Goal: Information Seeking & Learning: Learn about a topic

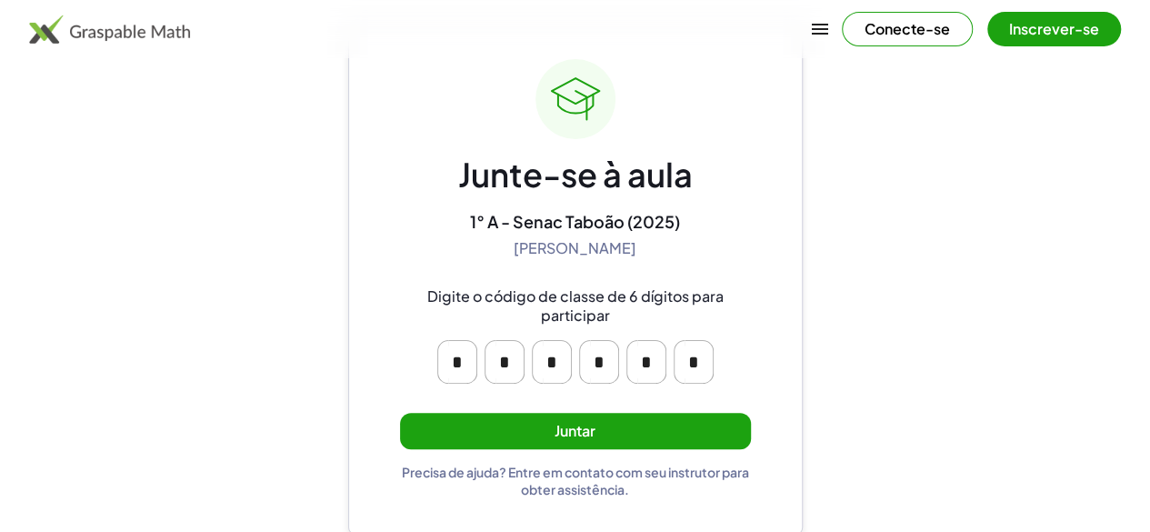
scroll to position [82, 0]
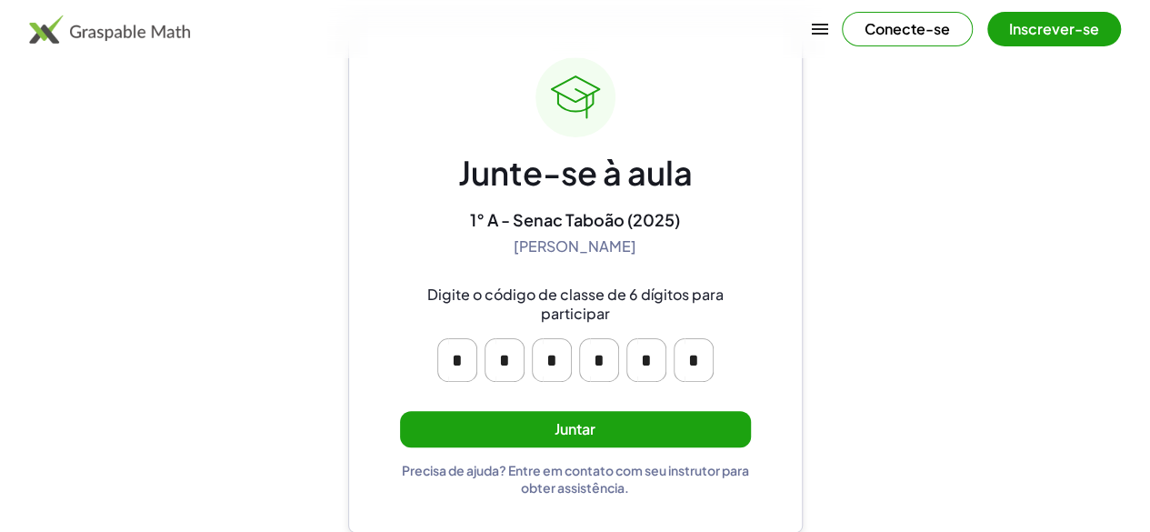
click at [897, 396] on main "Junte-se à aula 1° A - Senac Taboão (2025) [PERSON_NAME] Digite o código de cla…" at bounding box center [575, 225] width 1150 height 615
click at [582, 417] on button "Juntar" at bounding box center [575, 429] width 351 height 37
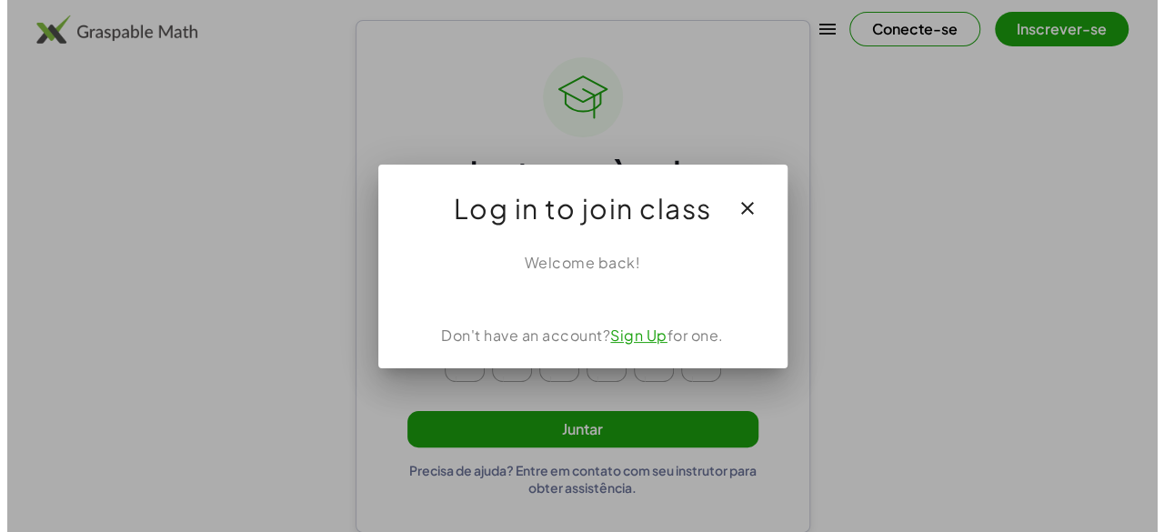
scroll to position [0, 0]
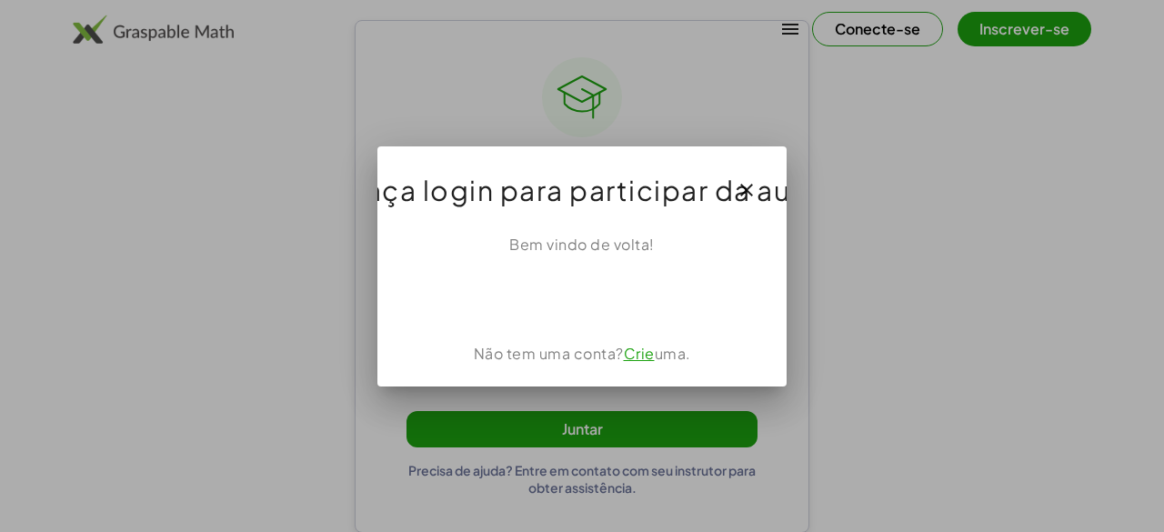
click at [817, 297] on div at bounding box center [582, 266] width 1164 height 532
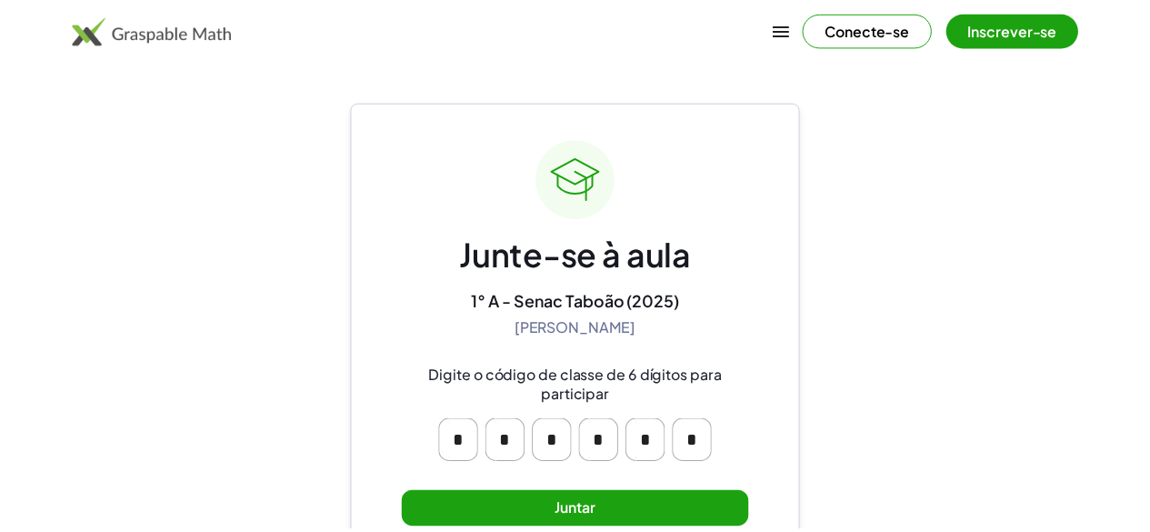
scroll to position [82, 0]
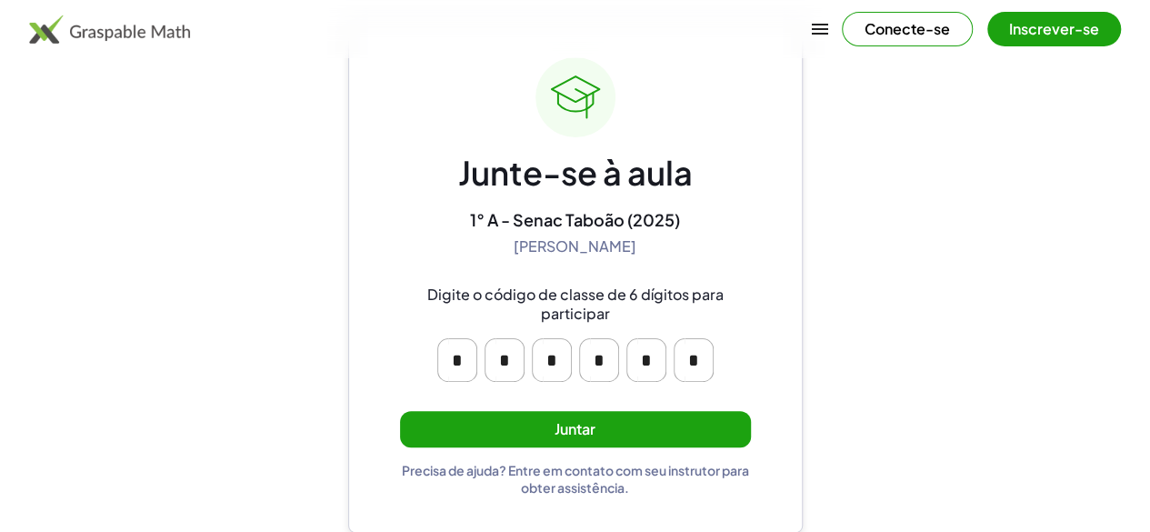
click at [587, 421] on font "Juntar" at bounding box center [575, 428] width 41 height 19
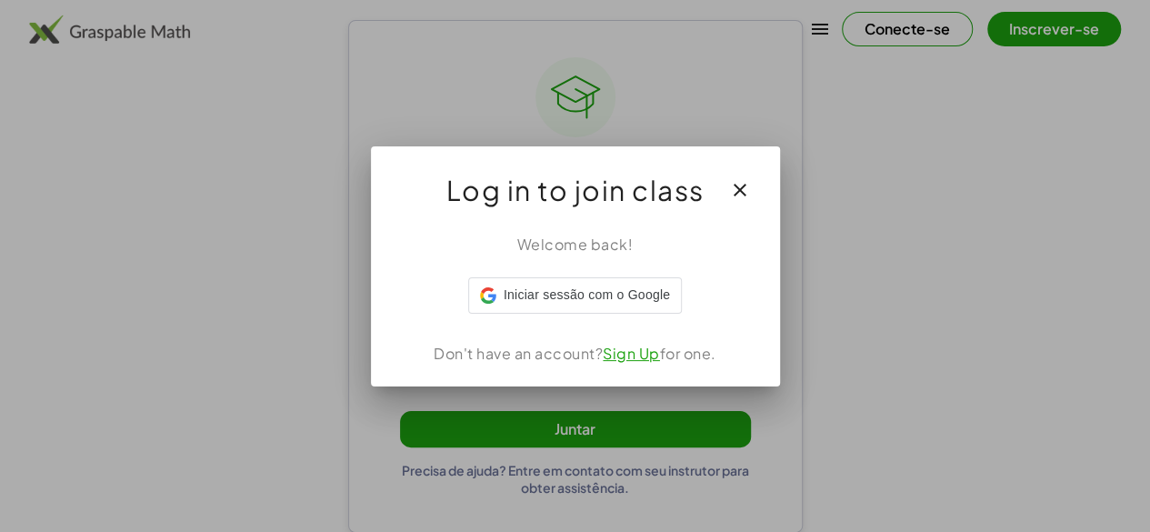
scroll to position [0, 0]
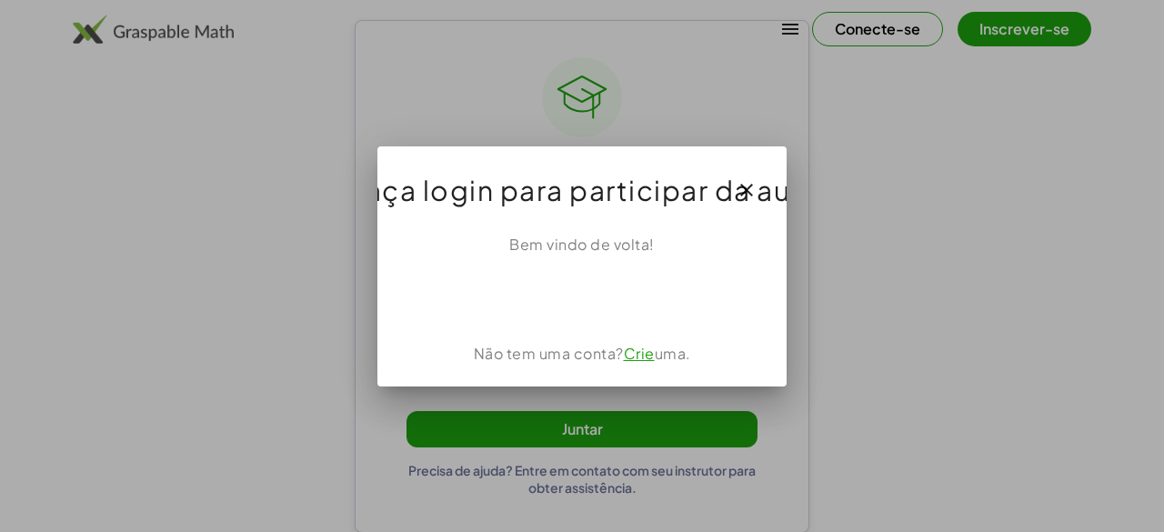
click at [647, 357] on font "Crie" at bounding box center [639, 353] width 31 height 19
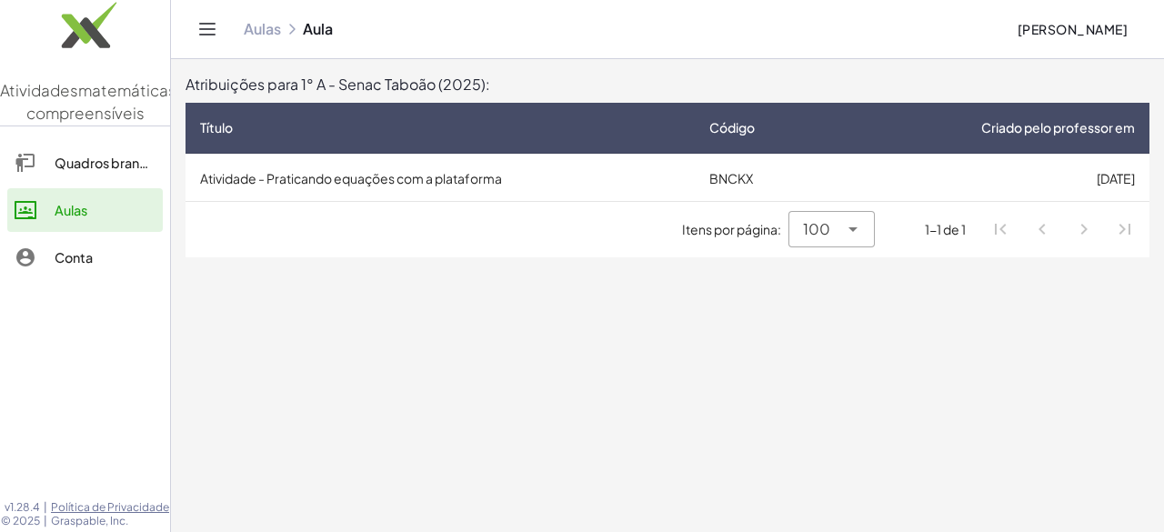
click at [466, 185] on font "Atividade - Praticando equações com a plataforma" at bounding box center [351, 178] width 302 height 16
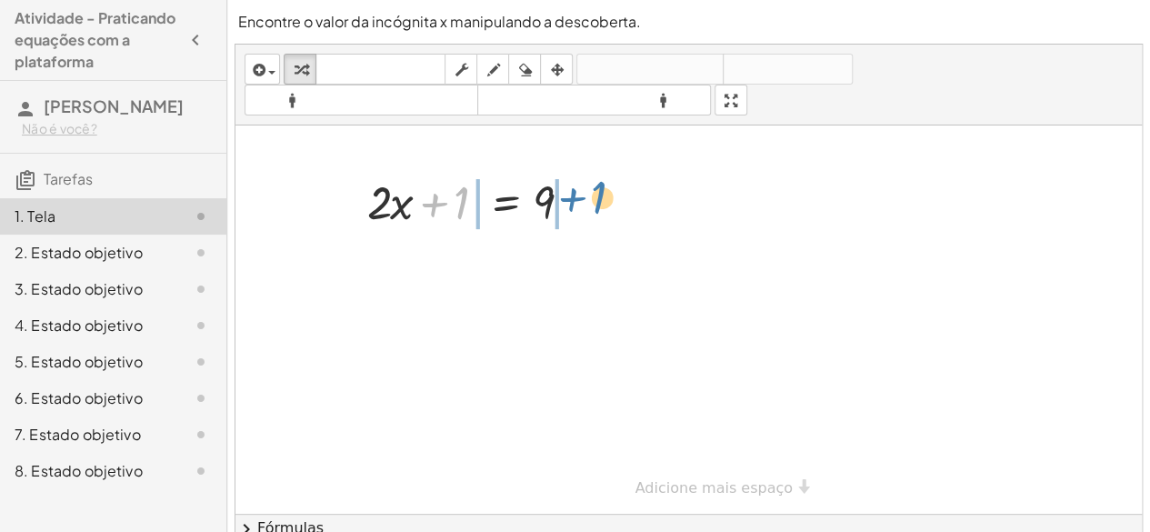
drag, startPoint x: 448, startPoint y: 212, endPoint x: 590, endPoint y: 206, distance: 142.0
click at [590, 206] on div at bounding box center [476, 201] width 237 height 62
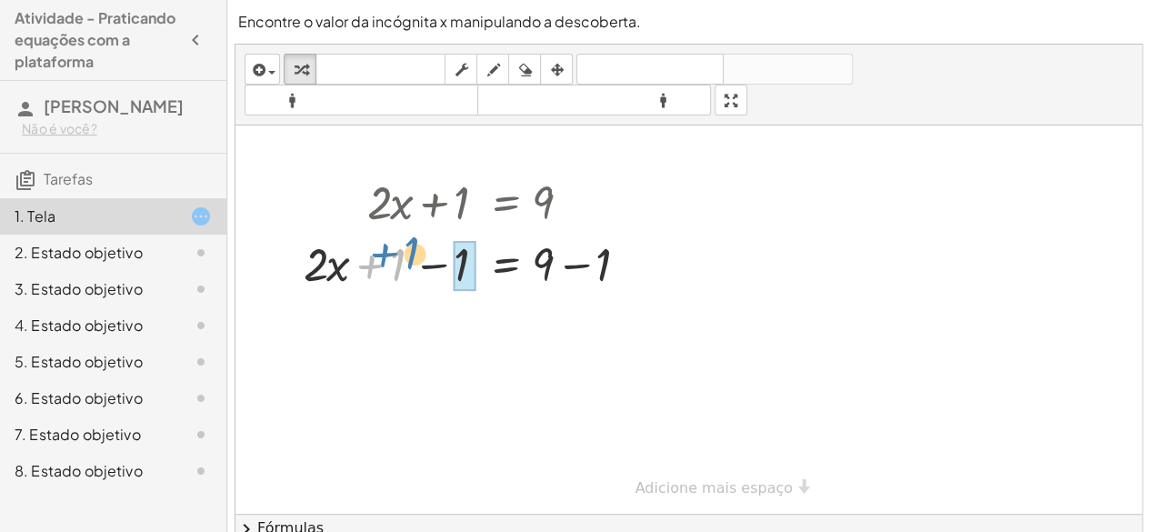
drag, startPoint x: 396, startPoint y: 261, endPoint x: 407, endPoint y: 254, distance: 13.1
click at [407, 254] on div at bounding box center [477, 263] width 365 height 62
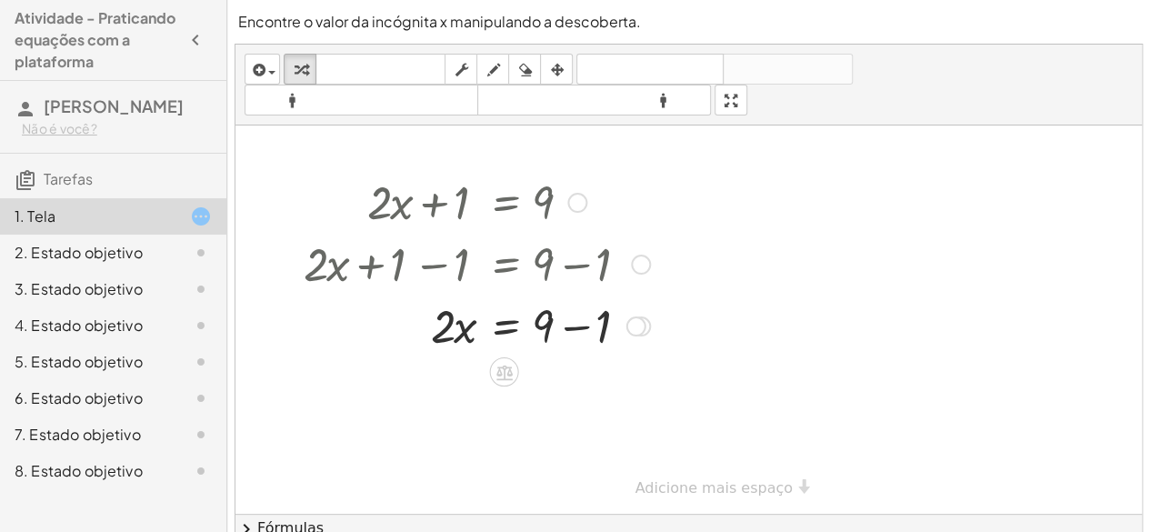
click at [531, 328] on div at bounding box center [477, 325] width 365 height 62
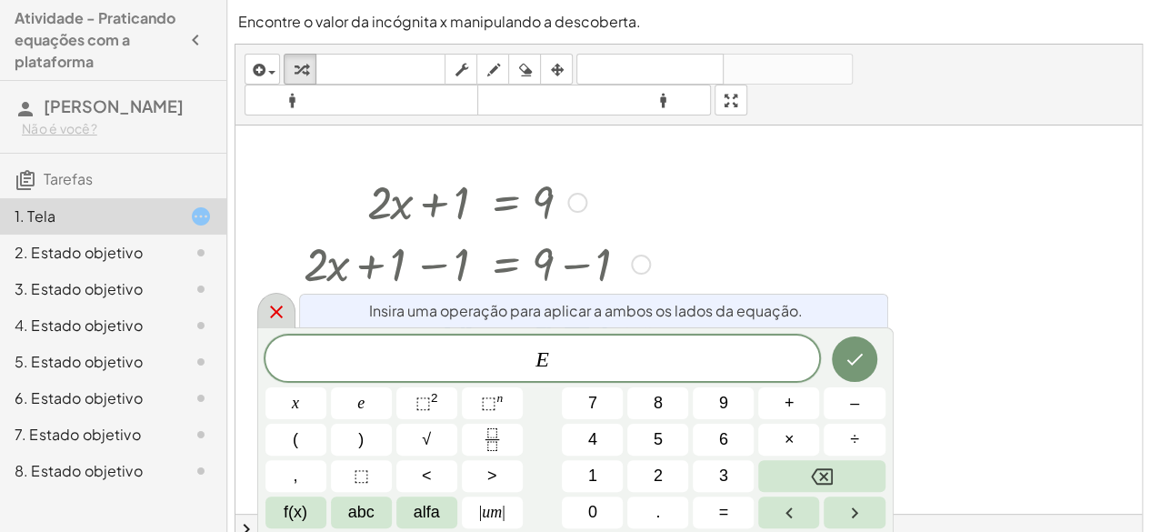
click at [274, 306] on icon at bounding box center [277, 312] width 22 height 22
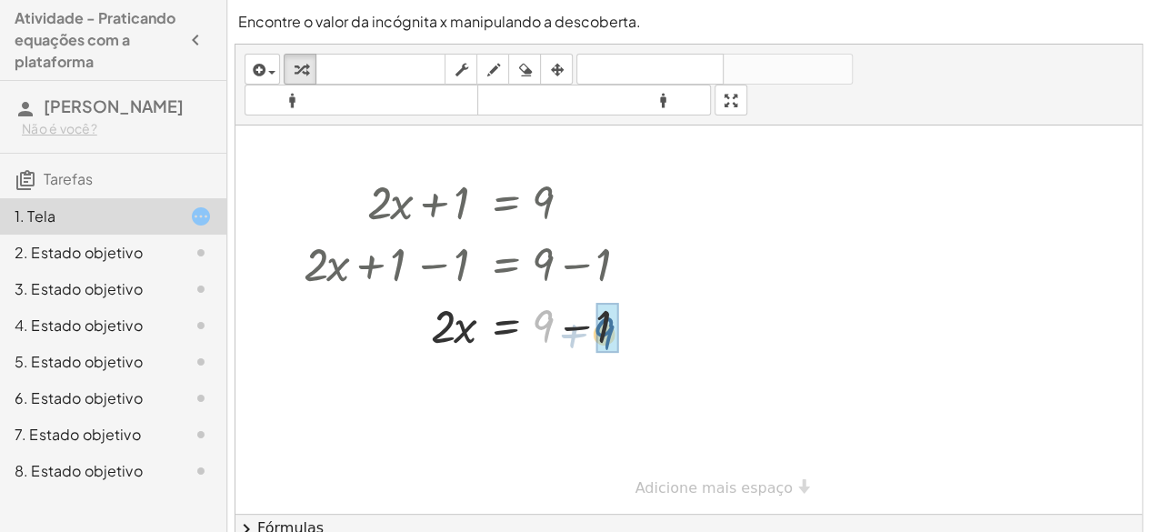
drag, startPoint x: 551, startPoint y: 326, endPoint x: 612, endPoint y: 333, distance: 61.3
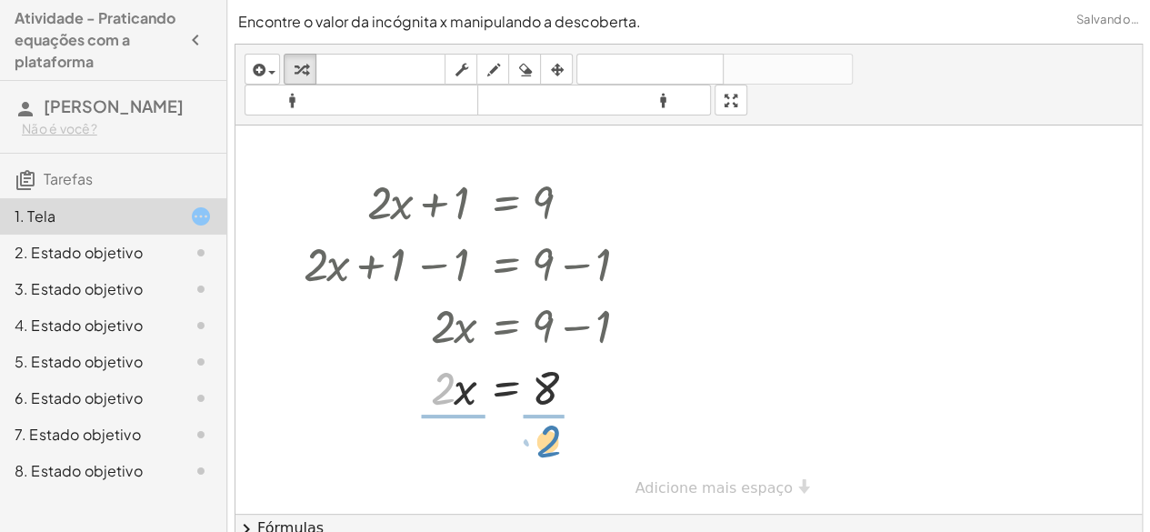
drag, startPoint x: 453, startPoint y: 397, endPoint x: 558, endPoint y: 450, distance: 117.9
click at [558, 450] on div "+ · 2 · x + 1 = 9 + · 2 · x + 1 − 1 = + 9 − 1 + · 2 · x + 0 = + 9 − 1 · 2 · x =…" at bounding box center [689, 319] width 907 height 388
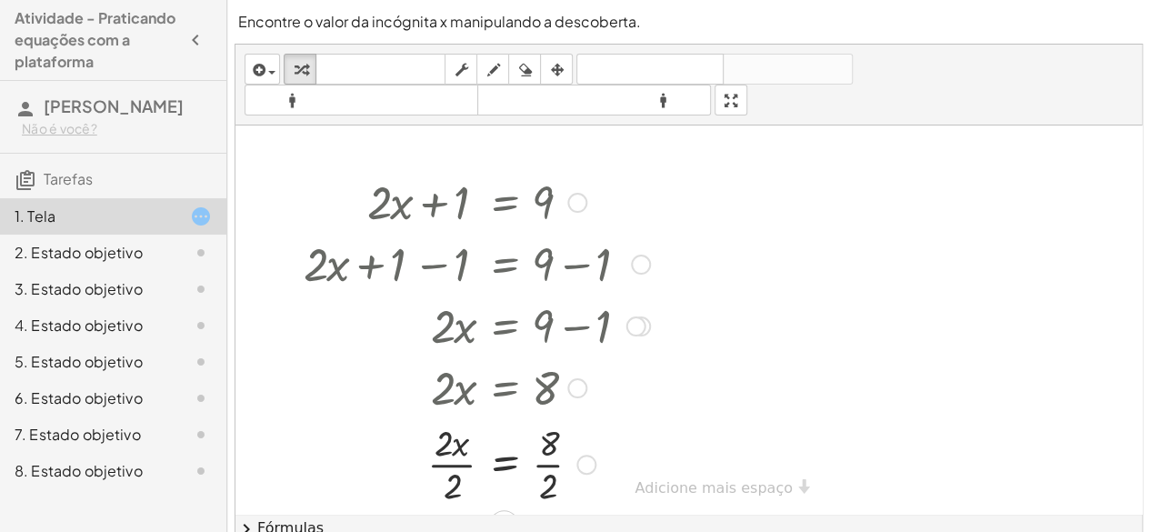
click at [415, 450] on div at bounding box center [477, 462] width 365 height 91
click at [446, 453] on div at bounding box center [477, 462] width 365 height 91
click at [447, 468] on div at bounding box center [477, 462] width 365 height 91
click at [469, 472] on div at bounding box center [477, 462] width 365 height 91
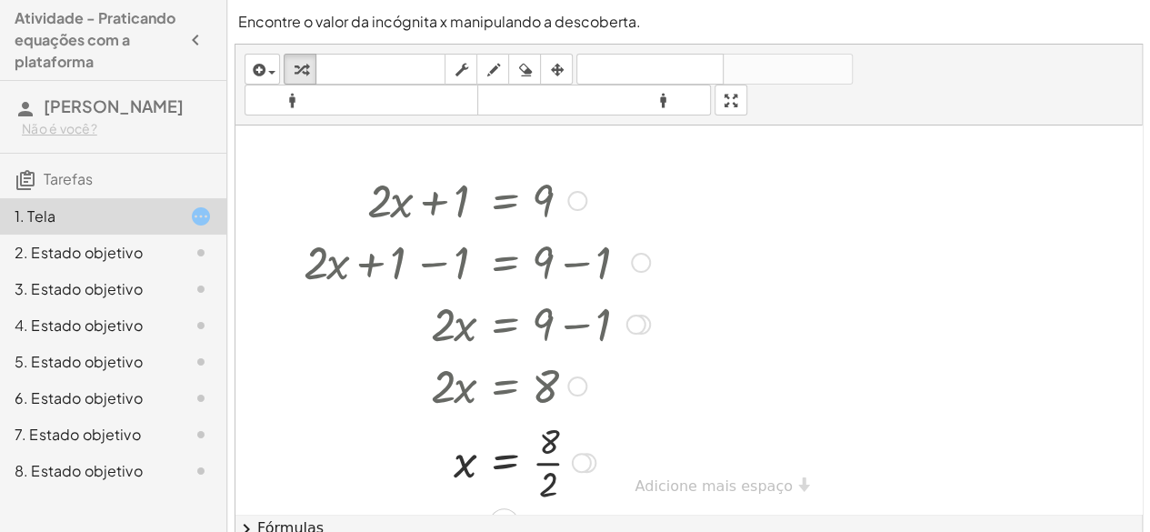
click at [541, 452] on div at bounding box center [477, 461] width 365 height 91
click at [574, 464] on div at bounding box center [577, 463] width 20 height 20
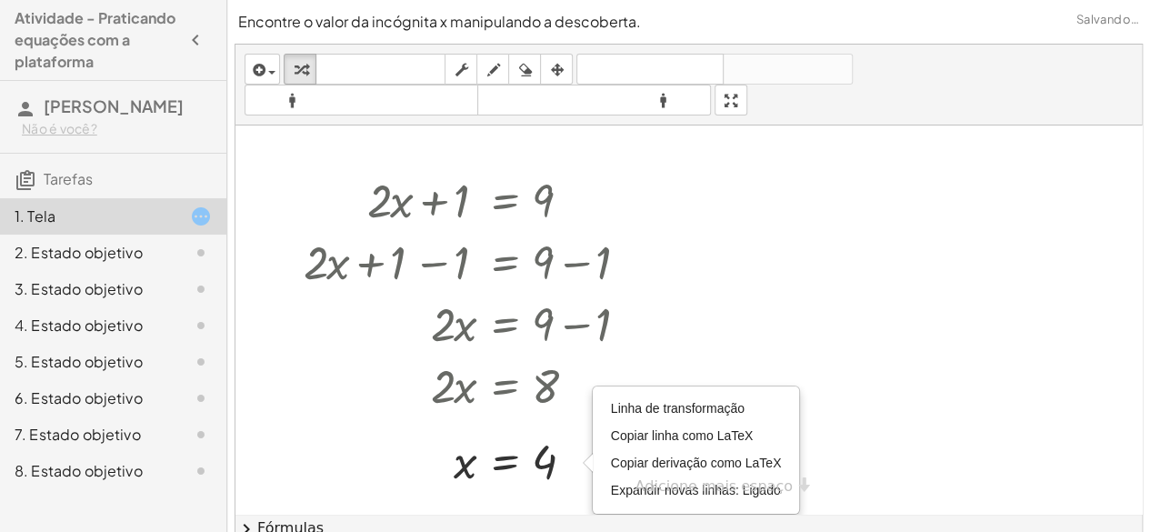
click at [830, 258] on div at bounding box center [689, 318] width 907 height 388
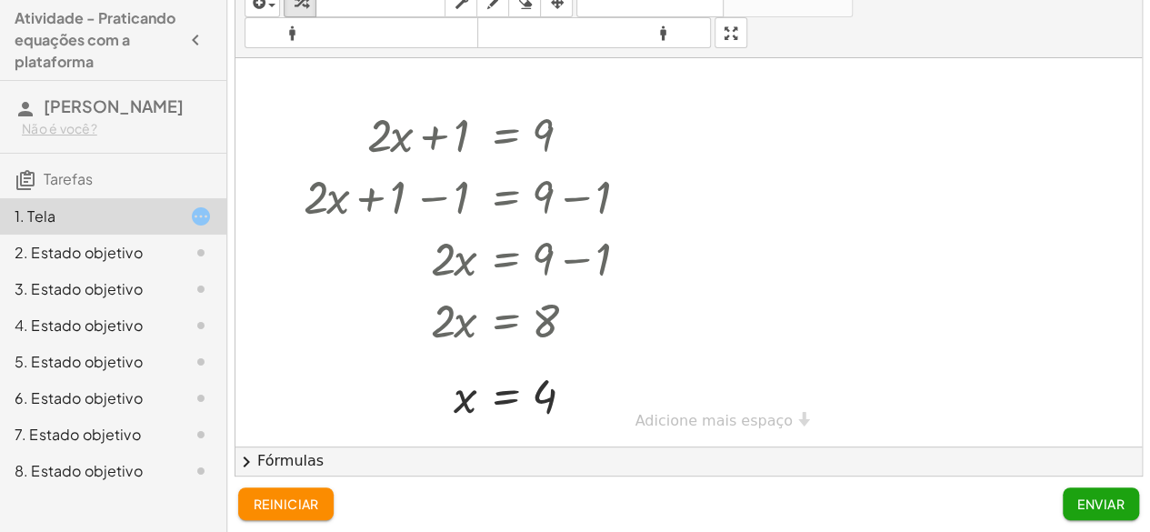
scroll to position [69, 0]
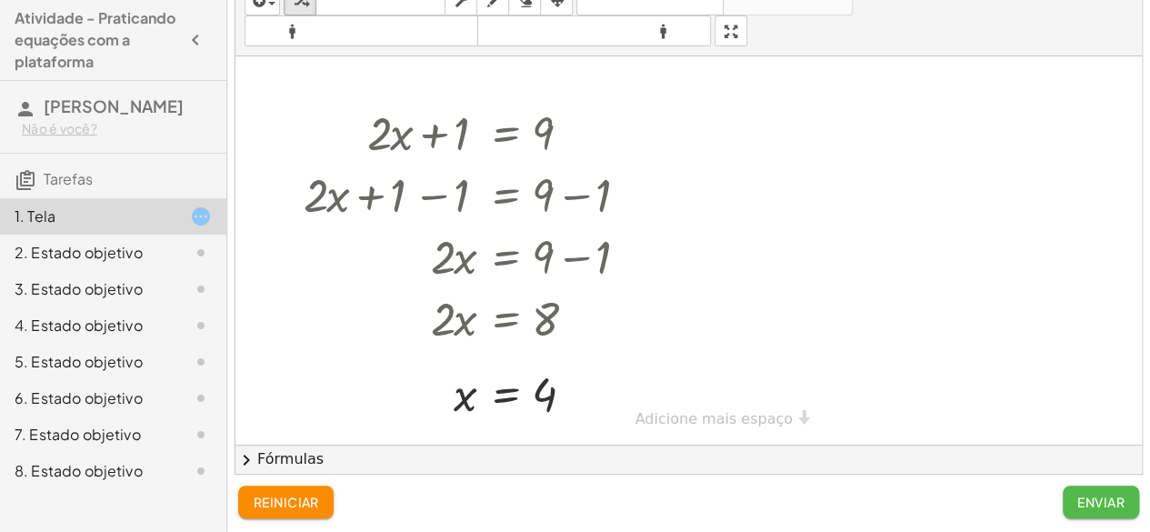
click at [1065, 507] on button "Enviar" at bounding box center [1101, 502] width 76 height 33
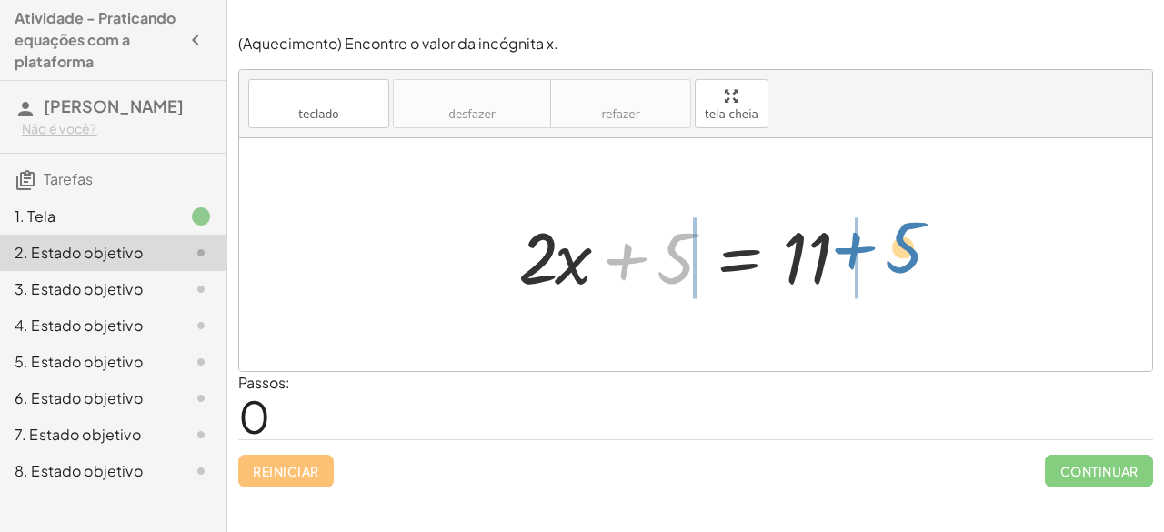
drag, startPoint x: 680, startPoint y: 246, endPoint x: 909, endPoint y: 234, distance: 229.5
click at [909, 234] on div "+ 5 + · 2 · x + 5 = 11" at bounding box center [695, 254] width 913 height 233
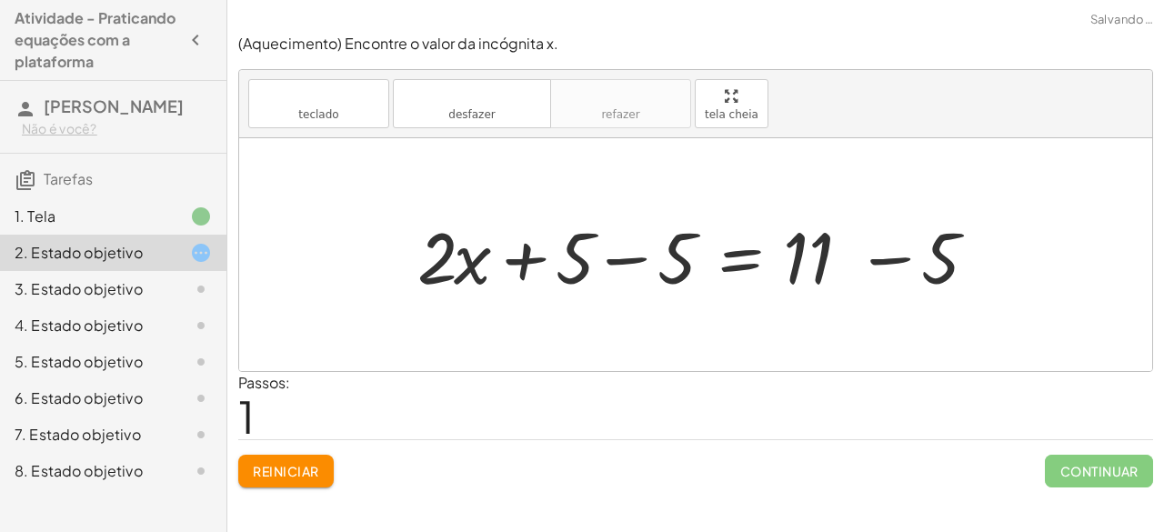
click at [564, 244] on div at bounding box center [703, 255] width 590 height 94
click at [607, 252] on div at bounding box center [703, 255] width 590 height 94
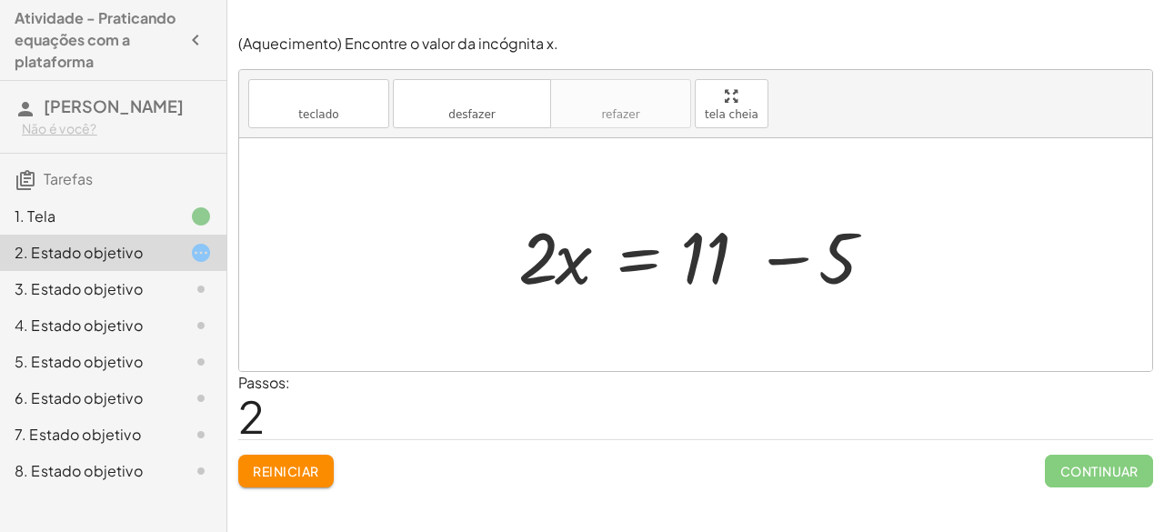
click at [709, 256] on div at bounding box center [702, 255] width 386 height 94
click at [777, 242] on div at bounding box center [702, 255] width 386 height 94
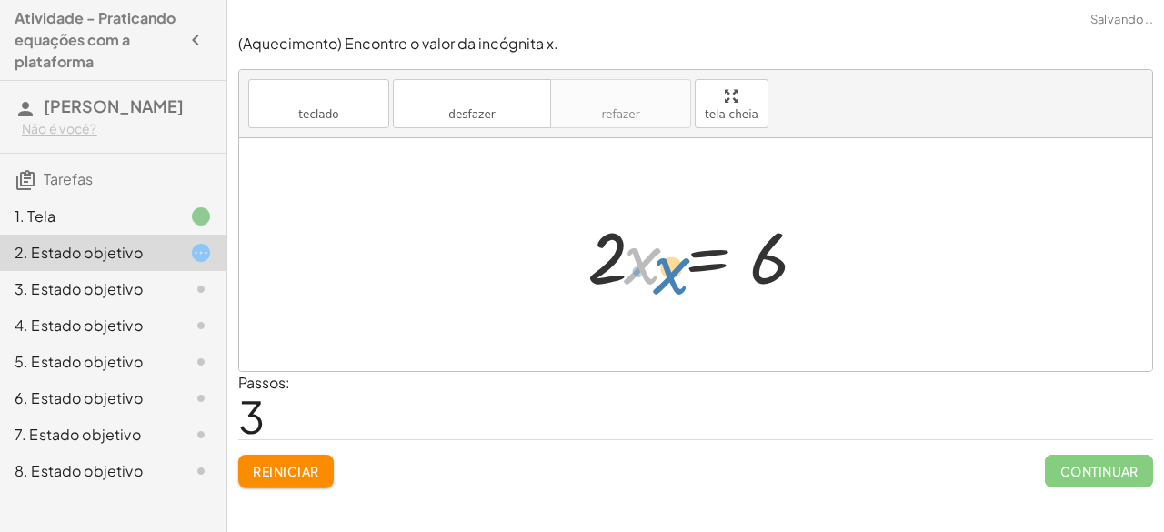
click at [629, 247] on div at bounding box center [702, 255] width 248 height 94
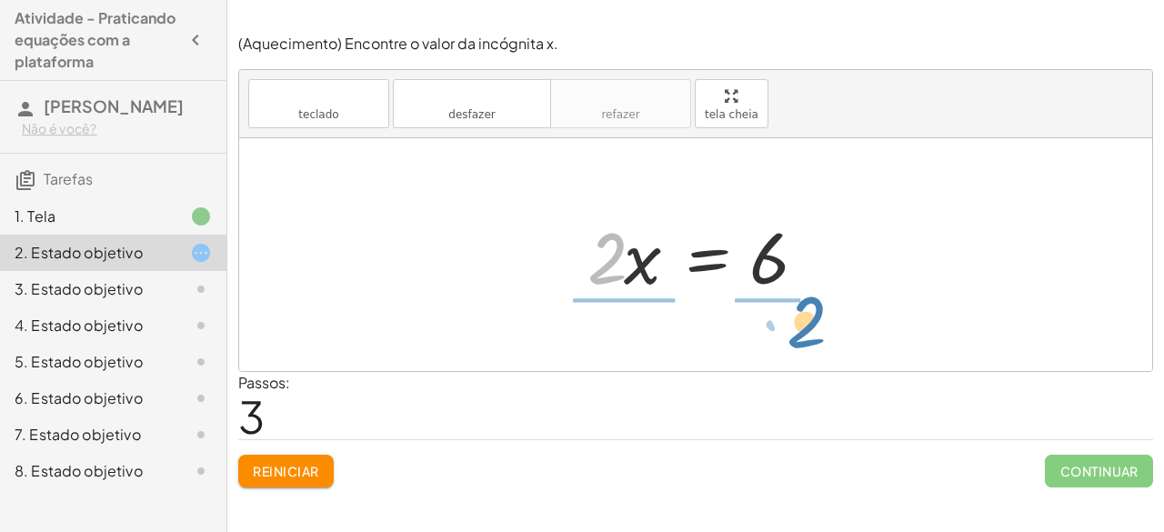
drag, startPoint x: 611, startPoint y: 245, endPoint x: 800, endPoint y: 305, distance: 198.4
click at [800, 305] on div "+ · 2 · x + 5 = 11 + · 2 · x + 5 − 5 = + 11 − 5 + · 2 · x + 0 = + 11 − 5 · 2 · …" at bounding box center [695, 254] width 913 height 233
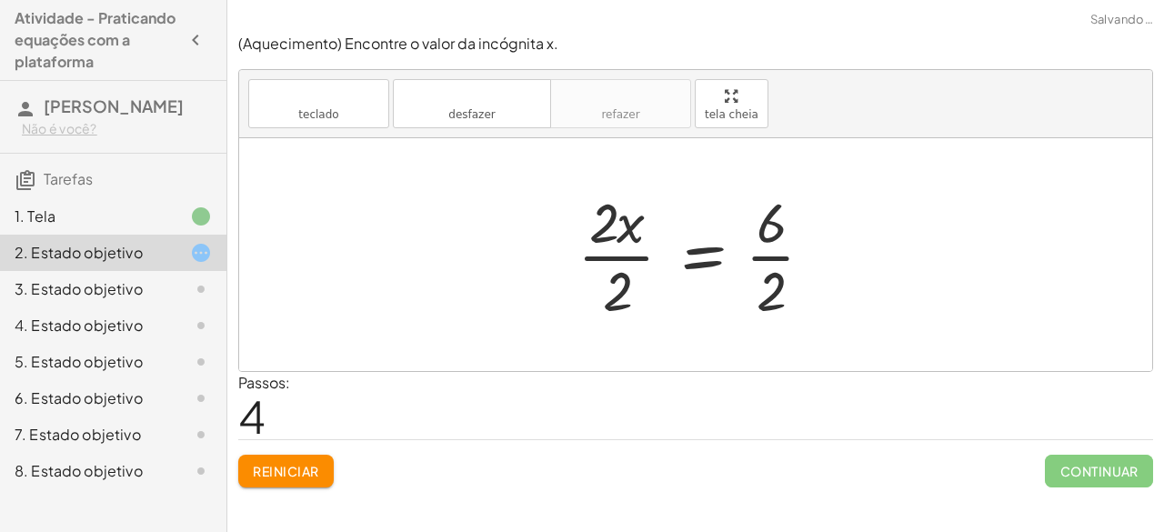
click at [631, 253] on div at bounding box center [702, 255] width 268 height 140
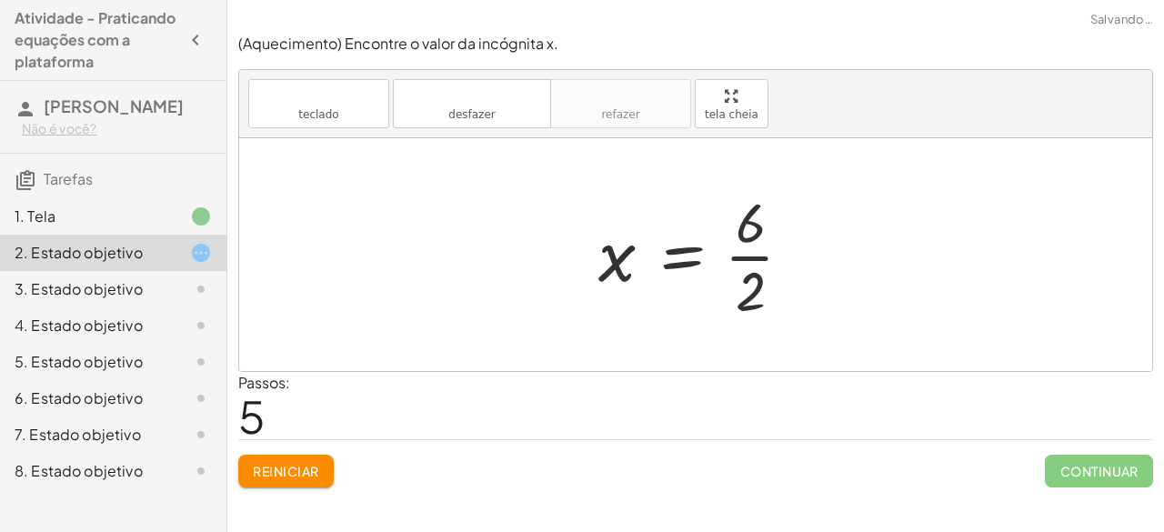
click at [756, 254] on div at bounding box center [702, 255] width 226 height 140
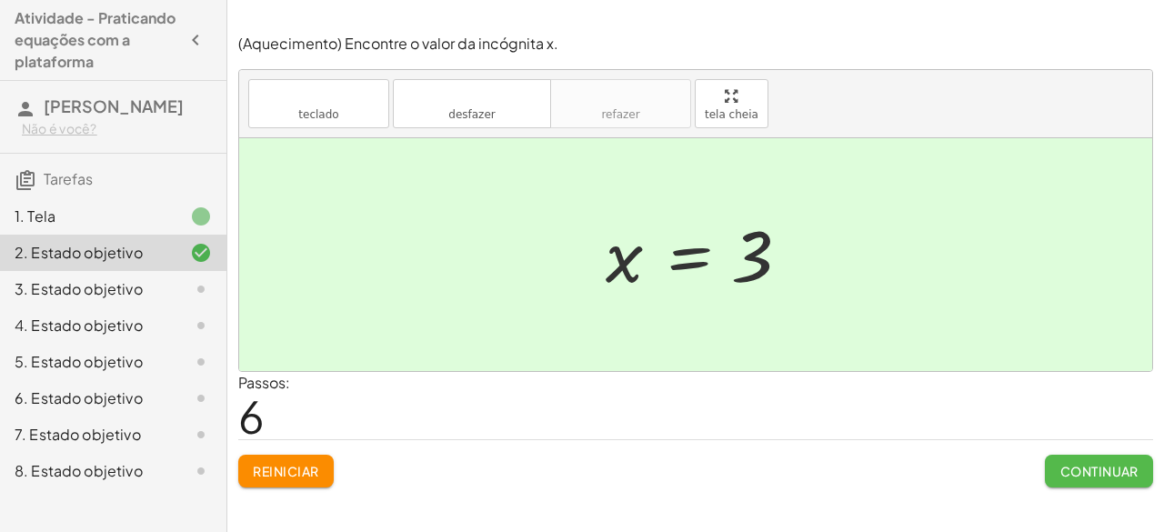
click at [1073, 468] on font "Continuar" at bounding box center [1099, 471] width 78 height 16
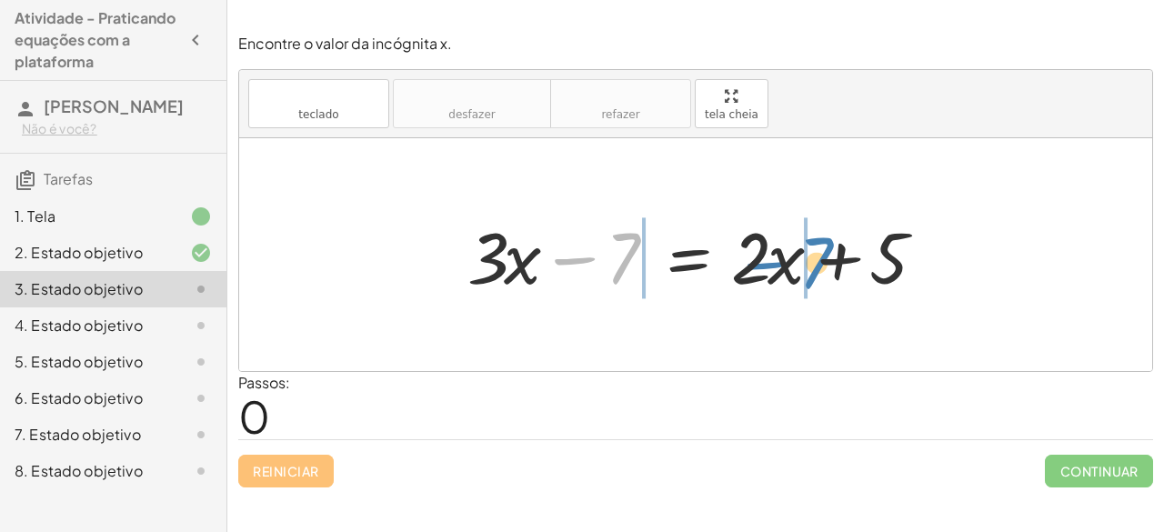
drag, startPoint x: 615, startPoint y: 247, endPoint x: 808, endPoint y: 252, distance: 192.8
click at [808, 252] on div at bounding box center [702, 255] width 488 height 94
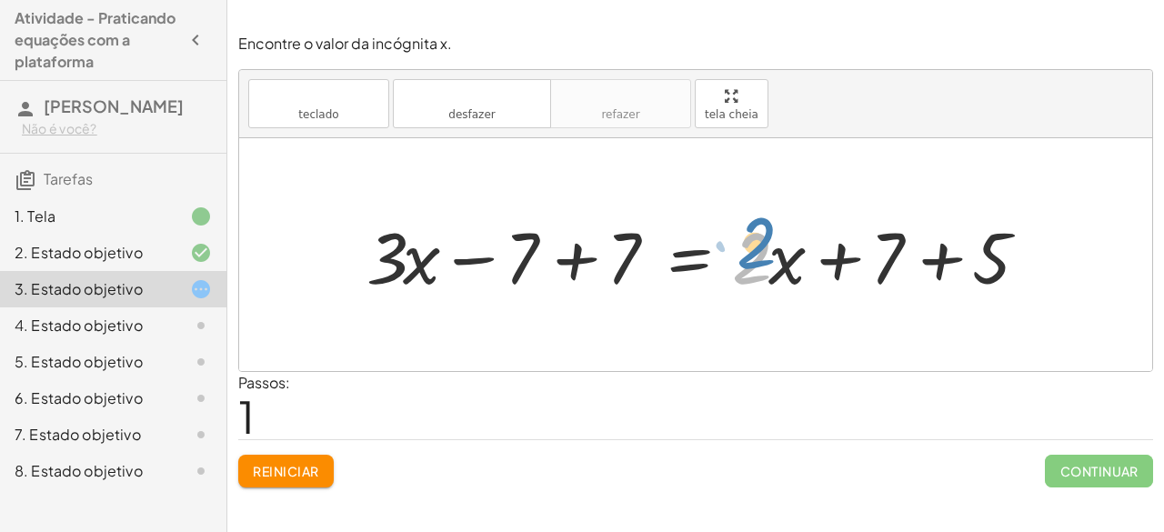
click at [766, 267] on div at bounding box center [703, 255] width 692 height 94
click at [782, 275] on div at bounding box center [703, 255] width 692 height 94
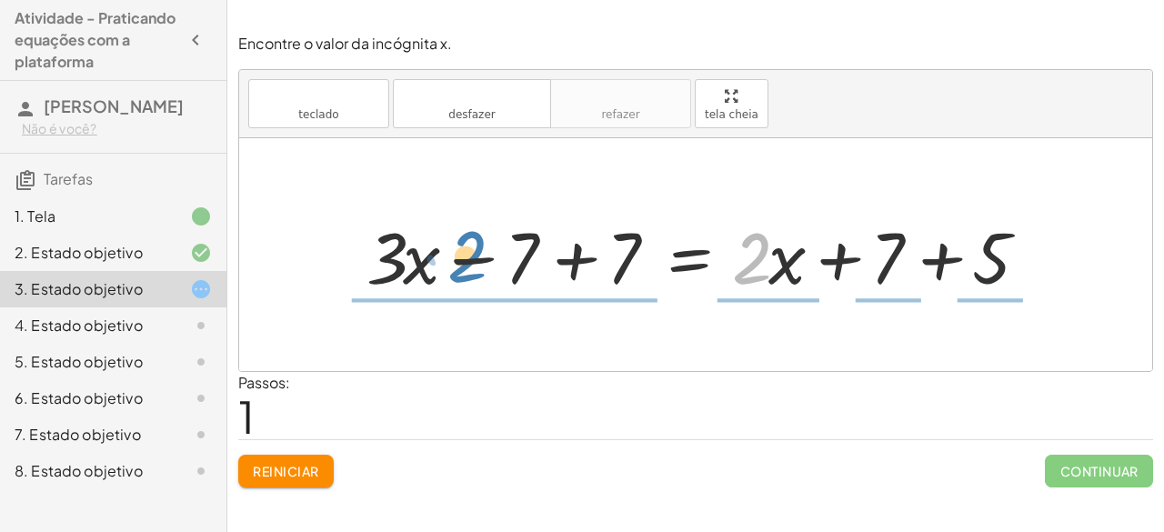
drag, startPoint x: 754, startPoint y: 261, endPoint x: 469, endPoint y: 259, distance: 284.6
click at [469, 259] on div at bounding box center [703, 255] width 692 height 94
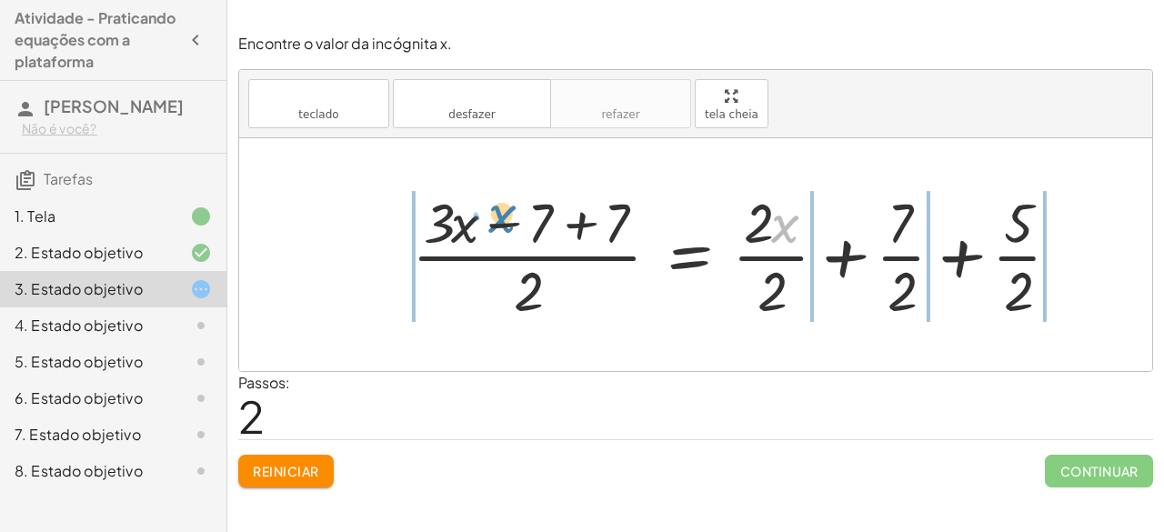
drag, startPoint x: 790, startPoint y: 210, endPoint x: 507, endPoint y: 200, distance: 283.0
click at [507, 200] on div at bounding box center [743, 255] width 681 height 140
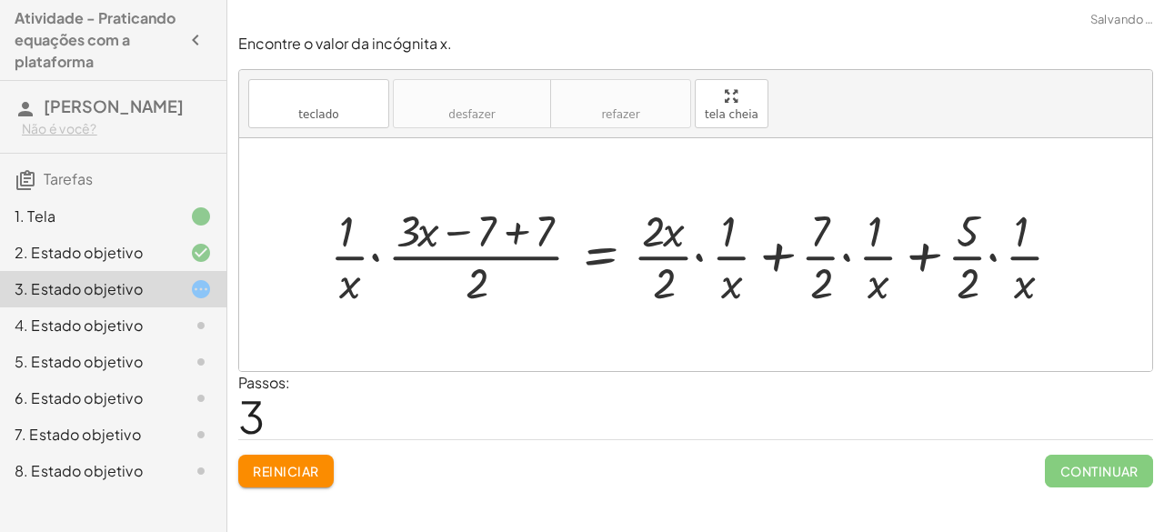
click at [311, 474] on font "Reiniciar" at bounding box center [285, 471] width 65 height 16
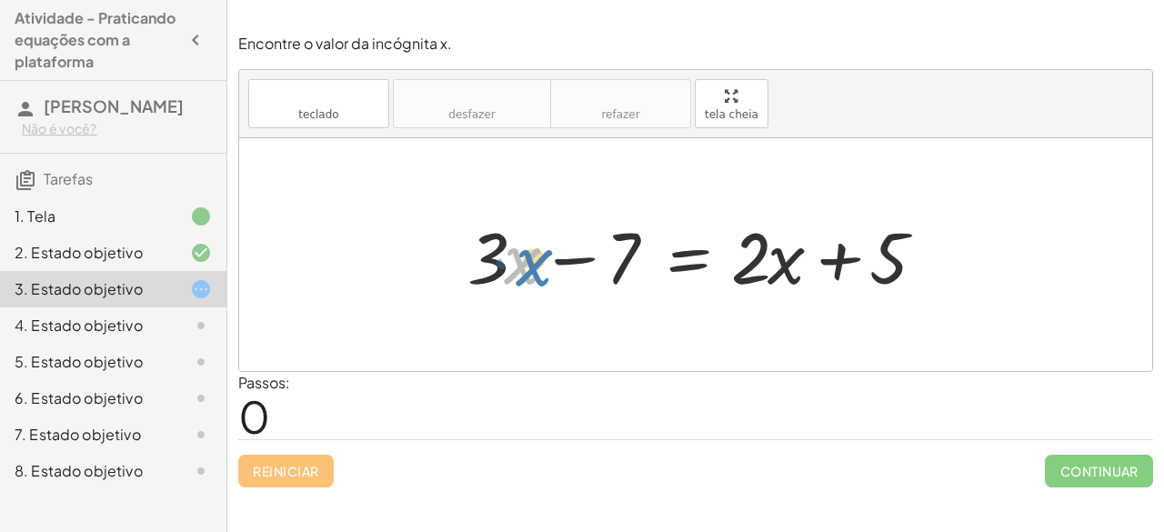
click at [519, 270] on div at bounding box center [702, 255] width 488 height 94
click at [65, 262] on font "2. Estado objetivo" at bounding box center [79, 252] width 128 height 19
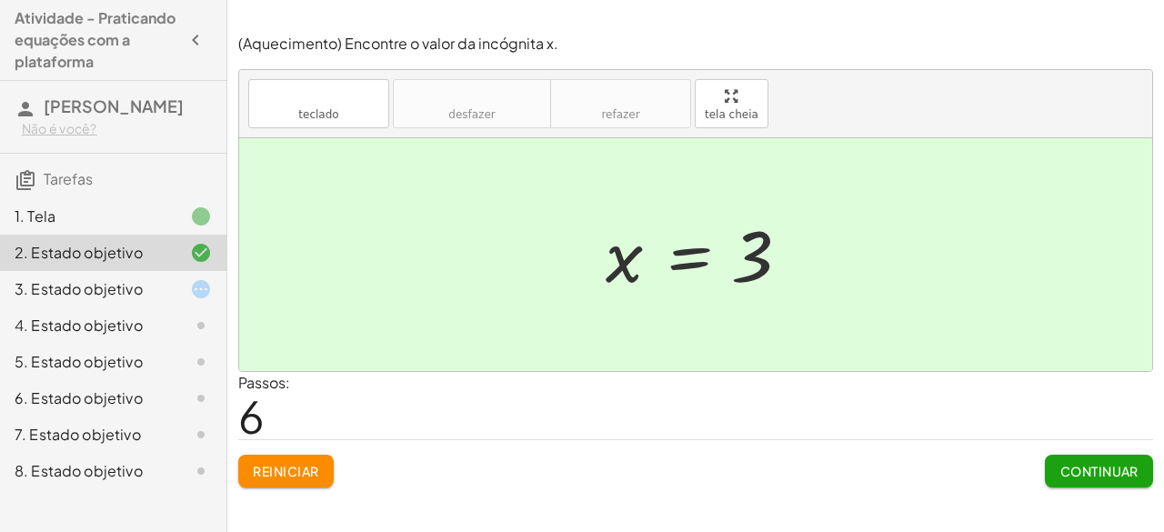
click at [247, 421] on font "6" at bounding box center [251, 415] width 26 height 55
click at [125, 344] on div "3. Estado objetivo" at bounding box center [113, 362] width 226 height 36
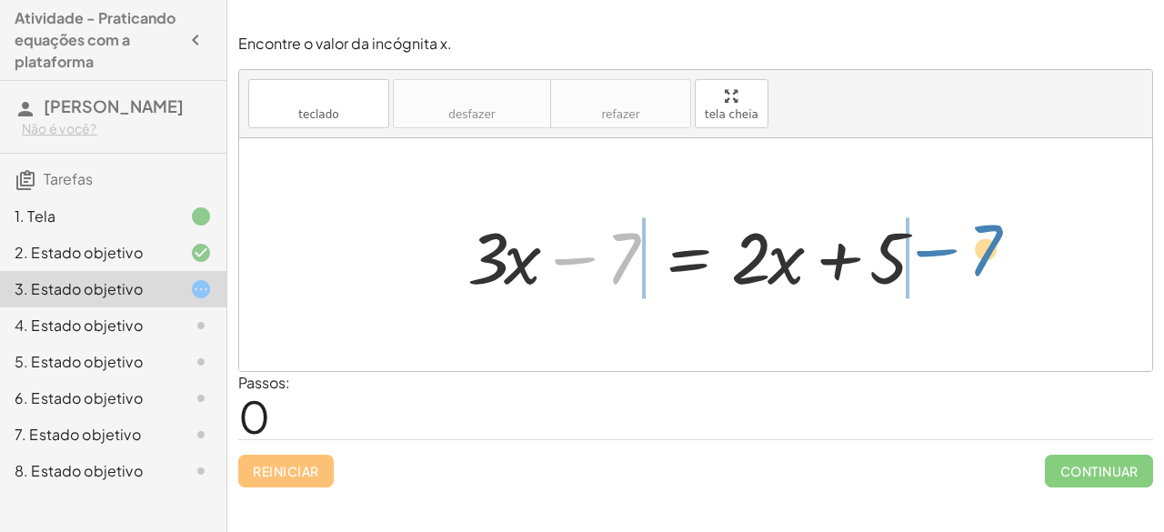
drag, startPoint x: 607, startPoint y: 270, endPoint x: 969, endPoint y: 262, distance: 362.0
click at [969, 262] on div "− 7 + · 3 · x − 7 = + · 2 · x + 5" at bounding box center [695, 254] width 913 height 233
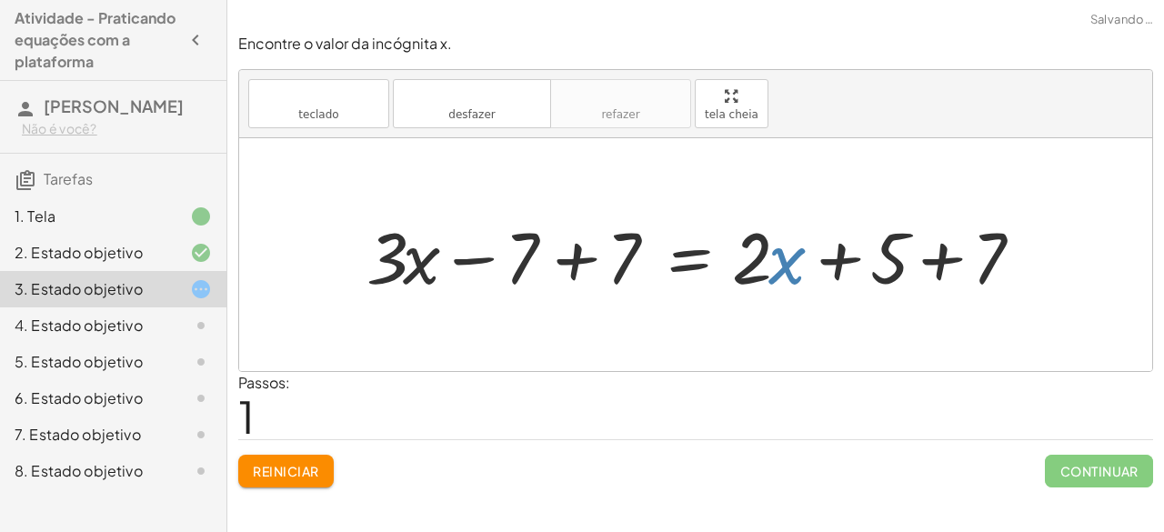
click at [777, 259] on div at bounding box center [703, 255] width 692 height 94
click at [577, 262] on div at bounding box center [703, 255] width 692 height 94
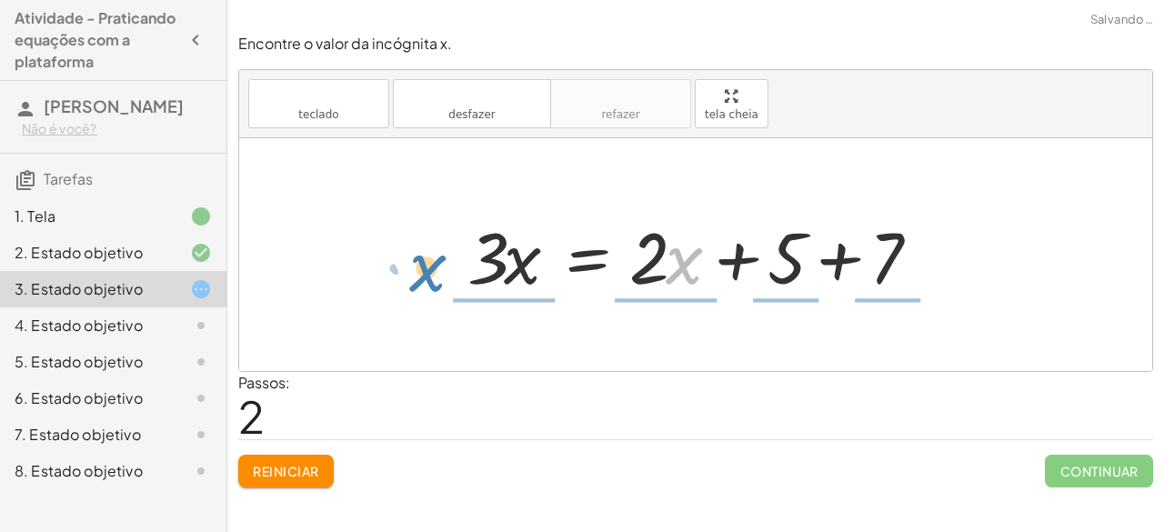
drag, startPoint x: 677, startPoint y: 261, endPoint x: 422, endPoint y: 268, distance: 255.6
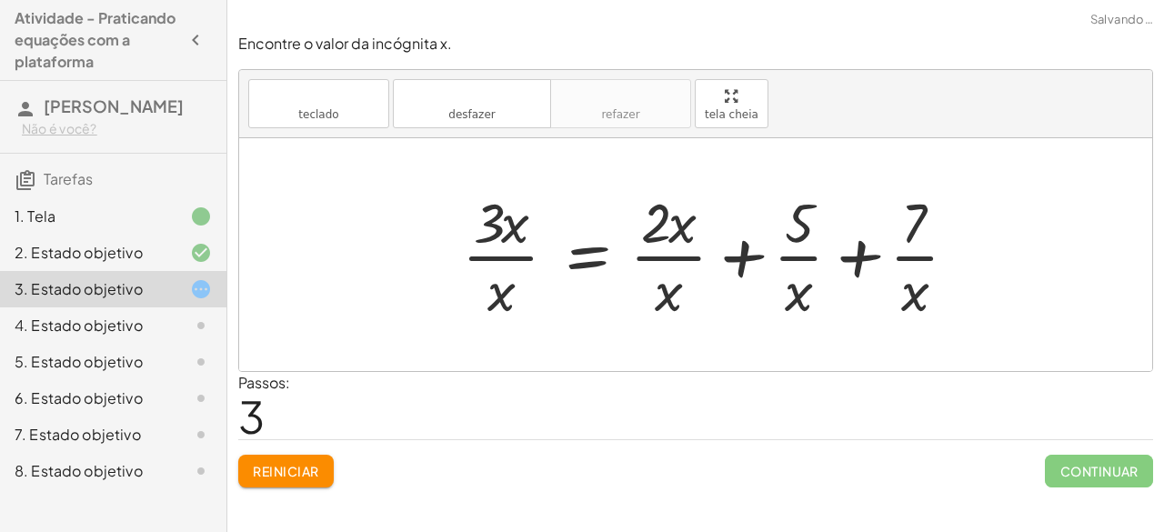
click at [315, 459] on button "Reiniciar" at bounding box center [285, 471] width 95 height 33
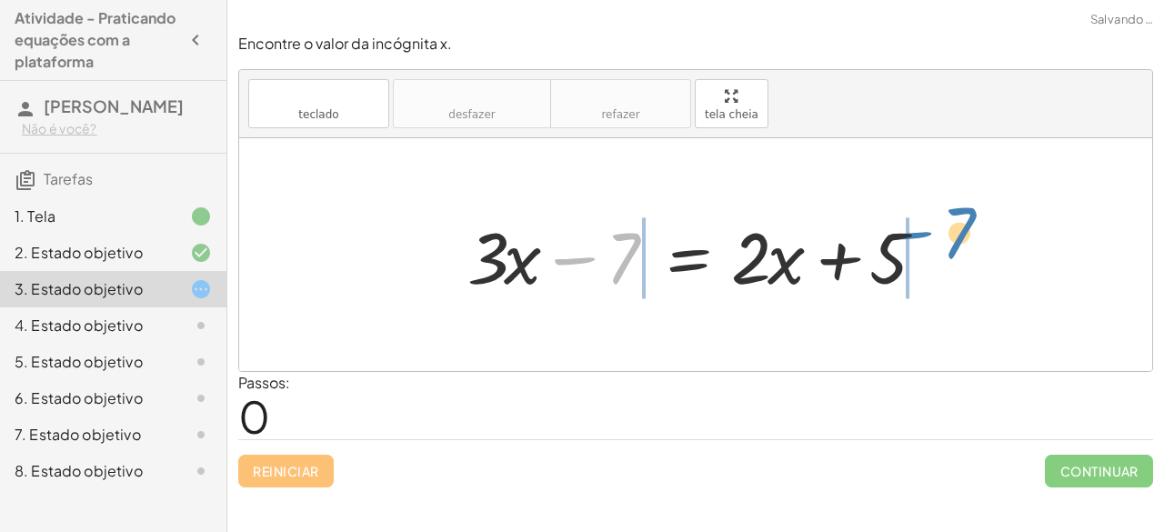
drag, startPoint x: 613, startPoint y: 266, endPoint x: 953, endPoint y: 246, distance: 340.6
click at [953, 246] on div "− 7 + · 3 · x − 7 = + · 2 · x + 5" at bounding box center [695, 254] width 913 height 233
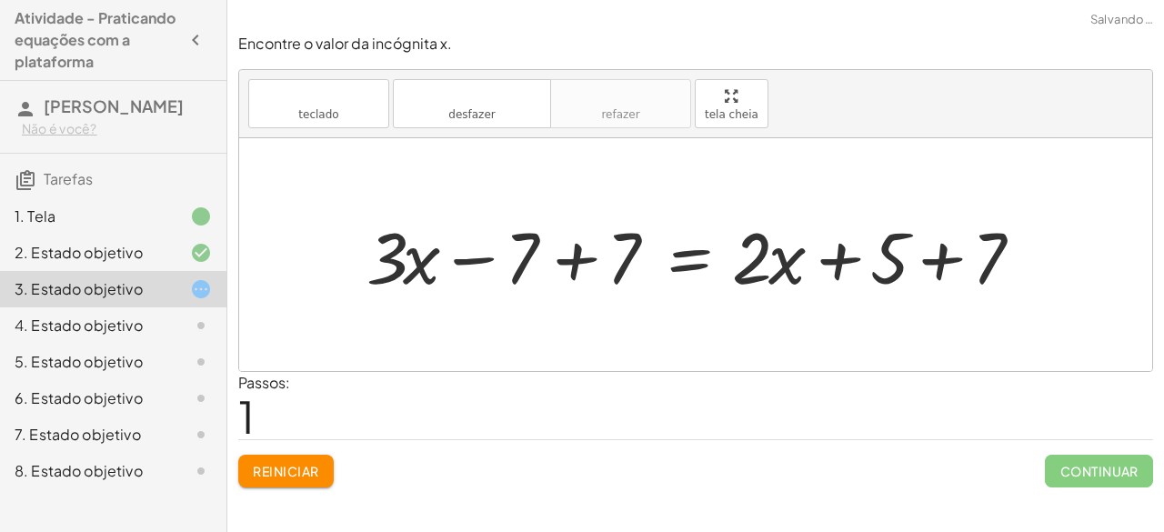
click at [580, 256] on div at bounding box center [703, 255] width 692 height 94
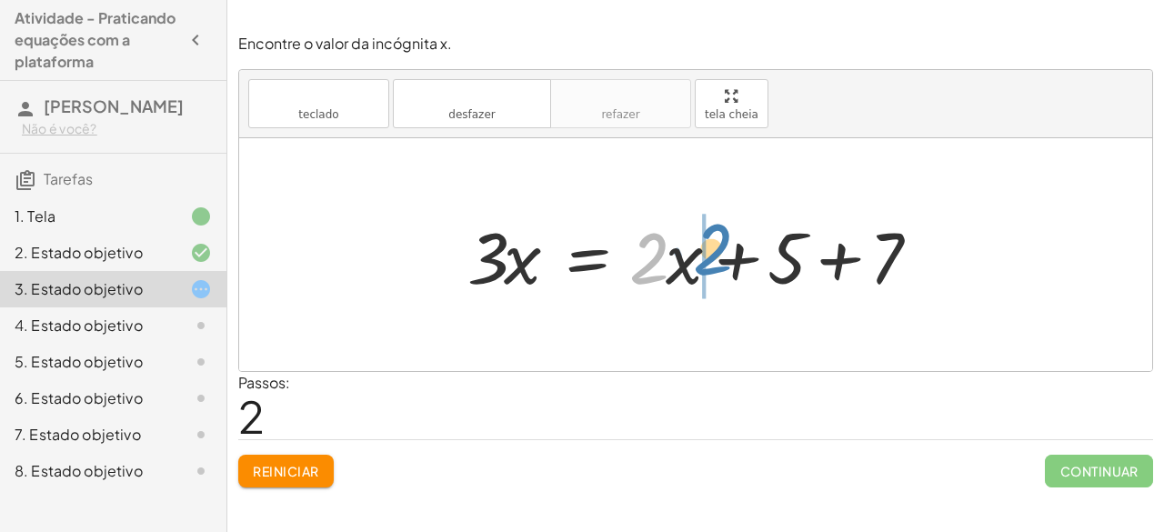
drag, startPoint x: 660, startPoint y: 273, endPoint x: 726, endPoint y: 267, distance: 65.7
click at [726, 267] on div at bounding box center [702, 255] width 488 height 94
drag, startPoint x: 702, startPoint y: 276, endPoint x: 677, endPoint y: 270, distance: 26.0
click at [677, 270] on div at bounding box center [702, 255] width 488 height 94
drag, startPoint x: 677, startPoint y: 270, endPoint x: 631, endPoint y: 270, distance: 45.5
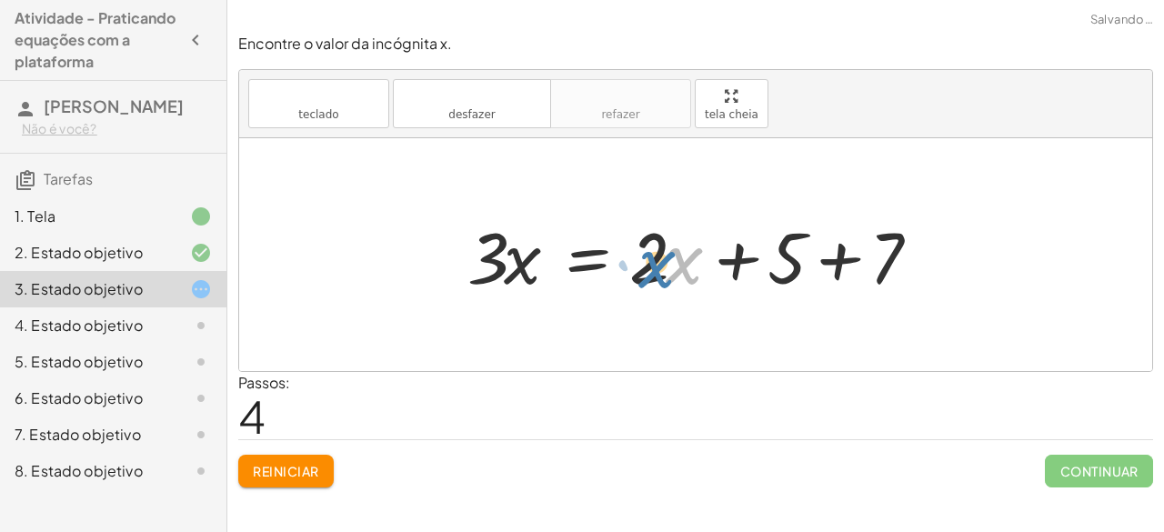
click at [678, 260] on div at bounding box center [702, 255] width 488 height 94
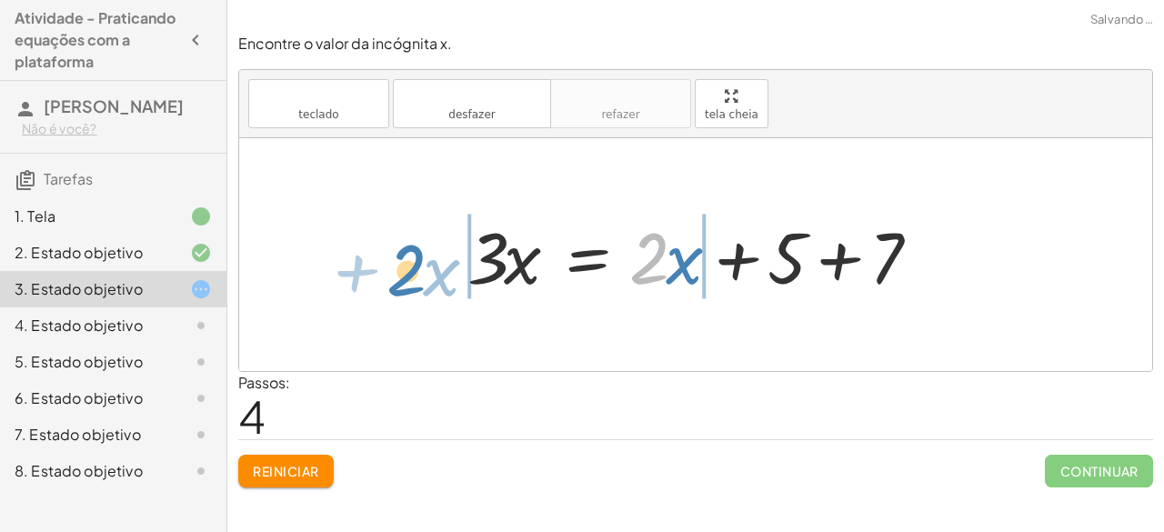
drag, startPoint x: 650, startPoint y: 263, endPoint x: 406, endPoint y: 275, distance: 244.9
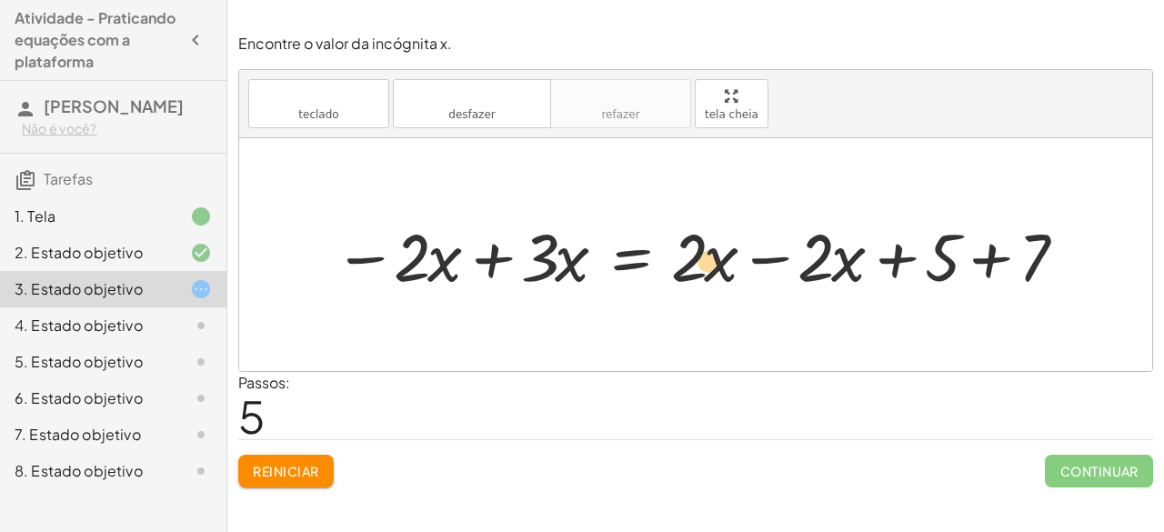
drag, startPoint x: 709, startPoint y: 262, endPoint x: 697, endPoint y: 266, distance: 12.7
click at [697, 266] on div at bounding box center [703, 254] width 757 height 87
click at [759, 272] on div at bounding box center [703, 254] width 757 height 87
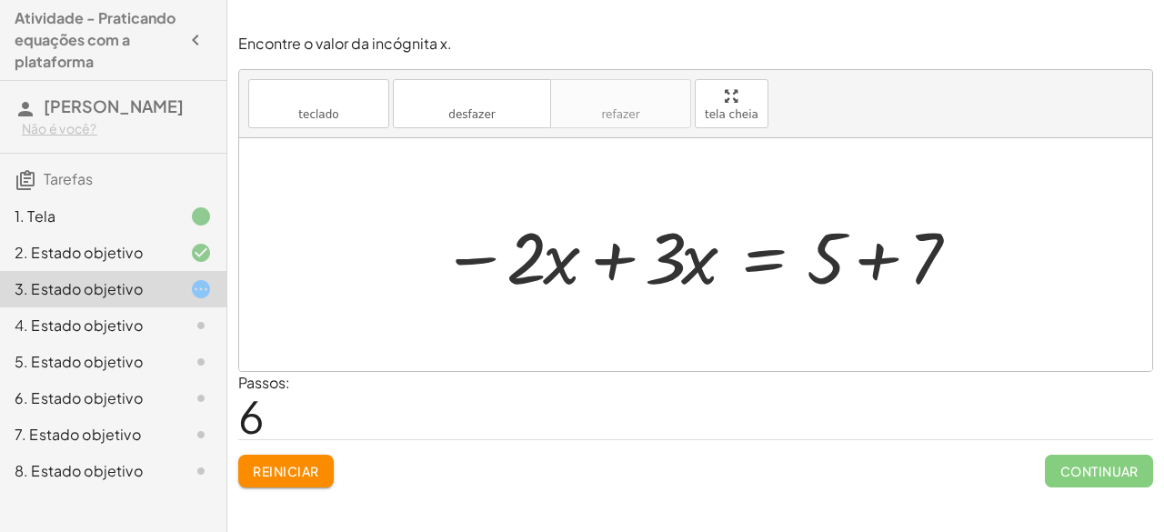
click at [874, 256] on div at bounding box center [703, 255] width 542 height 94
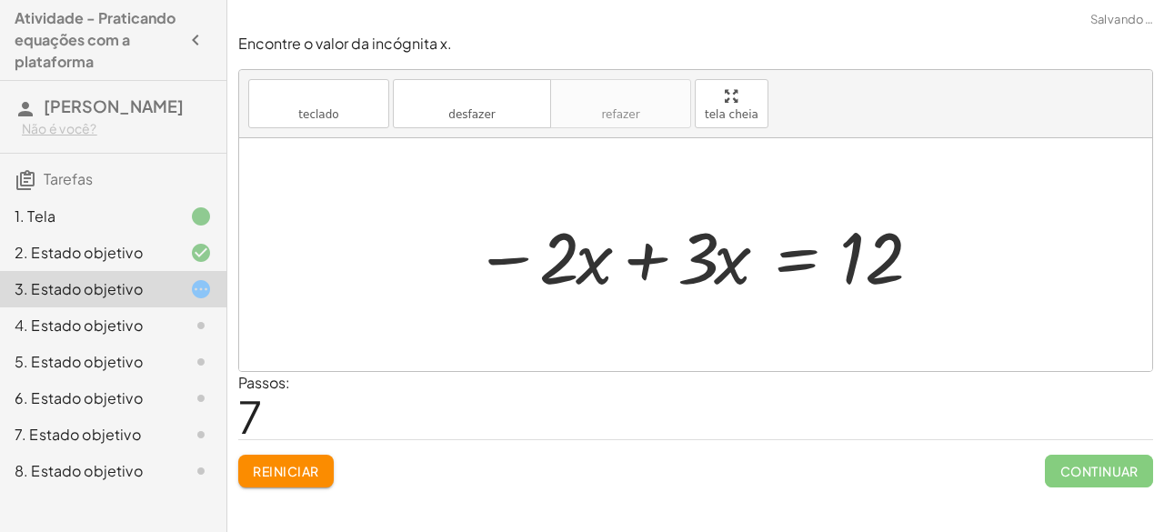
click at [655, 263] on div at bounding box center [703, 255] width 477 height 94
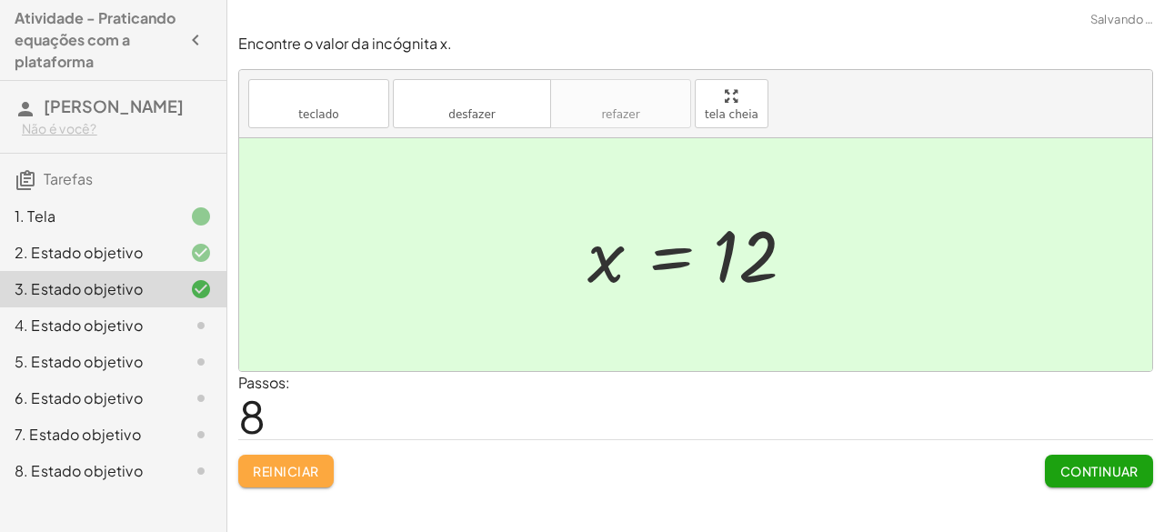
click at [281, 463] on font "Reiniciar" at bounding box center [285, 471] width 65 height 16
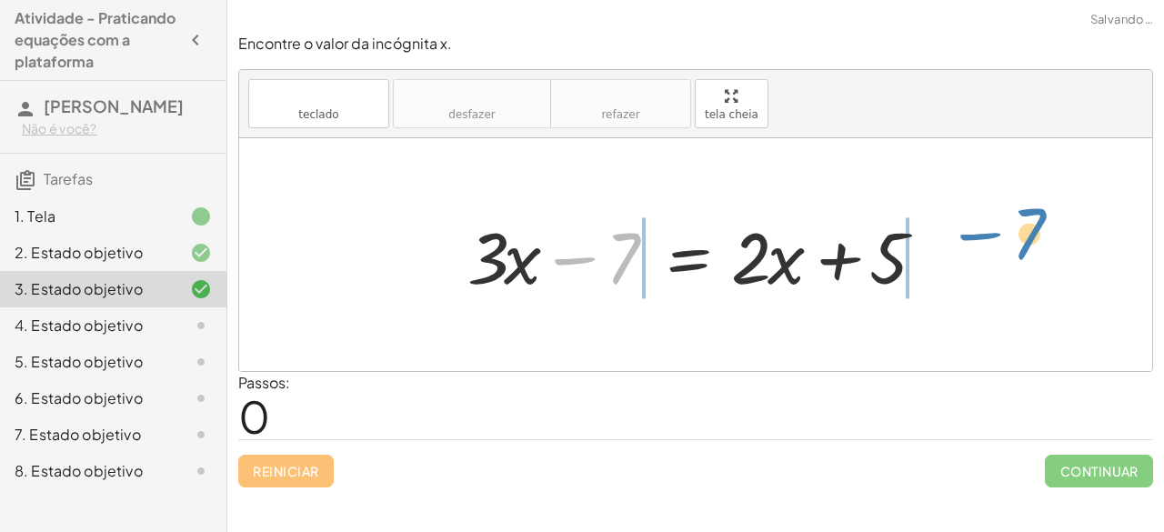
drag, startPoint x: 620, startPoint y: 259, endPoint x: 1025, endPoint y: 236, distance: 405.3
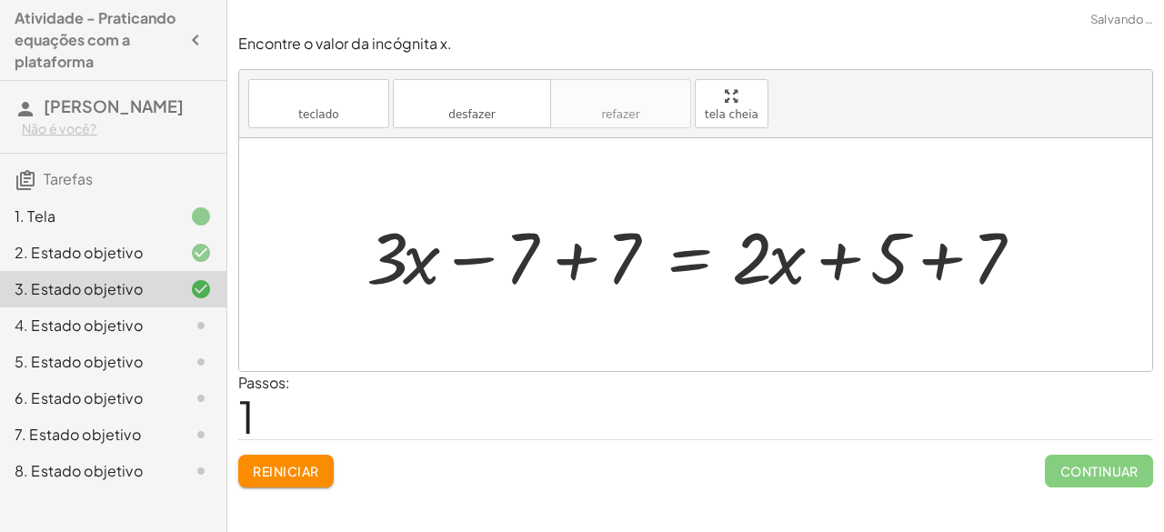
click at [577, 254] on div at bounding box center [703, 255] width 692 height 94
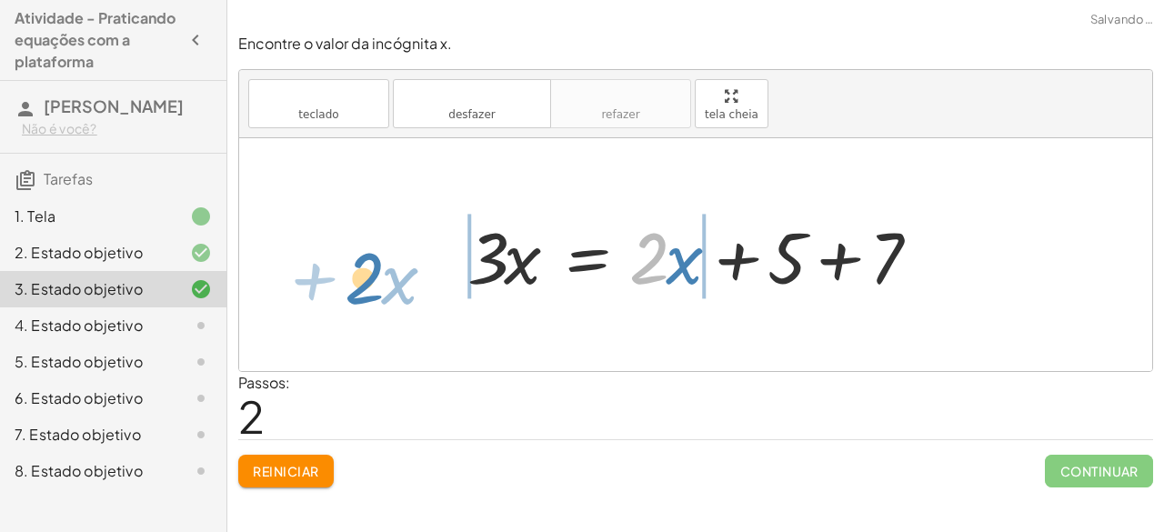
drag, startPoint x: 657, startPoint y: 256, endPoint x: 385, endPoint y: 274, distance: 272.4
click at [385, 274] on div "+ · 3 · x − 7 = + · 2 · x + 5 + · 3 · x − 7 + 7 = + · 2 · x + 5 + 7 + · 3 · x +…" at bounding box center [695, 254] width 913 height 233
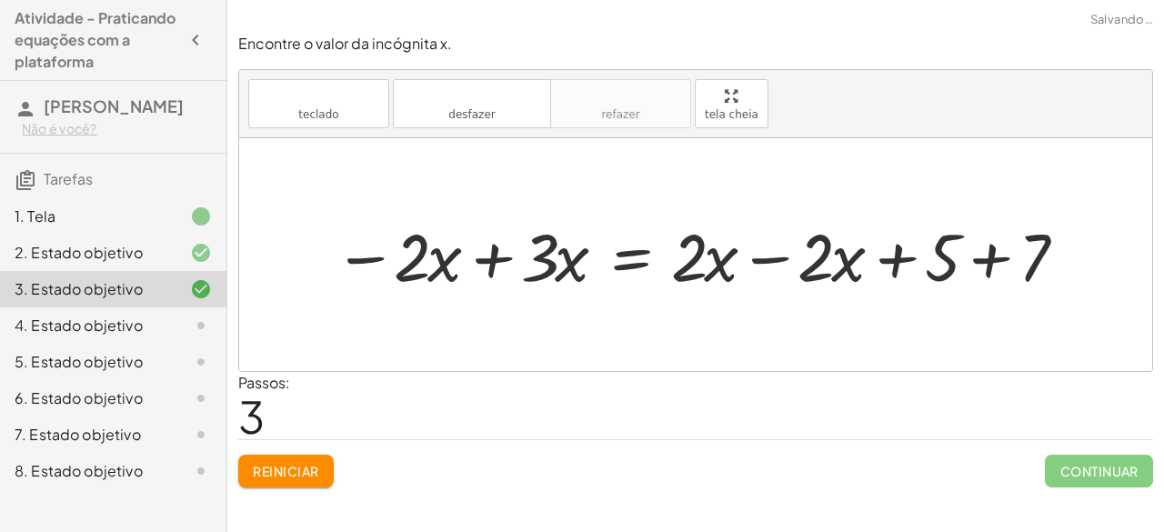
click at [762, 261] on div at bounding box center [703, 254] width 757 height 87
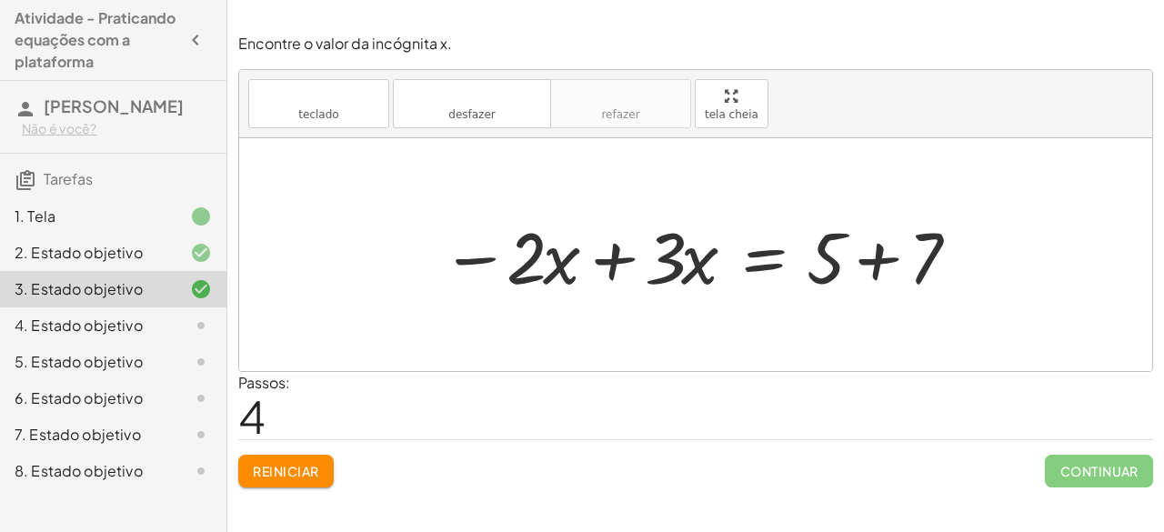
click at [875, 254] on div at bounding box center [703, 255] width 542 height 94
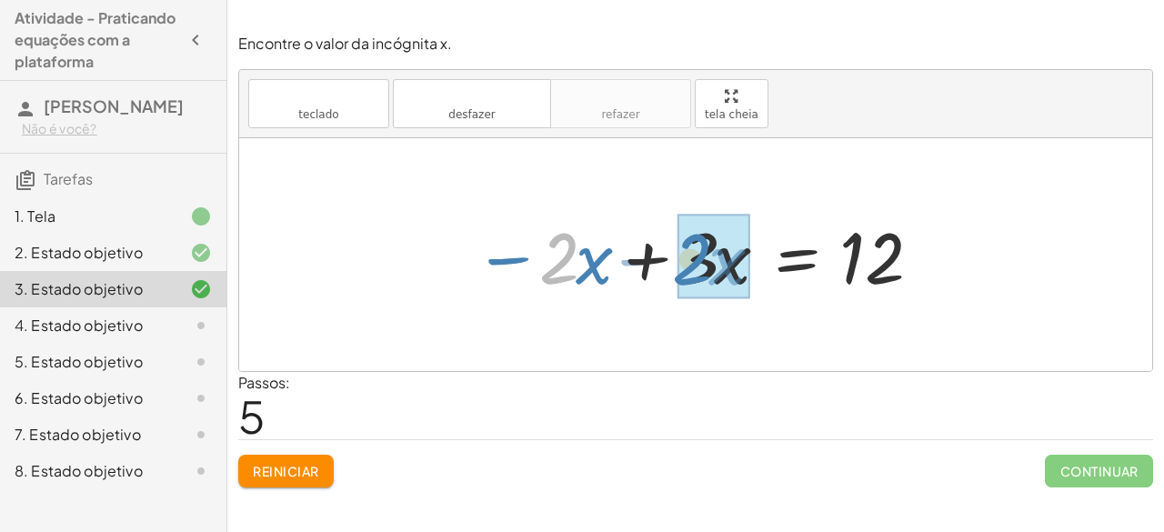
drag, startPoint x: 558, startPoint y: 251, endPoint x: 691, endPoint y: 252, distance: 132.8
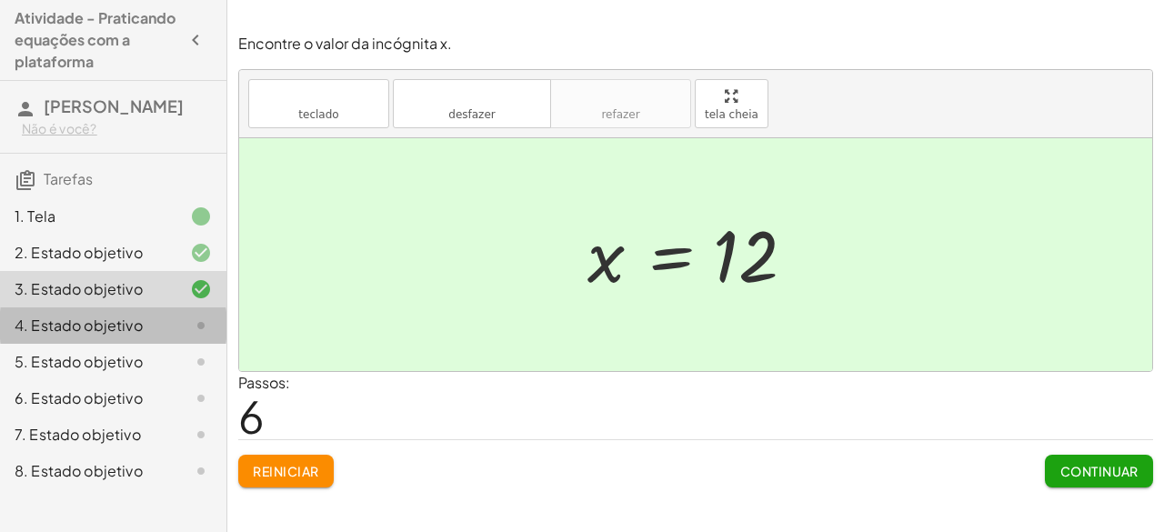
click at [55, 335] on font "4. Estado objetivo" at bounding box center [79, 325] width 128 height 19
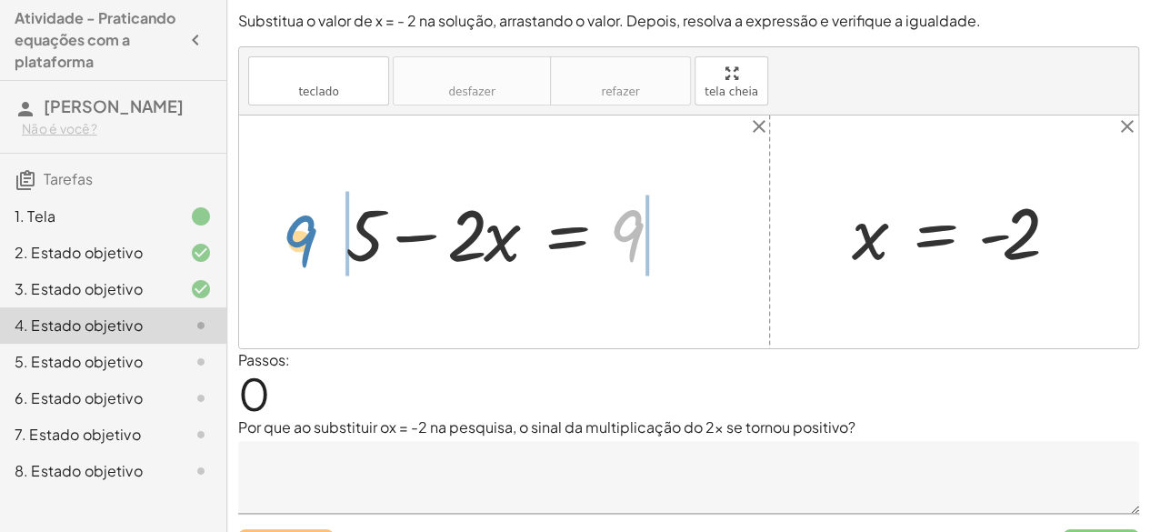
drag, startPoint x: 624, startPoint y: 241, endPoint x: 296, endPoint y: 246, distance: 328.3
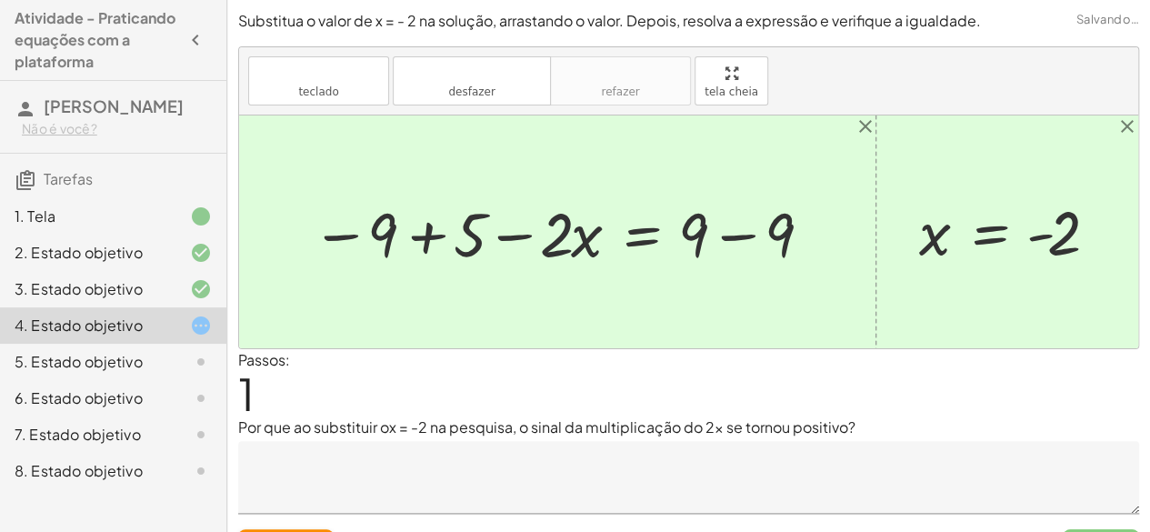
click at [767, 240] on div at bounding box center [564, 232] width 523 height 81
click at [689, 247] on div at bounding box center [521, 232] width 436 height 81
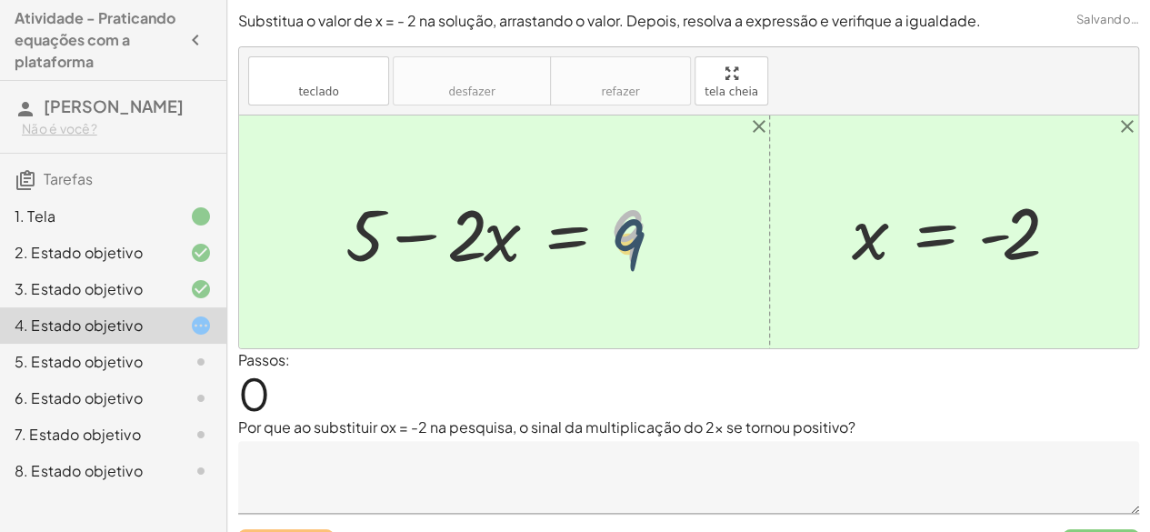
drag, startPoint x: 646, startPoint y: 198, endPoint x: 647, endPoint y: 214, distance: 15.5
click at [647, 214] on div at bounding box center [511, 233] width 350 height 94
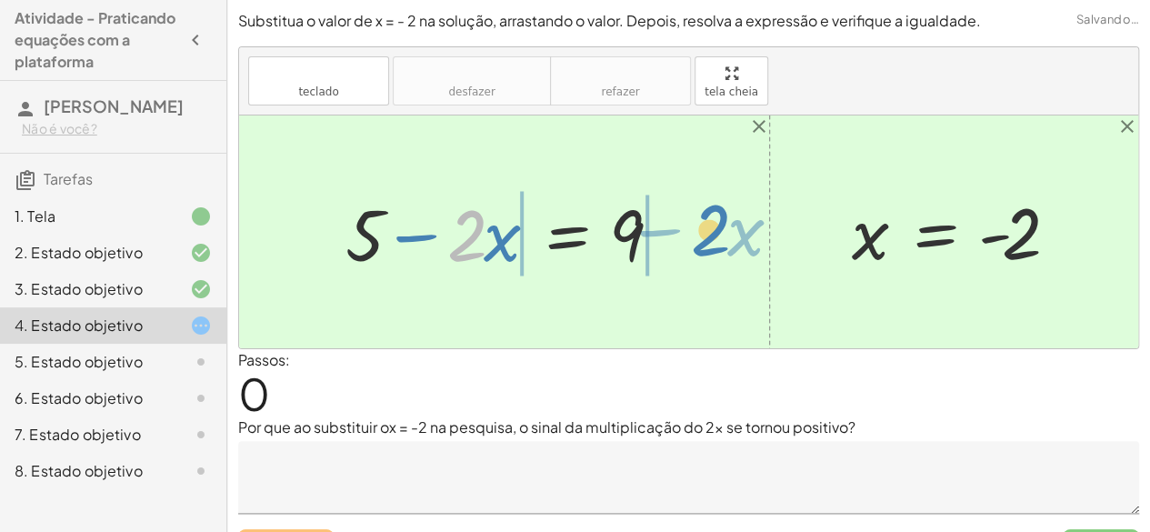
drag, startPoint x: 466, startPoint y: 248, endPoint x: 709, endPoint y: 243, distance: 243.8
click at [709, 243] on div "· 2 − · x + 5 − · 2 · x = 9 x = - 2" at bounding box center [688, 231] width 899 height 233
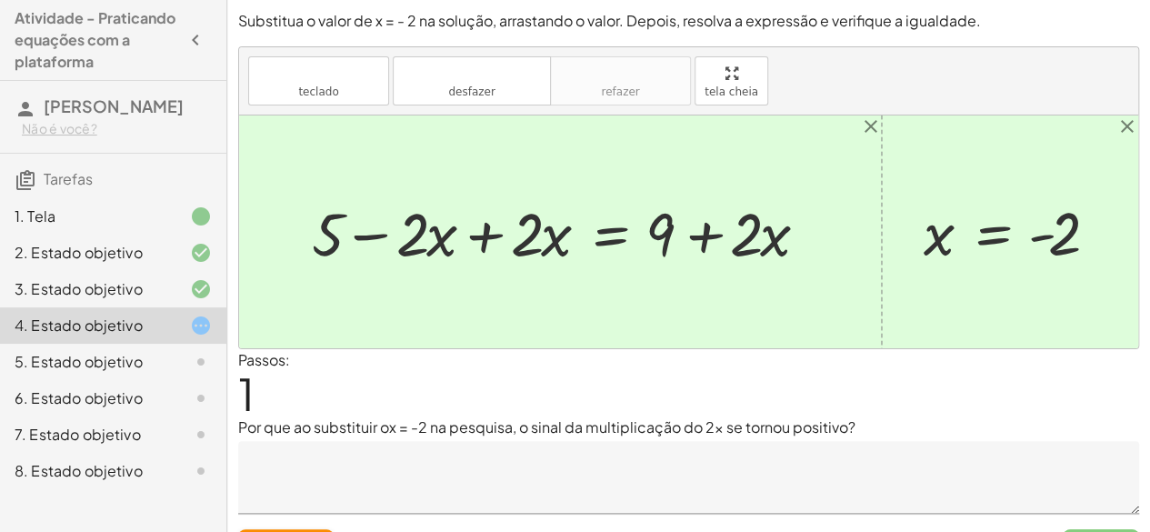
click at [492, 227] on div at bounding box center [567, 231] width 528 height 79
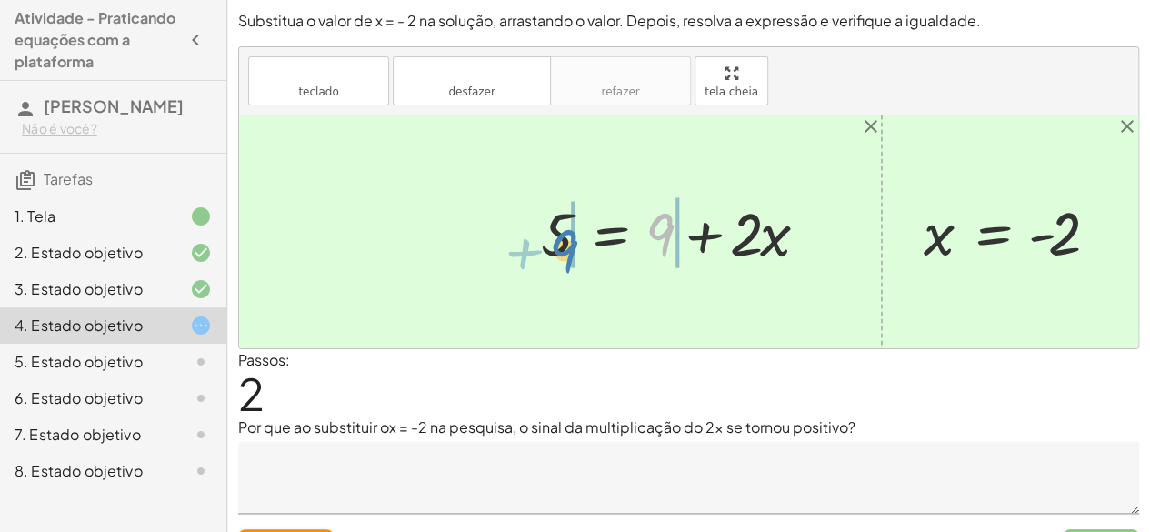
drag, startPoint x: 666, startPoint y: 232, endPoint x: 569, endPoint y: 248, distance: 97.8
click at [569, 248] on div at bounding box center [681, 231] width 299 height 79
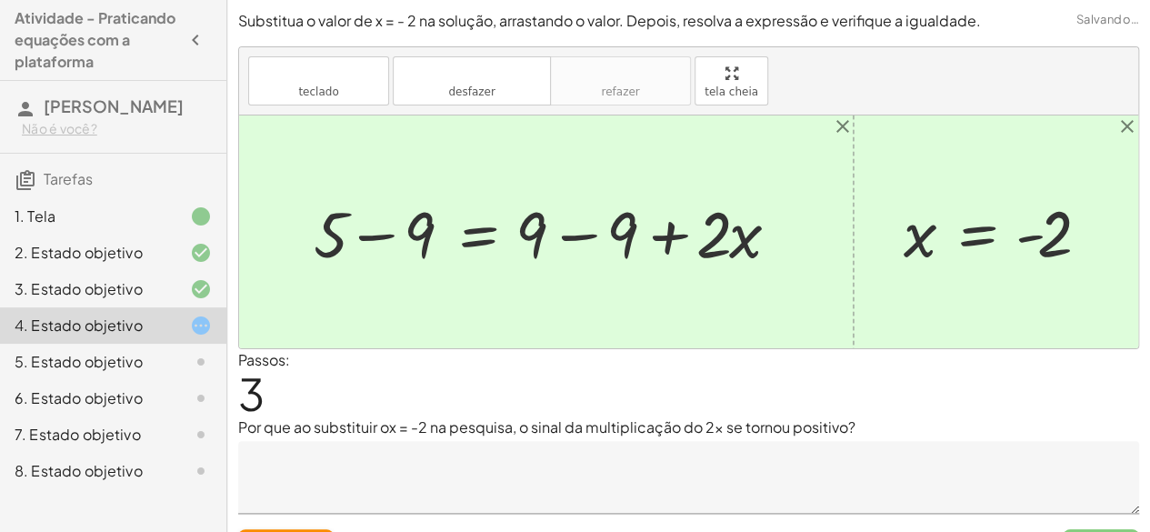
click at [588, 239] on div at bounding box center [553, 232] width 497 height 84
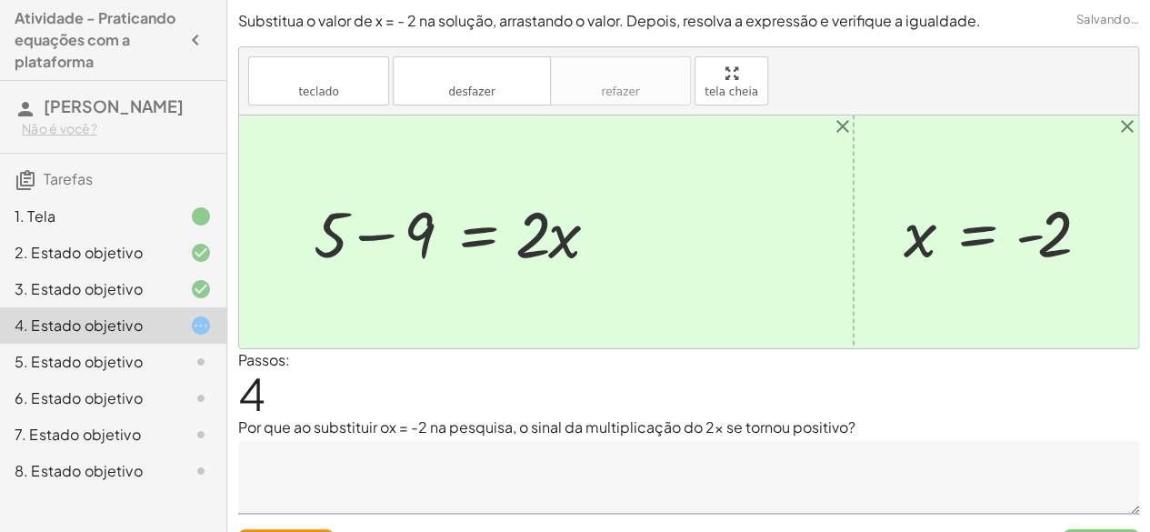
click at [380, 238] on div at bounding box center [463, 232] width 316 height 84
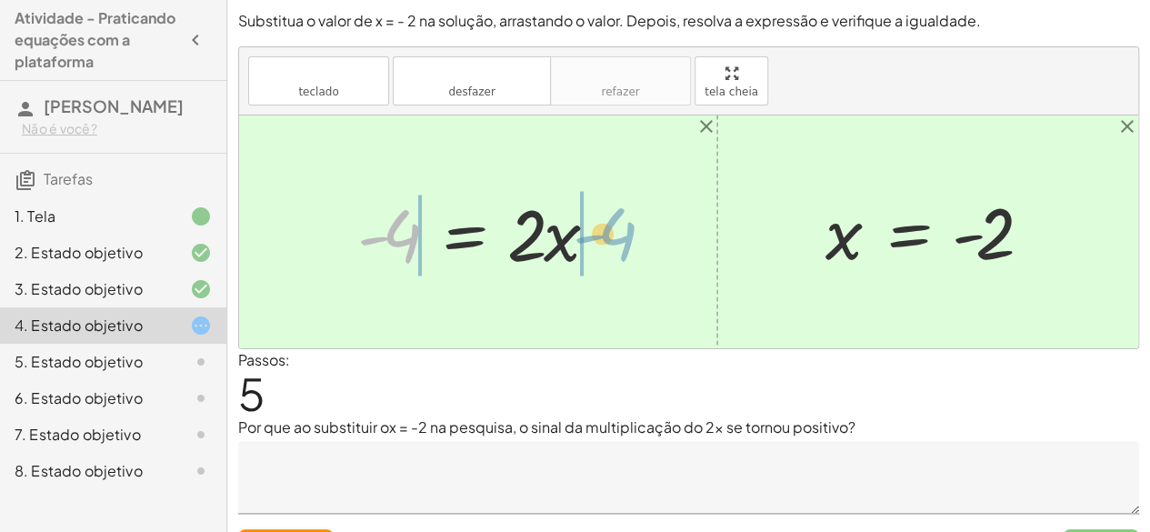
drag, startPoint x: 389, startPoint y: 226, endPoint x: 605, endPoint y: 225, distance: 215.5
click at [605, 225] on div at bounding box center [484, 233] width 273 height 94
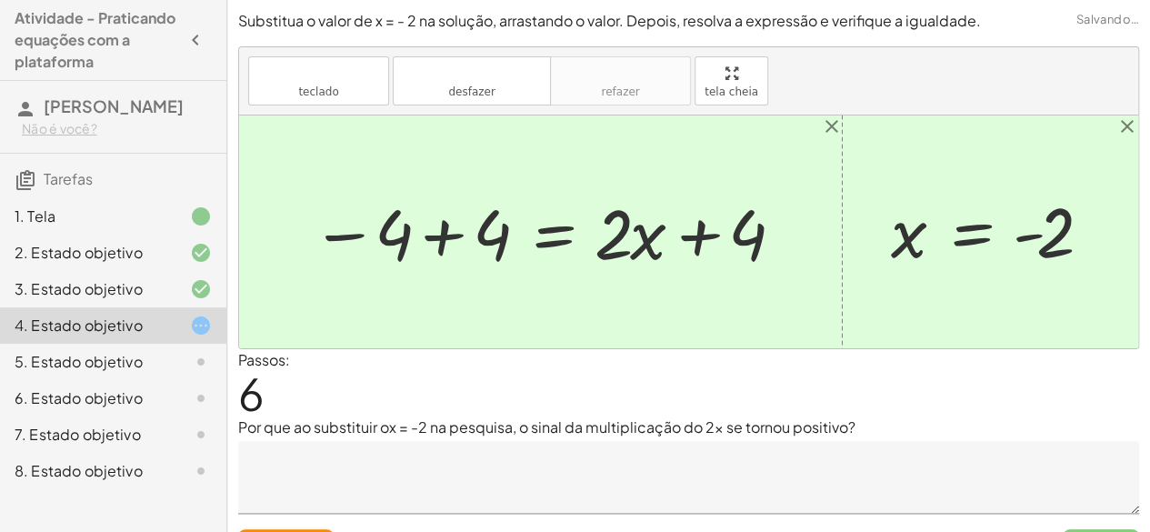
click at [444, 234] on div at bounding box center [547, 231] width 491 height 91
click at [695, 233] on div at bounding box center [634, 231] width 341 height 91
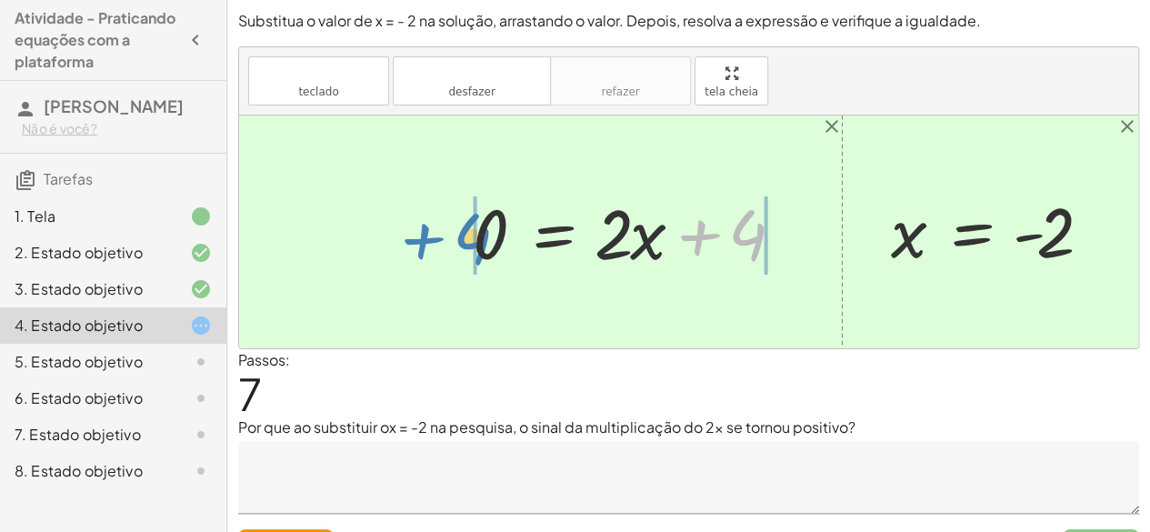
drag, startPoint x: 747, startPoint y: 232, endPoint x: 456, endPoint y: 234, distance: 290.1
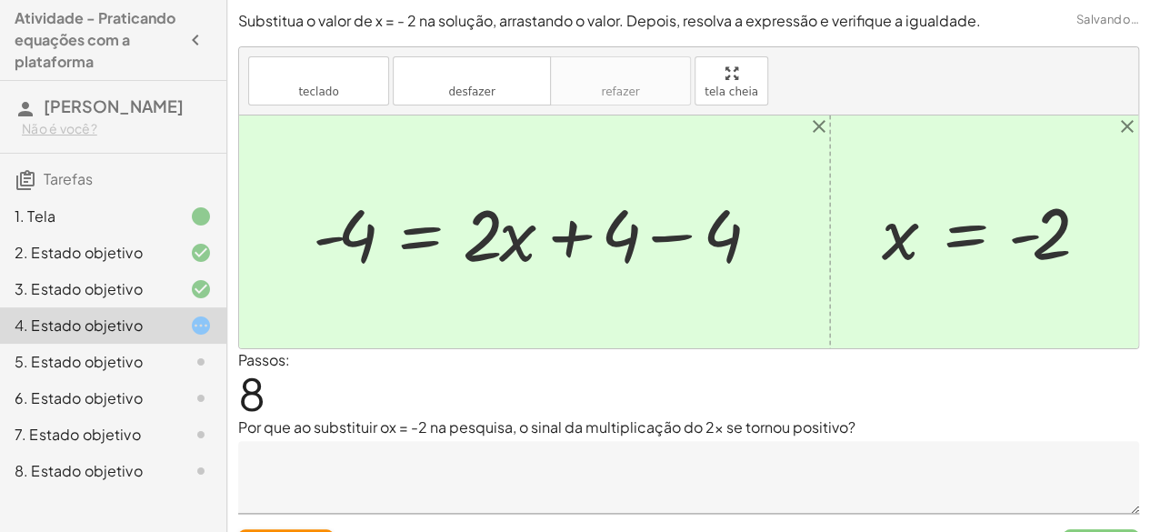
click at [666, 216] on div at bounding box center [542, 233] width 477 height 94
drag, startPoint x: 514, startPoint y: 245, endPoint x: 493, endPoint y: 261, distance: 26.6
click at [493, 261] on div at bounding box center [440, 233] width 273 height 94
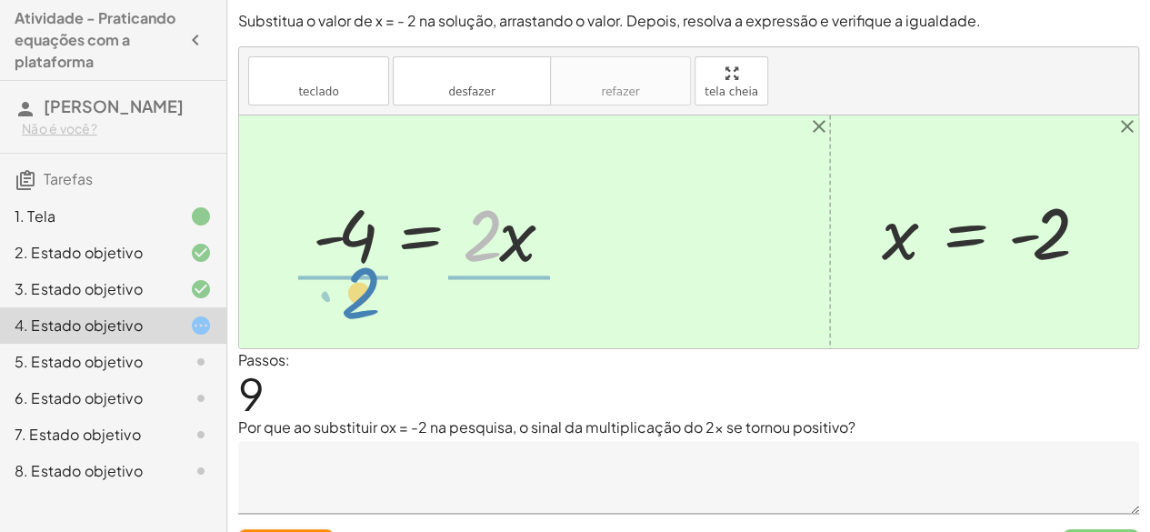
drag, startPoint x: 480, startPoint y: 237, endPoint x: 358, endPoint y: 305, distance: 139.2
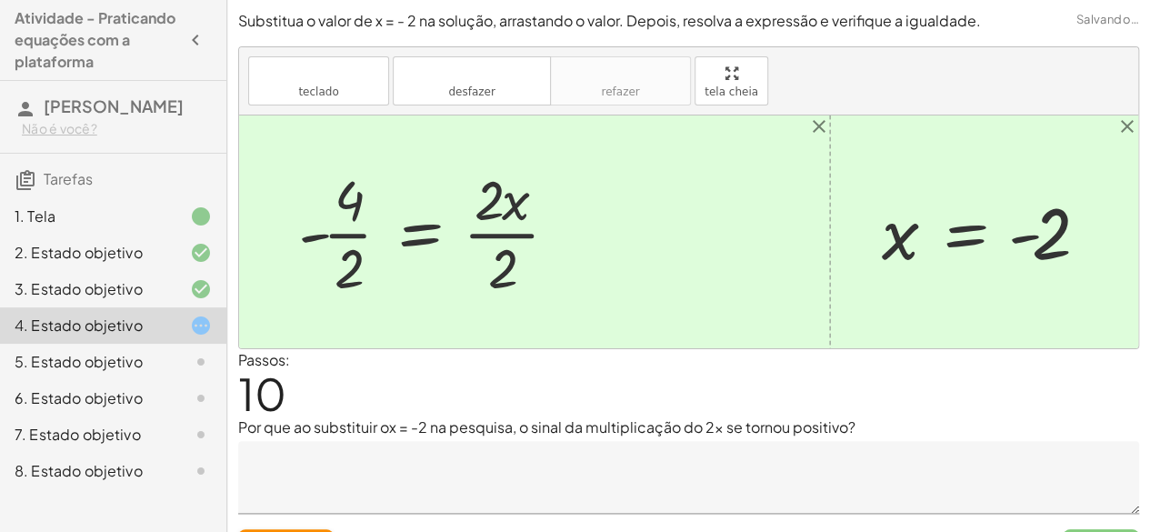
click at [493, 232] on div at bounding box center [435, 232] width 293 height 140
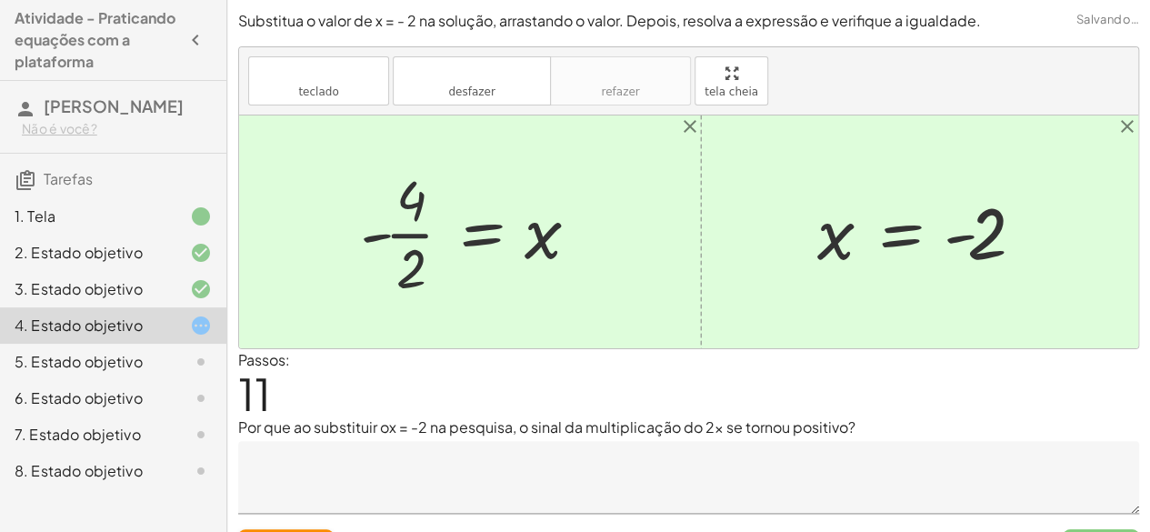
click at [417, 231] on div at bounding box center [476, 232] width 251 height 140
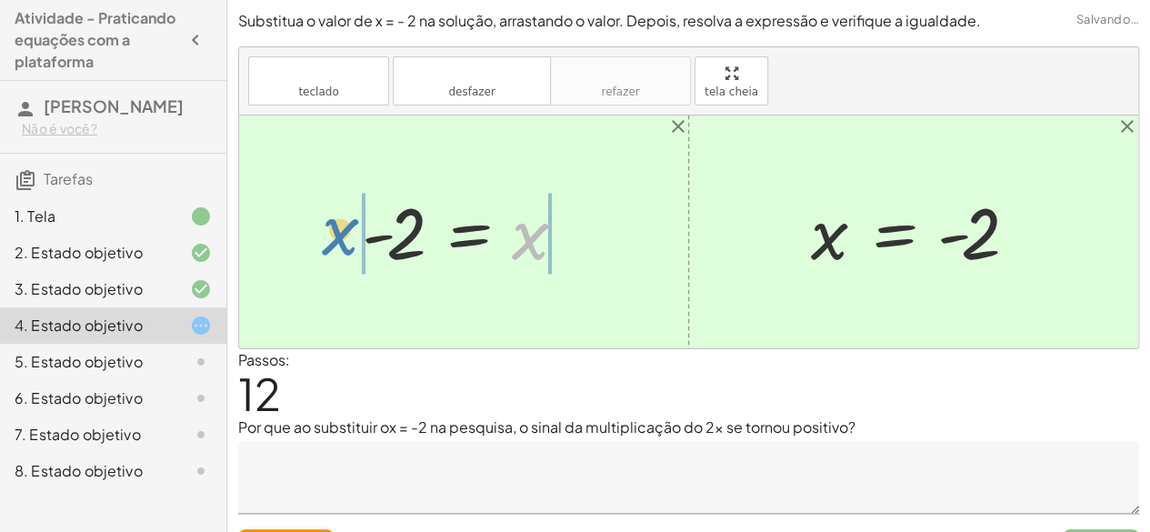
drag, startPoint x: 522, startPoint y: 244, endPoint x: 324, endPoint y: 239, distance: 198.3
click at [324, 239] on div "+ 5 − · 2 · x = 9 + 5 − · 2 · x + · 2 · x = + 9 + · 2 · x + 5 + 0 = + 9 + · 2 ·…" at bounding box center [688, 231] width 899 height 233
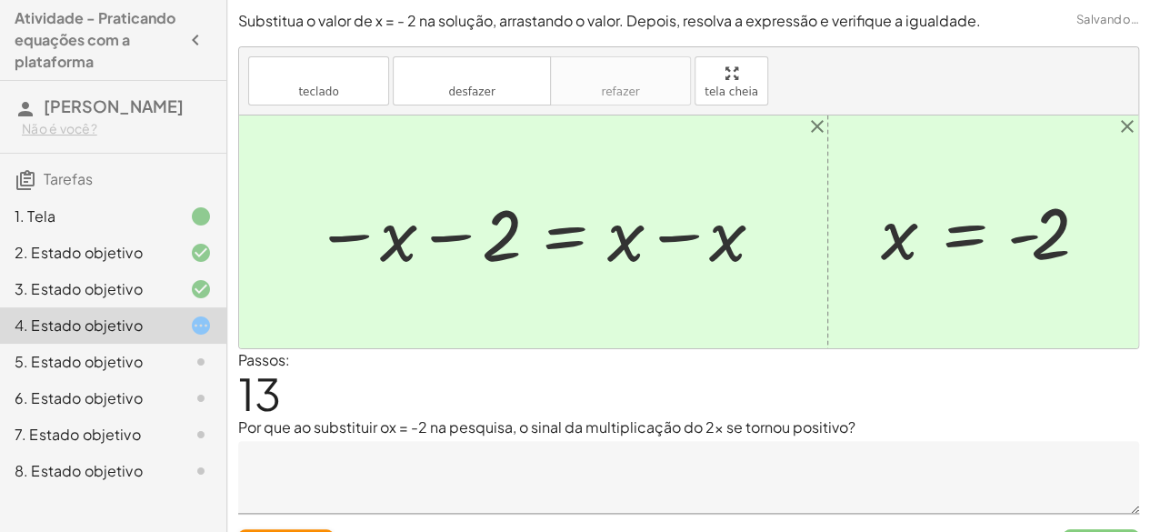
click at [688, 236] on div at bounding box center [540, 233] width 469 height 94
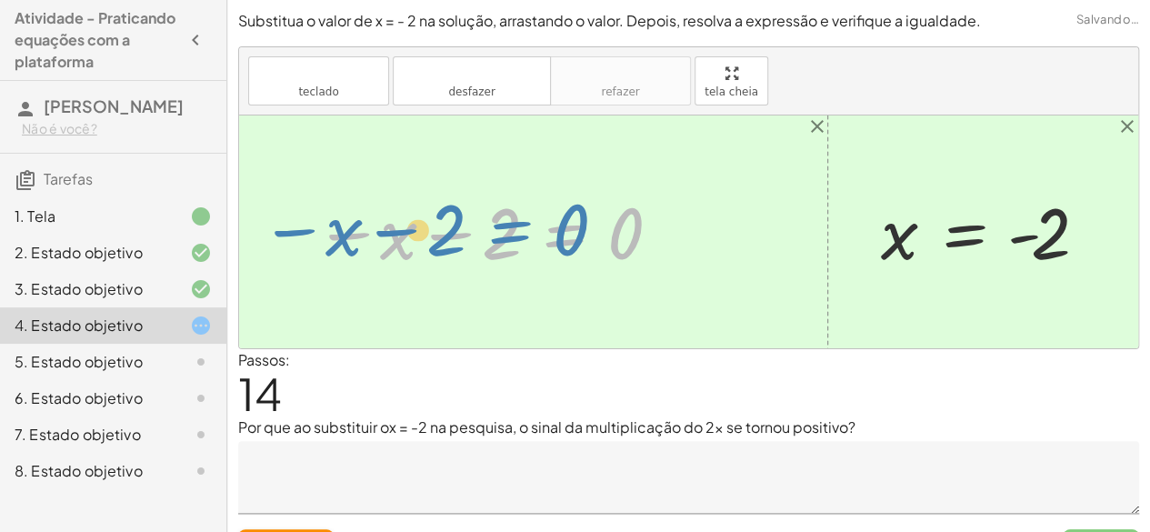
drag, startPoint x: 574, startPoint y: 226, endPoint x: 566, endPoint y: 231, distance: 9.8
click at [566, 231] on div at bounding box center [489, 232] width 367 height 90
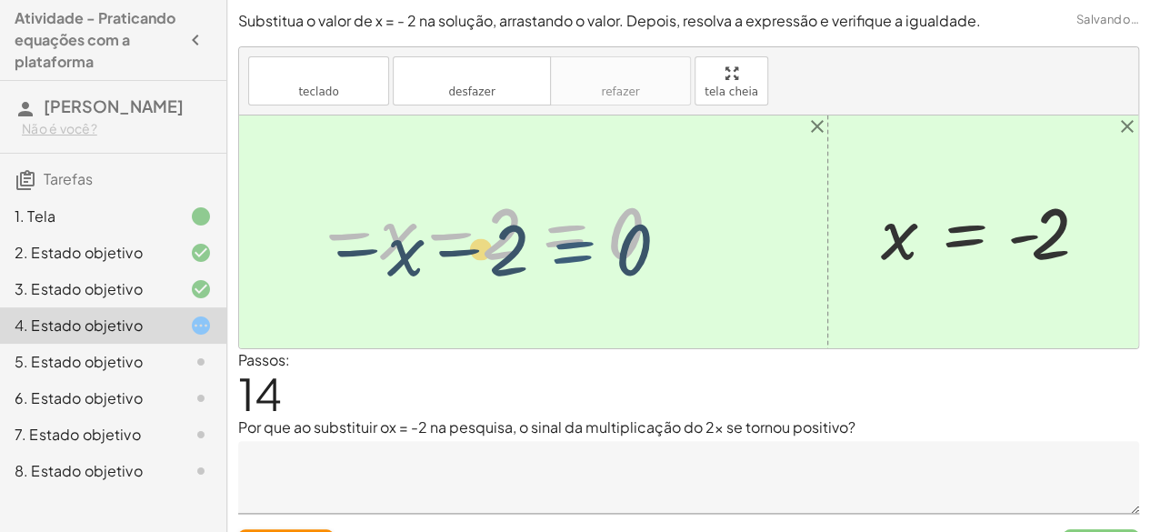
drag, startPoint x: 563, startPoint y: 236, endPoint x: 571, endPoint y: 251, distance: 17.5
click at [571, 251] on div at bounding box center [489, 232] width 367 height 90
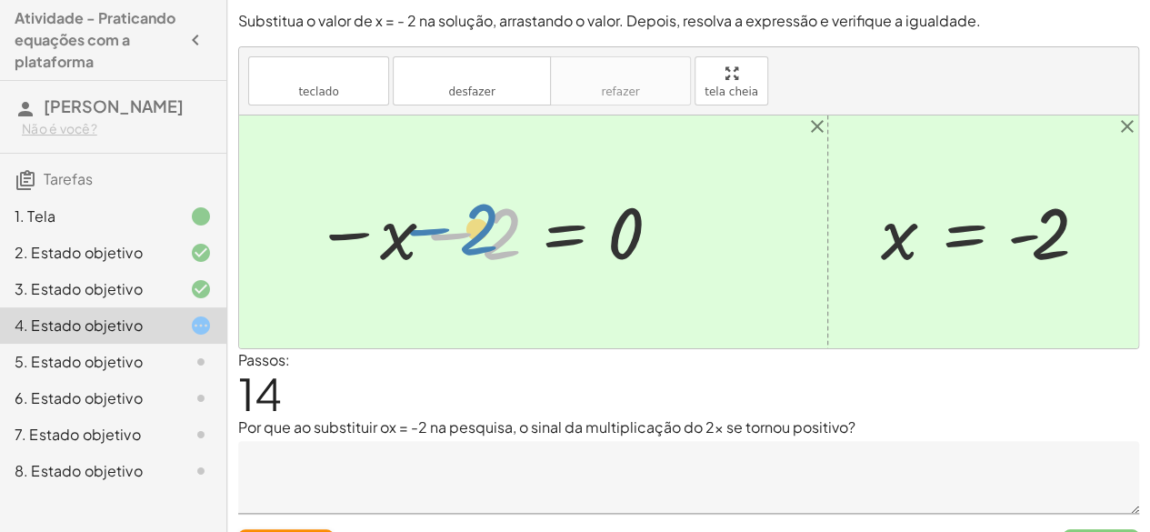
drag, startPoint x: 487, startPoint y: 240, endPoint x: 442, endPoint y: 233, distance: 46.0
click at [442, 233] on div at bounding box center [489, 232] width 367 height 90
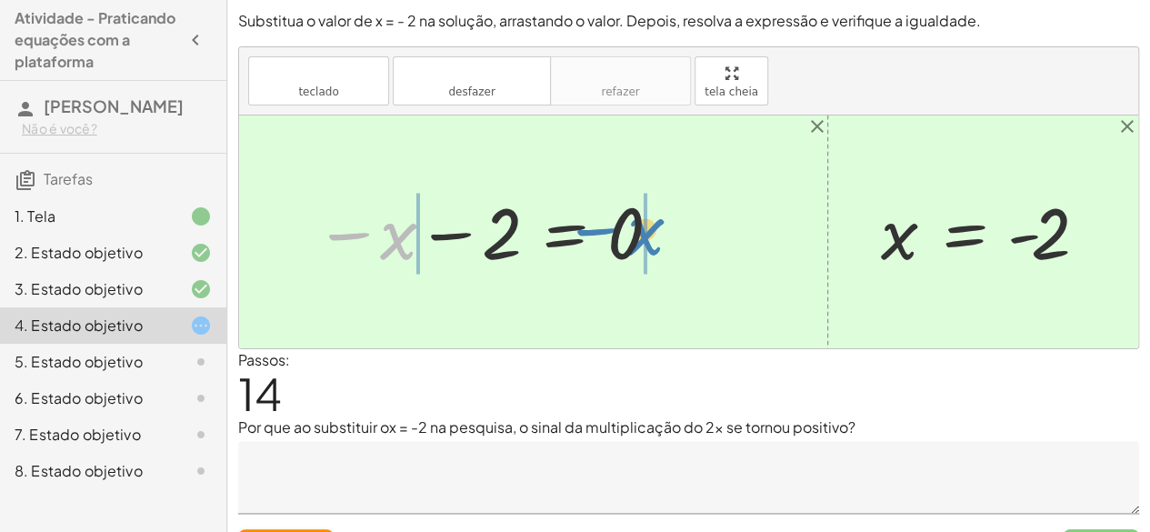
drag, startPoint x: 396, startPoint y: 229, endPoint x: 653, endPoint y: 225, distance: 257.4
click at [653, 225] on div at bounding box center [489, 232] width 367 height 90
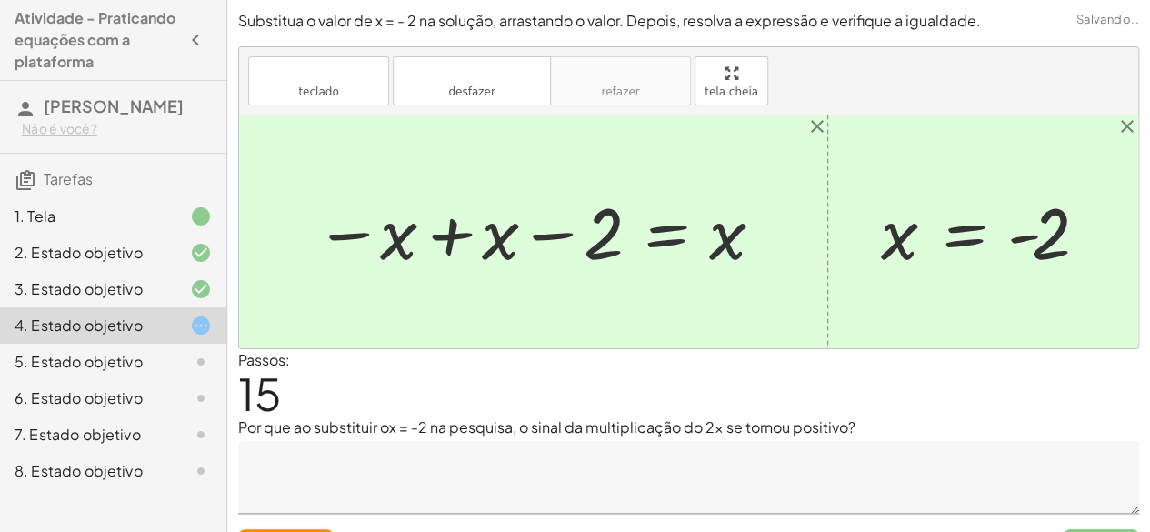
click at [449, 228] on div at bounding box center [540, 232] width 469 height 90
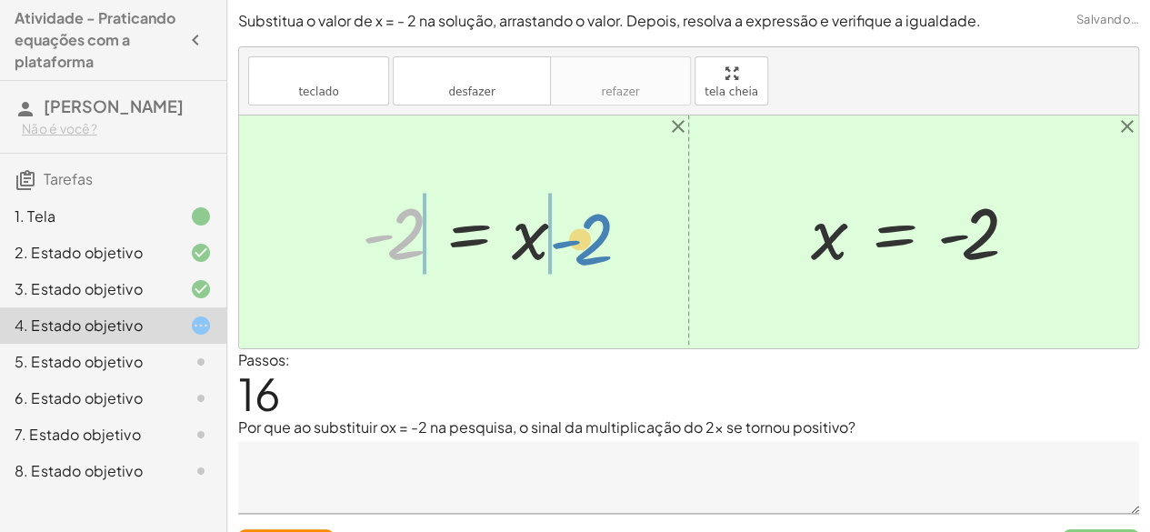
drag, startPoint x: 411, startPoint y: 235, endPoint x: 600, endPoint y: 240, distance: 189.2
click at [600, 240] on div "+ 5 − · 2 · x = 9 + 5 − · 2 · x + · 2 · x = + 9 + · 2 · x + 5 + 0 = + 9 + · 2 ·…" at bounding box center [688, 231] width 899 height 233
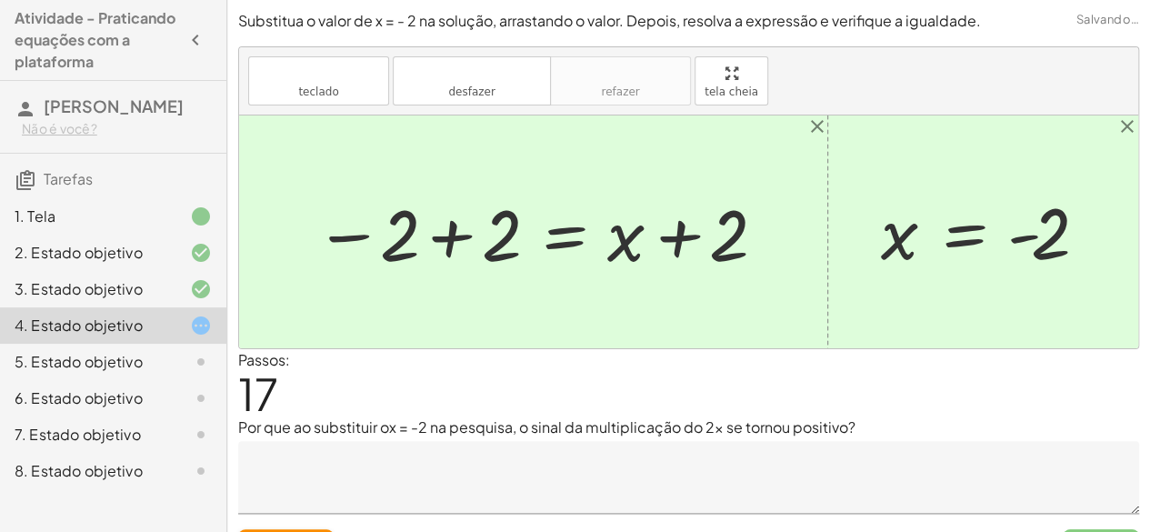
click at [437, 221] on div at bounding box center [540, 233] width 469 height 94
click at [503, 223] on div at bounding box center [630, 233] width 314 height 94
click at [688, 196] on div at bounding box center [630, 233] width 314 height 94
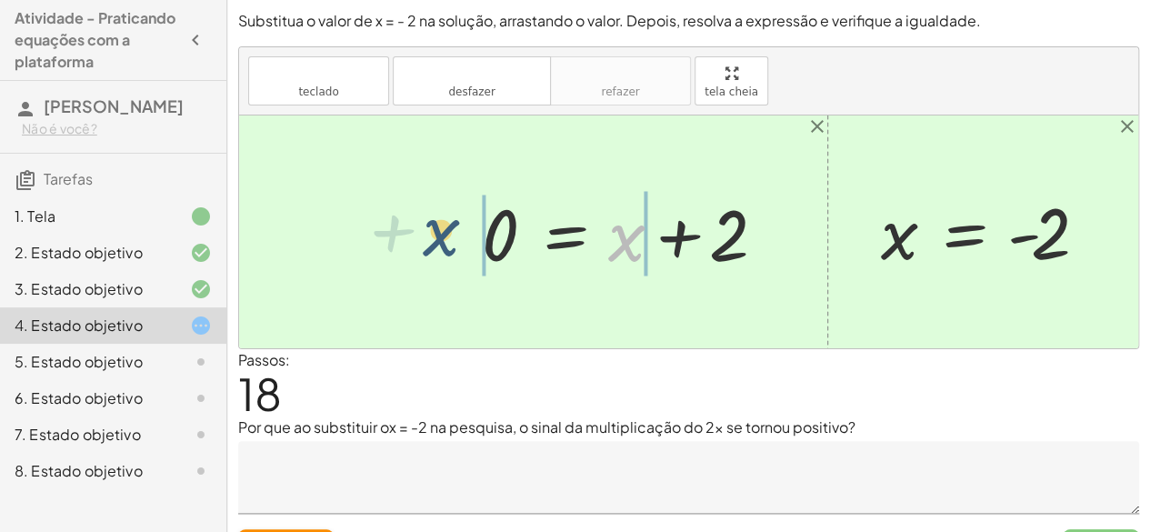
drag, startPoint x: 629, startPoint y: 240, endPoint x: 429, endPoint y: 233, distance: 200.2
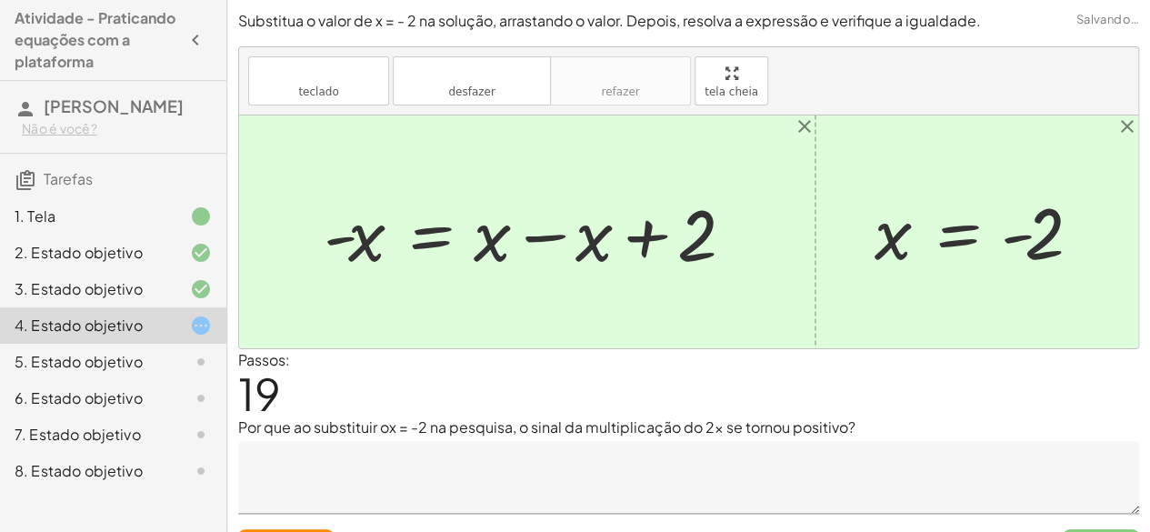
click at [646, 225] on div at bounding box center [535, 233] width 440 height 94
click at [541, 237] on div at bounding box center [535, 233] width 440 height 94
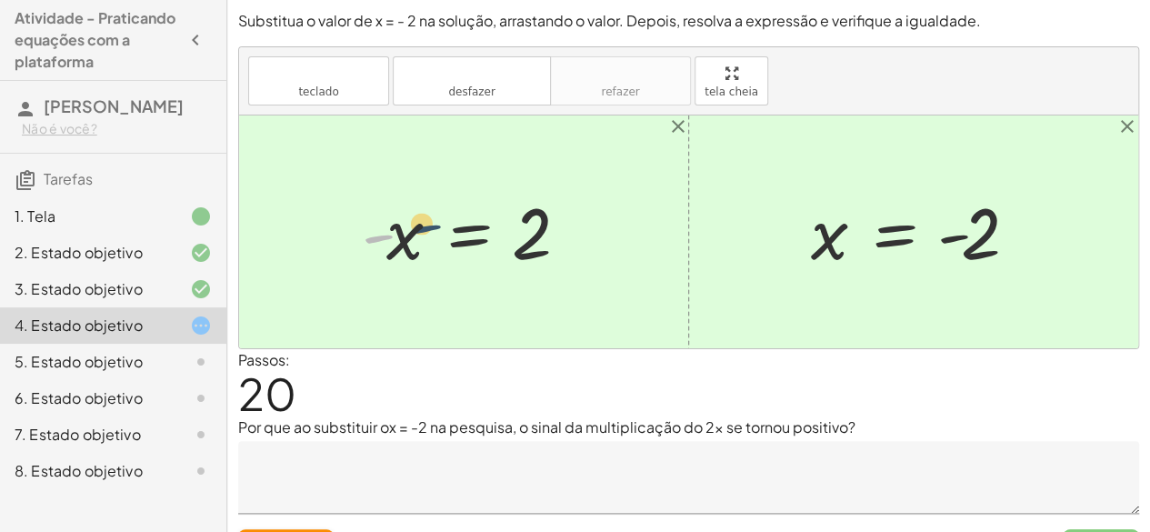
drag, startPoint x: 381, startPoint y: 241, endPoint x: 376, endPoint y: 249, distance: 9.4
click at [376, 249] on div at bounding box center [471, 232] width 236 height 90
click at [357, 240] on div at bounding box center [452, 233] width 273 height 94
drag, startPoint x: 380, startPoint y: 237, endPoint x: 528, endPoint y: 240, distance: 148.2
click at [528, 240] on div at bounding box center [471, 232] width 236 height 90
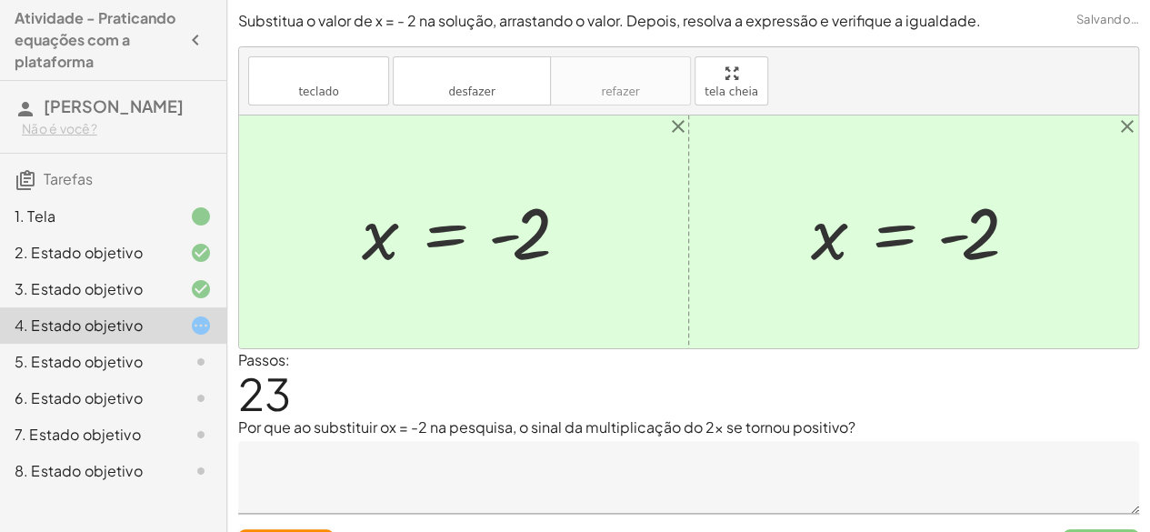
scroll to position [38, 0]
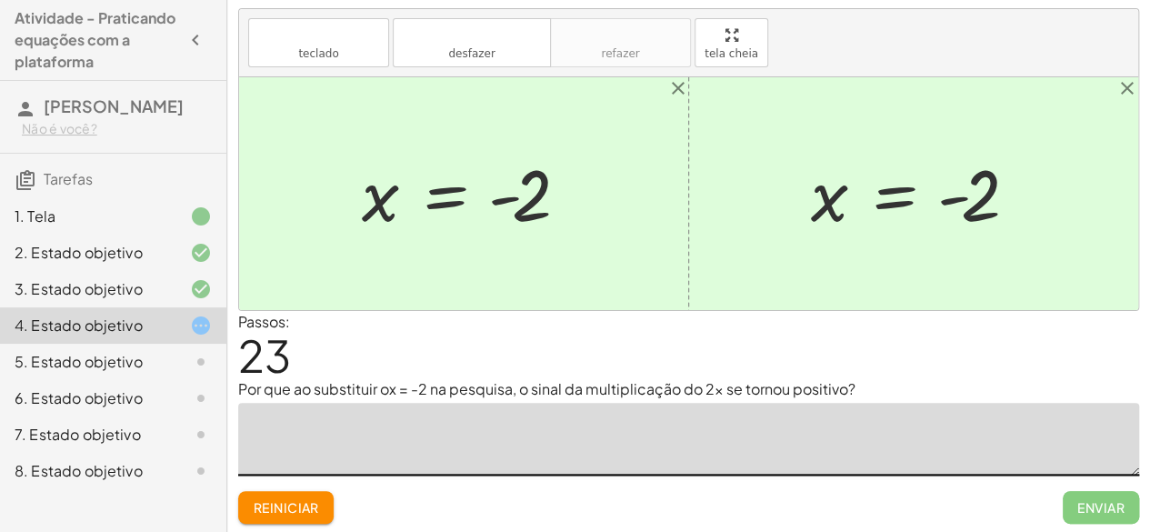
click at [686, 410] on textarea at bounding box center [688, 439] width 901 height 73
click at [280, 503] on font "Reiniciar" at bounding box center [285, 507] width 65 height 16
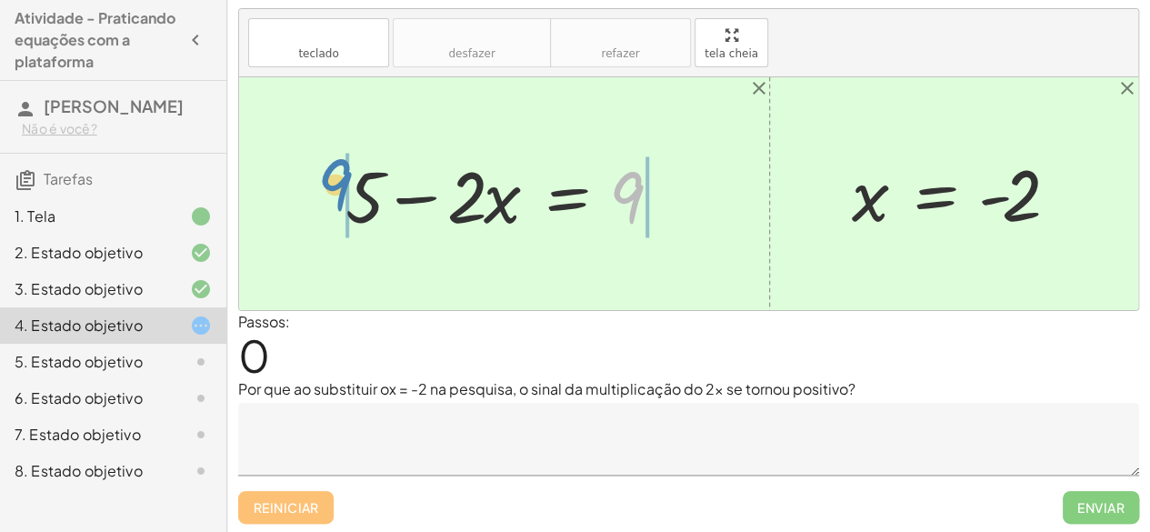
drag, startPoint x: 634, startPoint y: 187, endPoint x: 340, endPoint y: 174, distance: 294.0
click at [340, 174] on div at bounding box center [511, 194] width 350 height 94
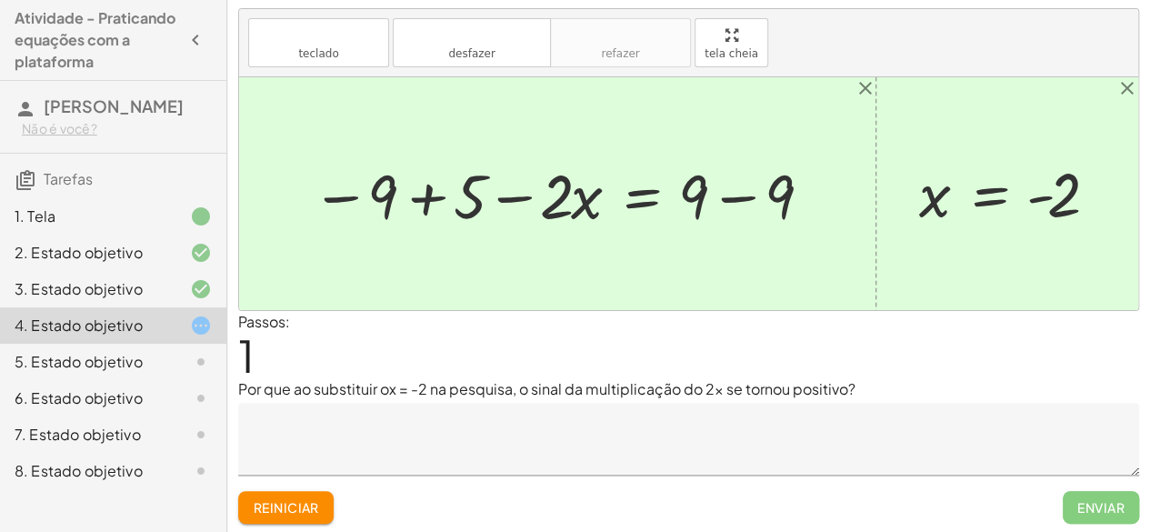
click at [754, 198] on div at bounding box center [564, 194] width 523 height 81
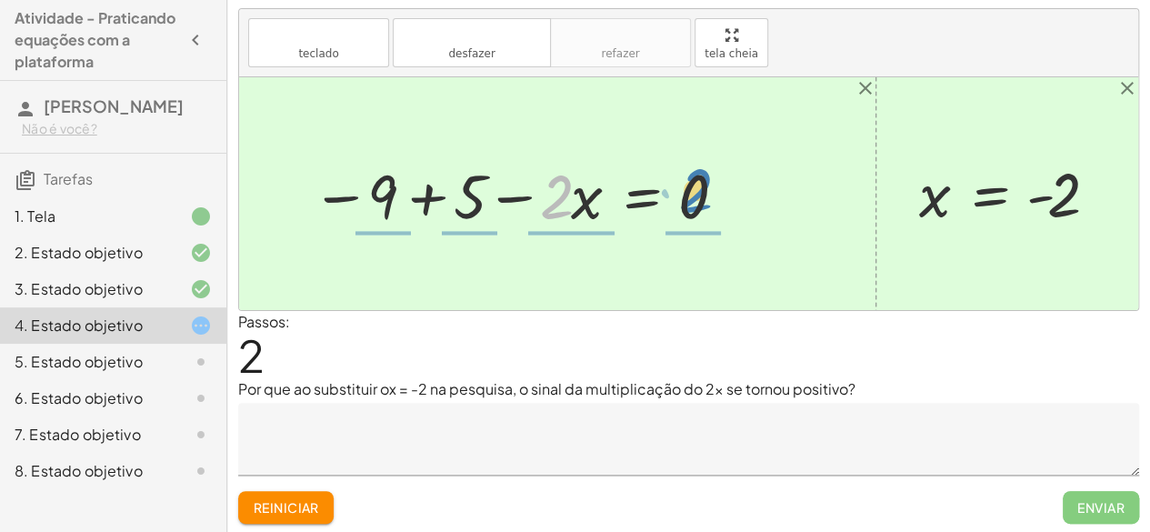
drag, startPoint x: 566, startPoint y: 201, endPoint x: 705, endPoint y: 195, distance: 139.3
click at [705, 195] on div at bounding box center [521, 194] width 436 height 81
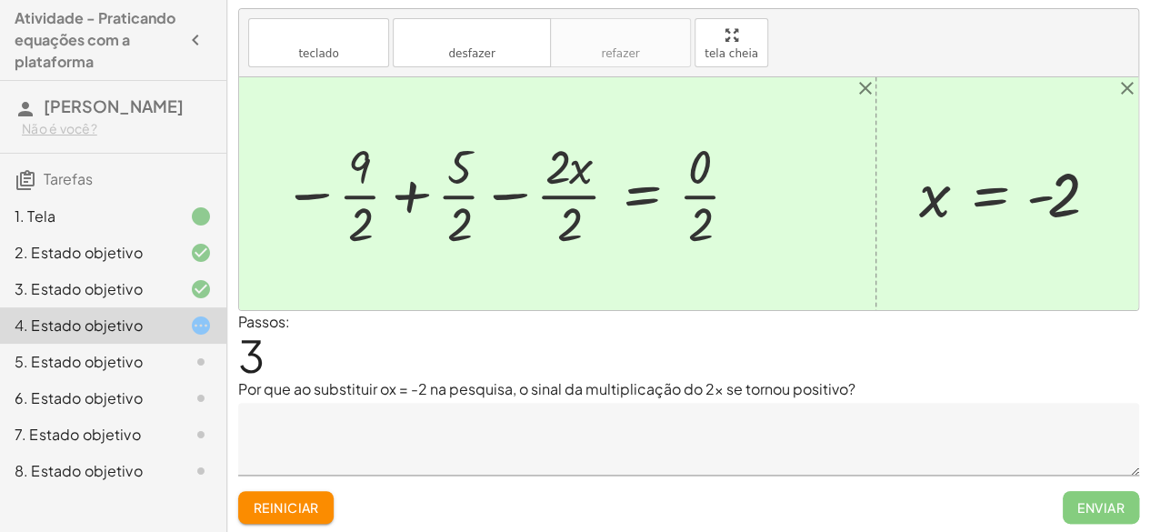
click at [690, 195] on div at bounding box center [513, 194] width 478 height 121
click at [589, 205] on div at bounding box center [507, 194] width 466 height 121
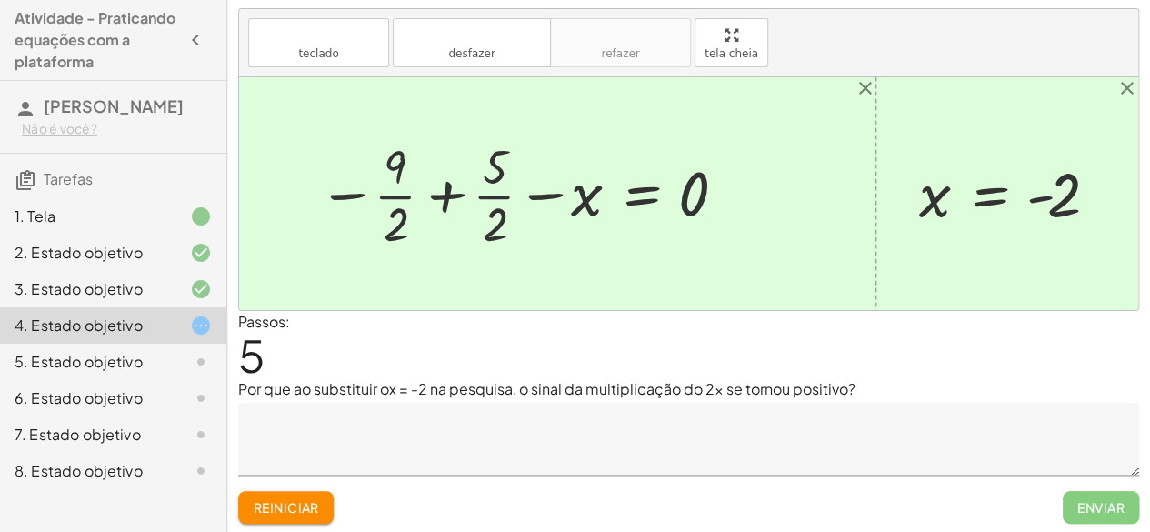
click at [589, 205] on div at bounding box center [524, 194] width 431 height 121
drag, startPoint x: 586, startPoint y: 201, endPoint x: 732, endPoint y: 202, distance: 146.4
click at [732, 202] on div at bounding box center [524, 194] width 431 height 121
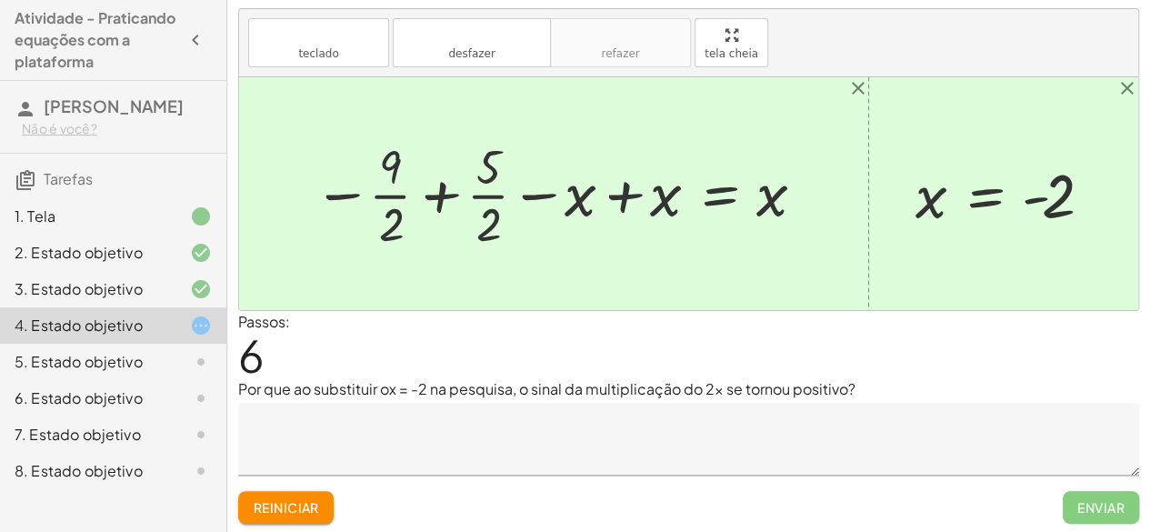
drag, startPoint x: 851, startPoint y: 97, endPoint x: 550, endPoint y: 111, distance: 301.3
click at [550, 111] on div "+ 5 − · 2 · x = 9 − 9 + 5 − · 2 · x = + 9 − 9 − 9 + 5 − · 2 · x = 0 − · 9 · 2 +…" at bounding box center [688, 193] width 899 height 233
click at [309, 508] on font "Reiniciar" at bounding box center [285, 507] width 65 height 16
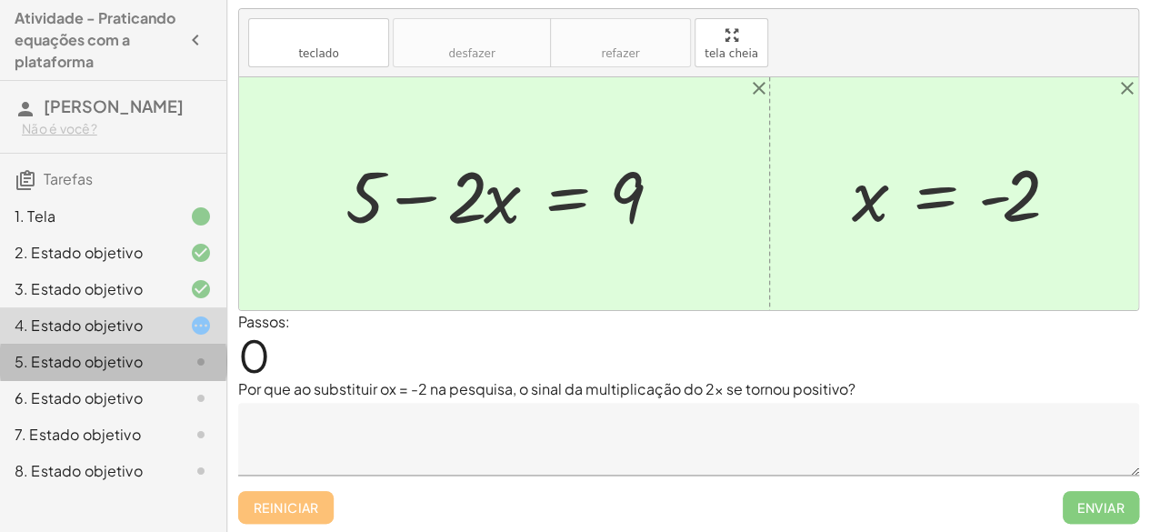
click at [157, 373] on div "5. Estado objetivo" at bounding box center [88, 362] width 146 height 22
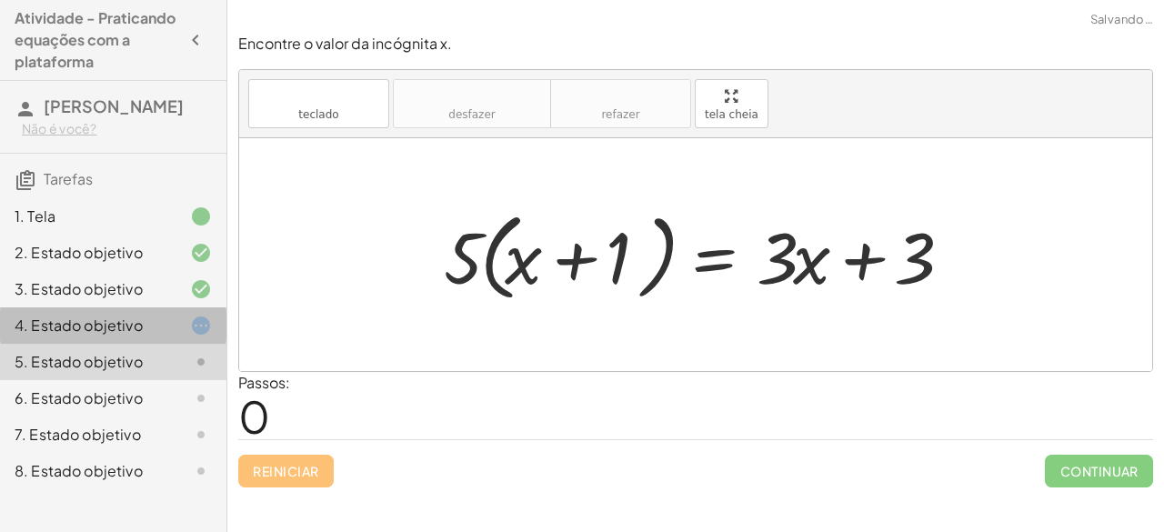
click at [204, 380] on div "4. Estado objetivo" at bounding box center [113, 398] width 226 height 36
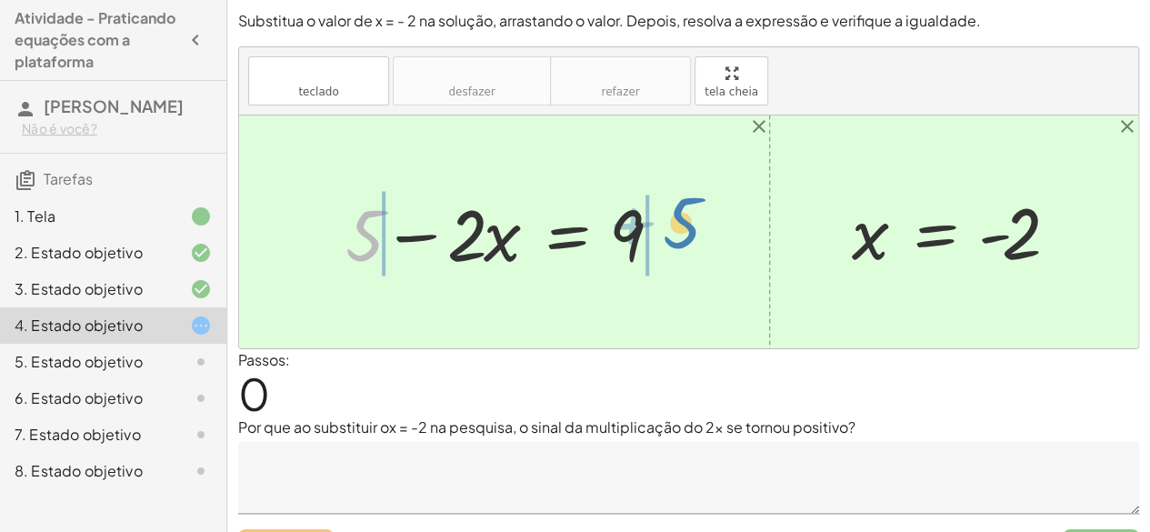
drag, startPoint x: 373, startPoint y: 238, endPoint x: 691, endPoint y: 226, distance: 318.5
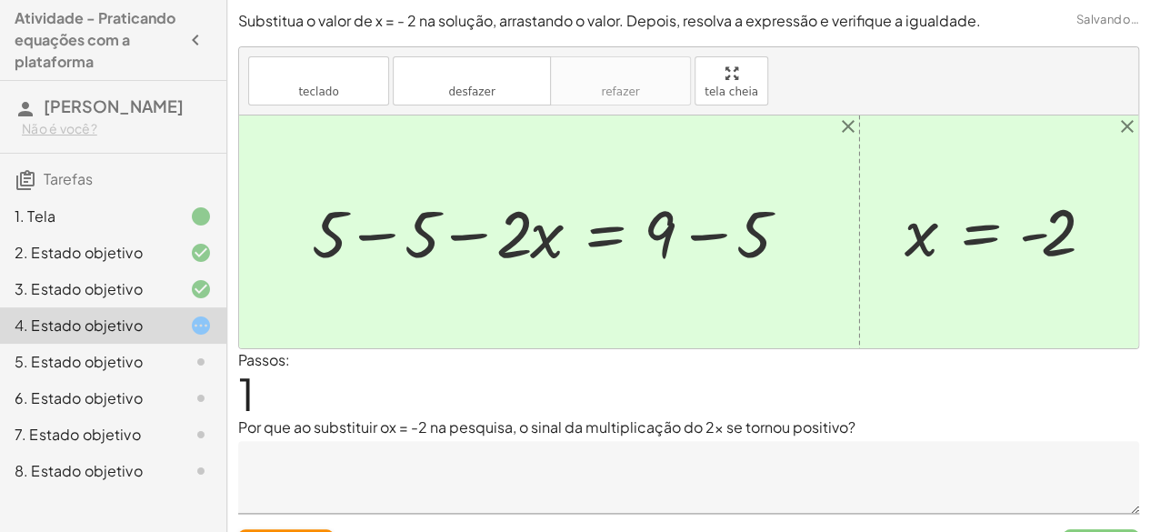
click at [382, 229] on div at bounding box center [556, 231] width 507 height 85
click at [692, 236] on div at bounding box center [637, 231] width 345 height 85
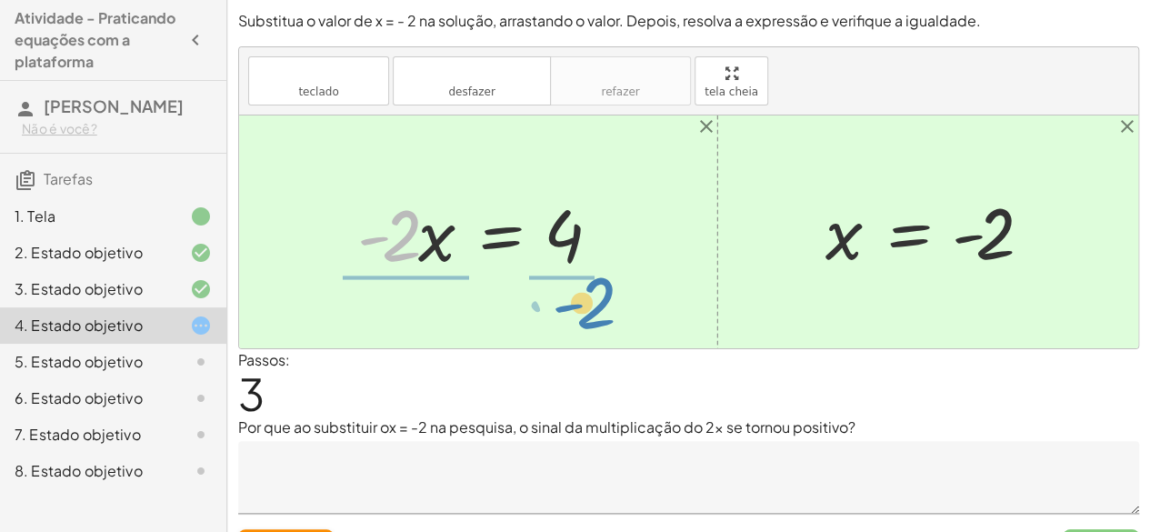
drag, startPoint x: 406, startPoint y: 231, endPoint x: 600, endPoint y: 298, distance: 205.9
click at [600, 298] on div "+ 5 − · 2 · x = 9 + 5 − 5 − · 2 · x = + 9 − 5 + 0 − · 2 · x = + 9 − 5 · - 2 · x…" at bounding box center [688, 231] width 899 height 233
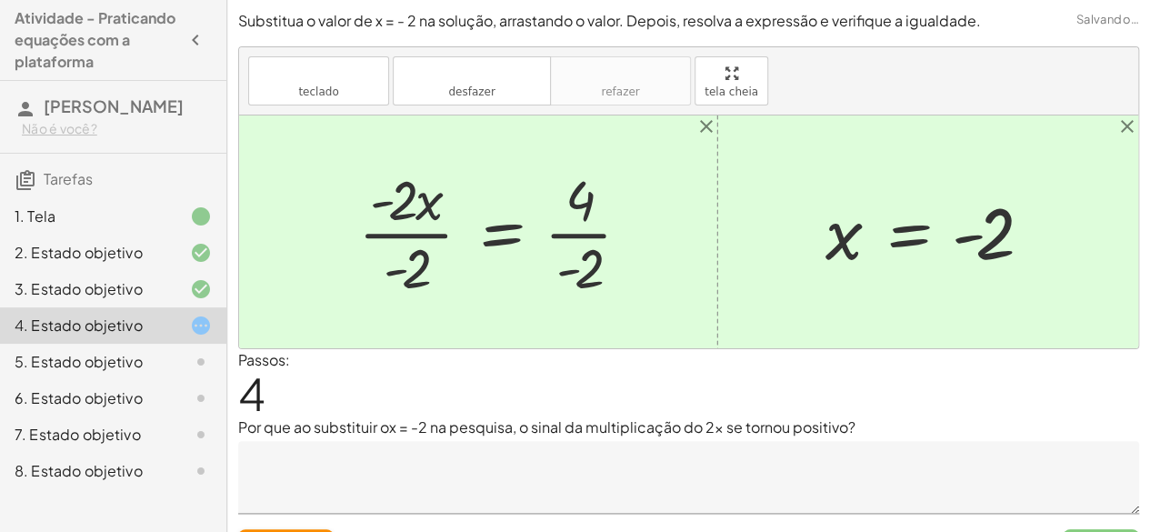
click at [416, 232] on div at bounding box center [501, 232] width 305 height 140
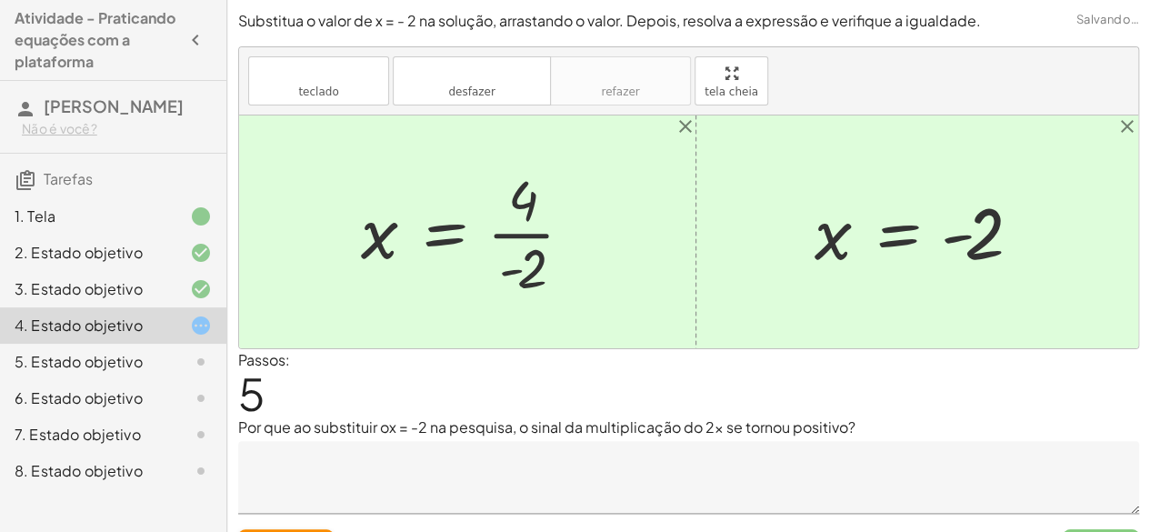
click at [528, 237] on div at bounding box center [474, 232] width 245 height 140
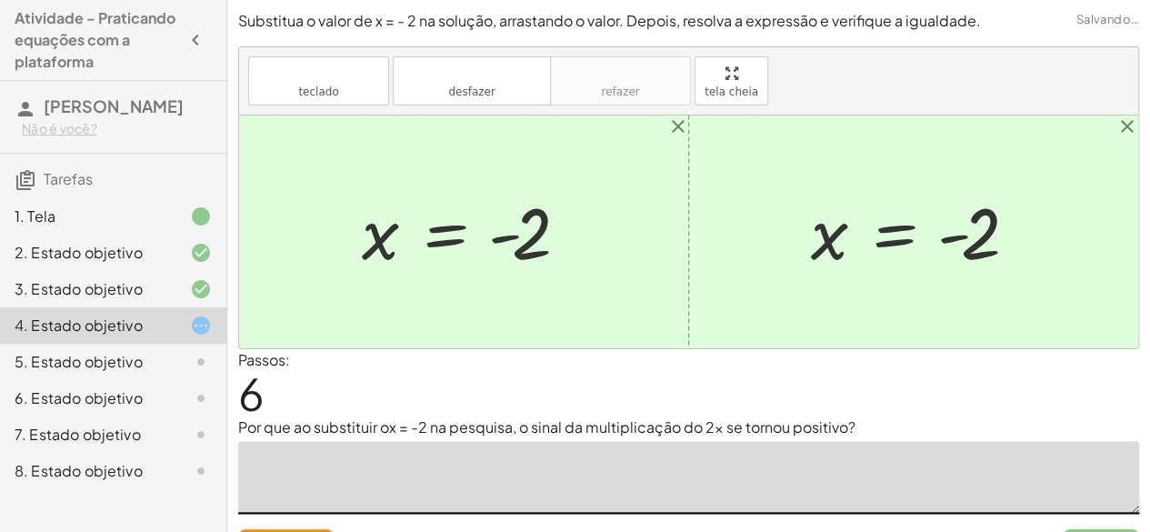
click at [491, 456] on textarea at bounding box center [688, 477] width 901 height 73
type textarea "*"
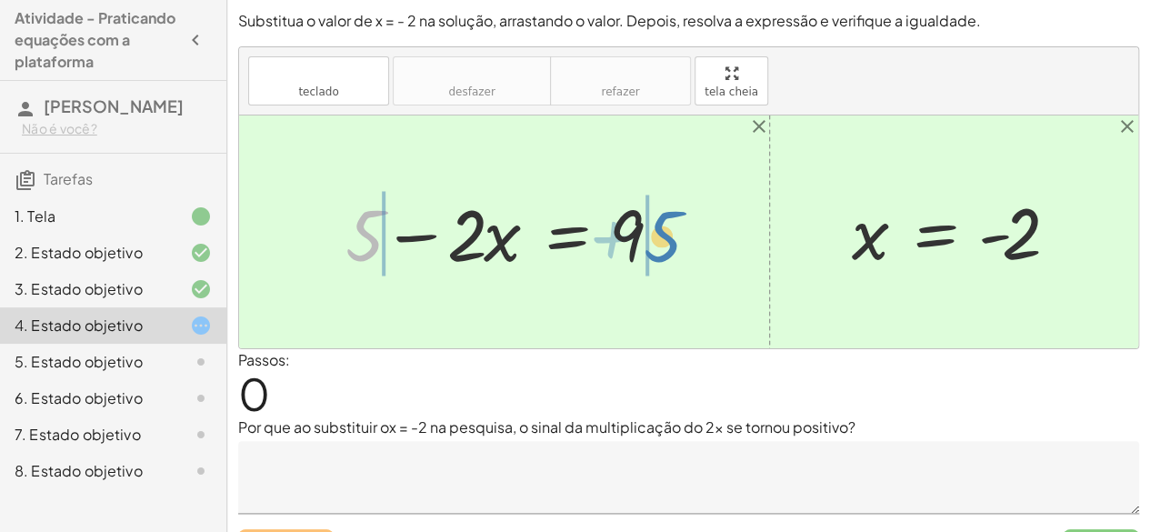
drag, startPoint x: 358, startPoint y: 240, endPoint x: 687, endPoint y: 245, distance: 328.3
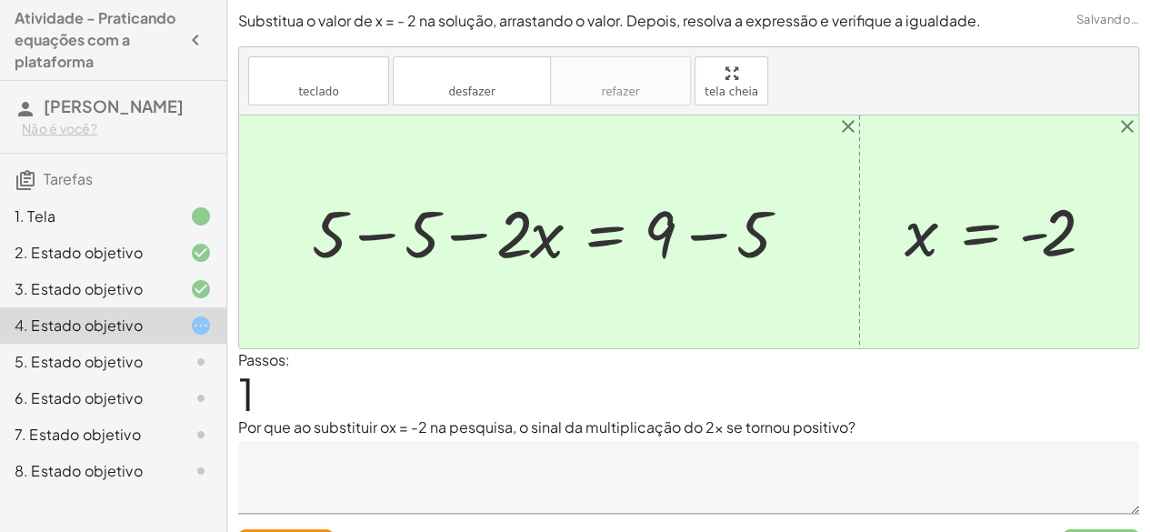
click at [376, 234] on div at bounding box center [556, 231] width 507 height 85
click at [498, 239] on div at bounding box center [637, 231] width 345 height 85
click at [489, 237] on div at bounding box center [637, 231] width 345 height 85
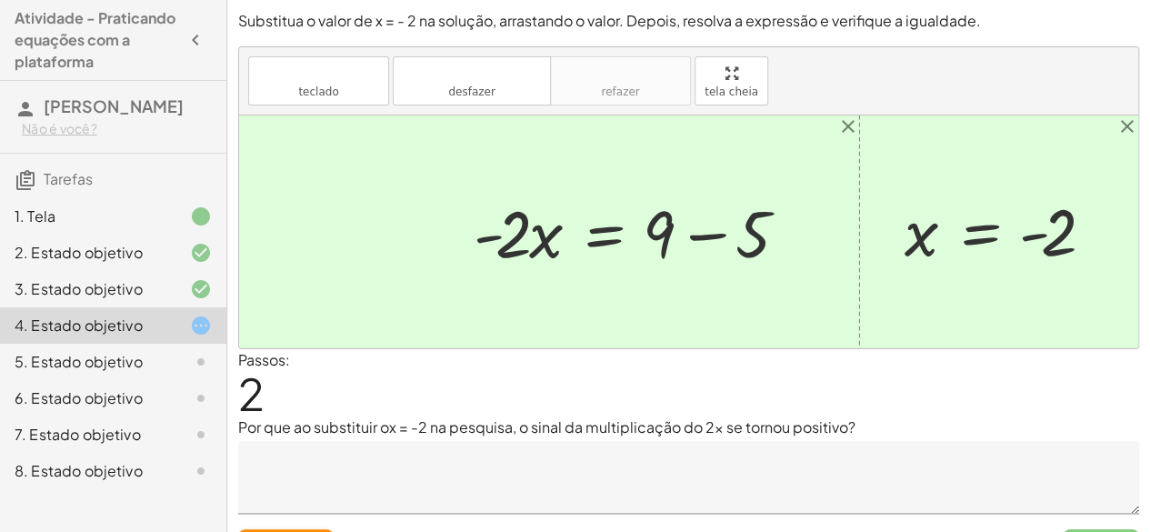
click at [489, 237] on div at bounding box center [637, 231] width 345 height 85
drag, startPoint x: 489, startPoint y: 237, endPoint x: 640, endPoint y: 236, distance: 151.0
click at [640, 236] on div at bounding box center [637, 231] width 345 height 85
click at [519, 219] on div at bounding box center [637, 231] width 345 height 85
click at [722, 238] on div at bounding box center [637, 231] width 345 height 85
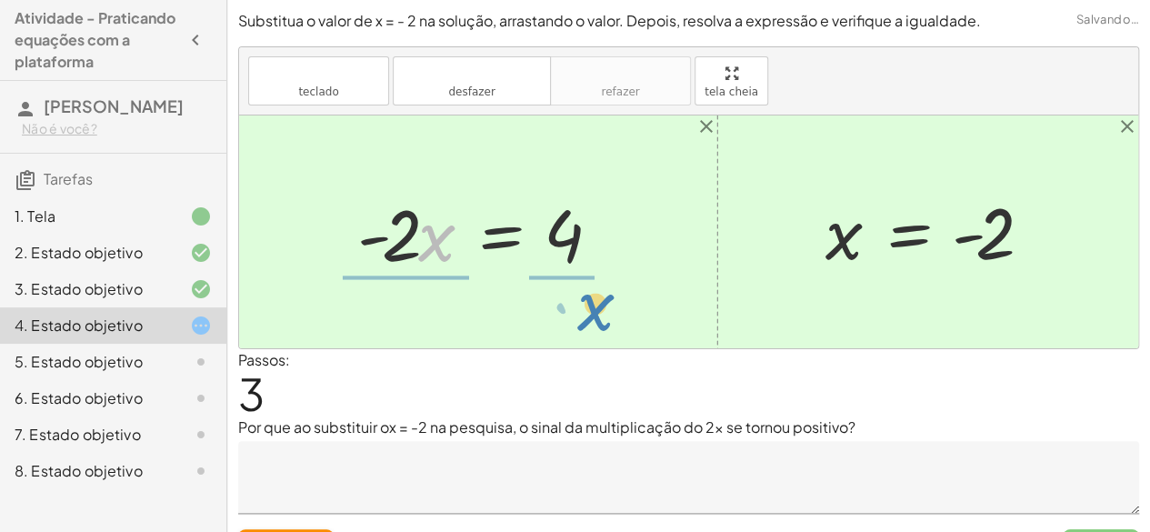
drag, startPoint x: 420, startPoint y: 231, endPoint x: 573, endPoint y: 301, distance: 168.1
click at [573, 301] on div "+ 5 − · 2 · x = 9 + 5 − 5 − · 2 · x = + 9 − 5 + 0 − · 2 · x = + 9 − 5 · - 2 · x…" at bounding box center [688, 231] width 899 height 233
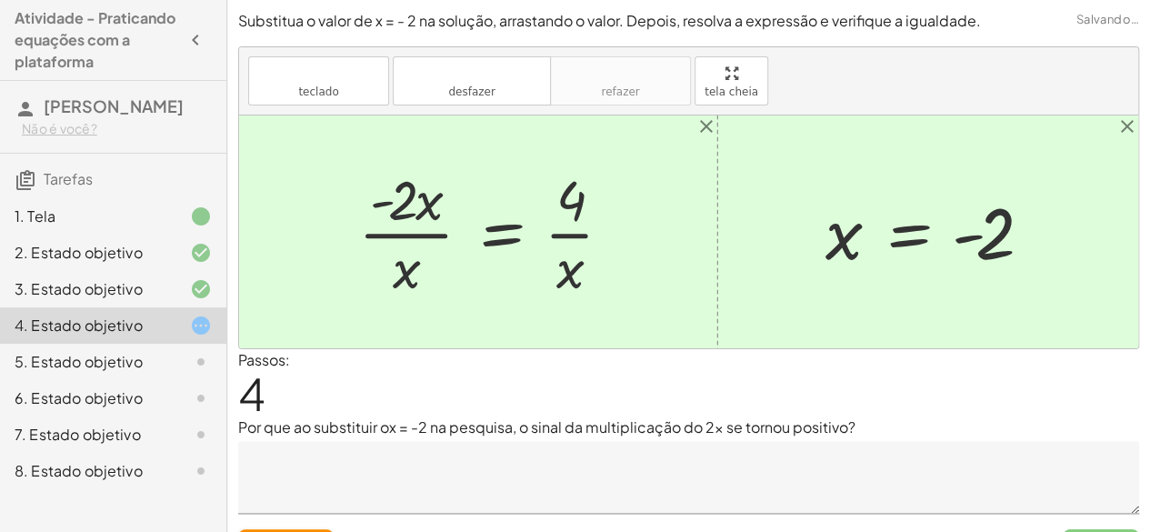
click at [407, 236] on div at bounding box center [492, 232] width 286 height 140
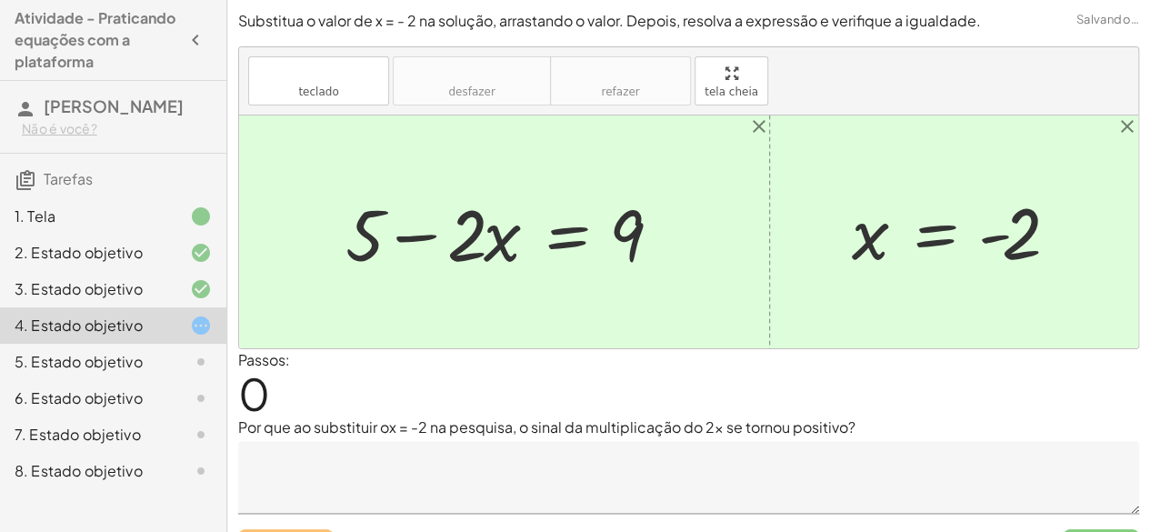
click at [178, 373] on div at bounding box center [186, 362] width 51 height 22
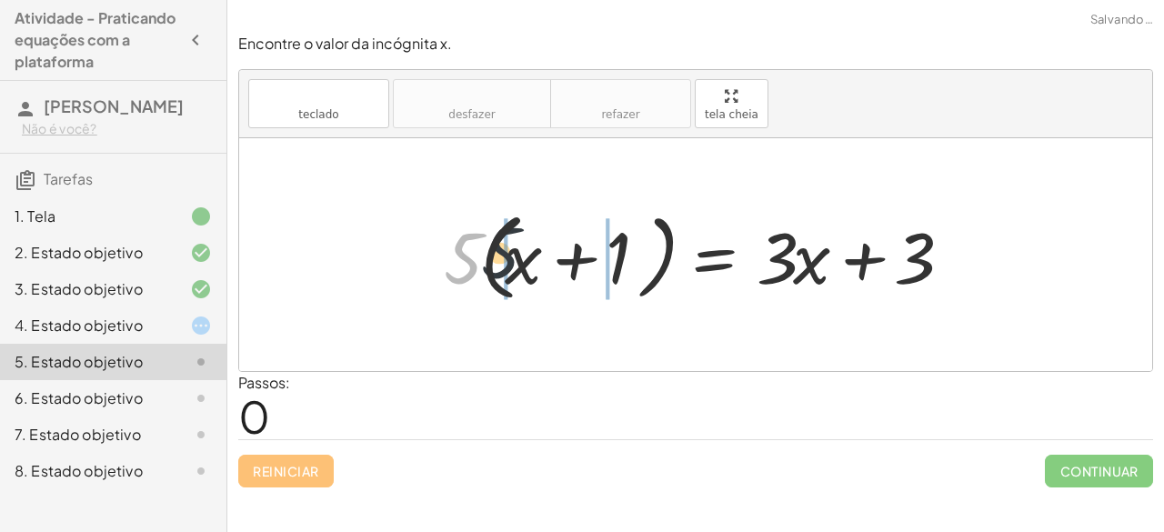
drag, startPoint x: 469, startPoint y: 274, endPoint x: 515, endPoint y: 268, distance: 45.8
click at [515, 268] on div at bounding box center [703, 255] width 537 height 105
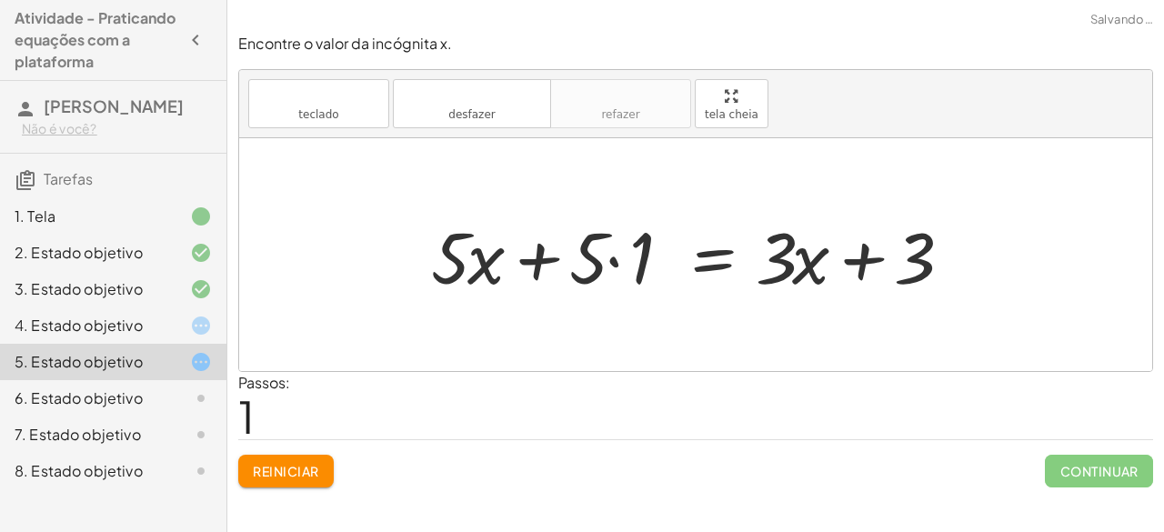
click at [597, 252] on div at bounding box center [696, 255] width 549 height 94
click at [615, 267] on div at bounding box center [696, 255] width 549 height 94
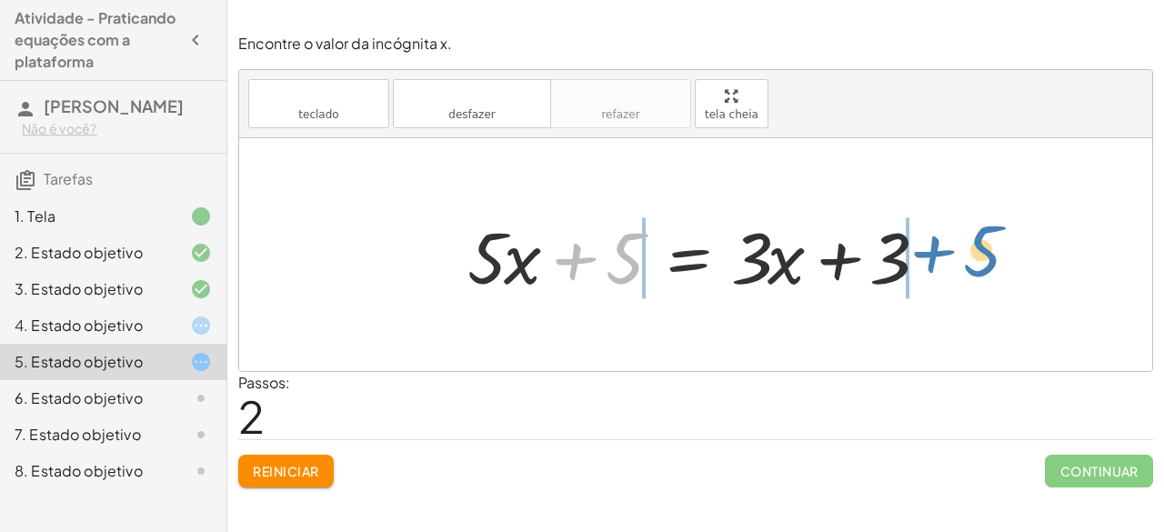
drag, startPoint x: 618, startPoint y: 255, endPoint x: 978, endPoint y: 251, distance: 359.2
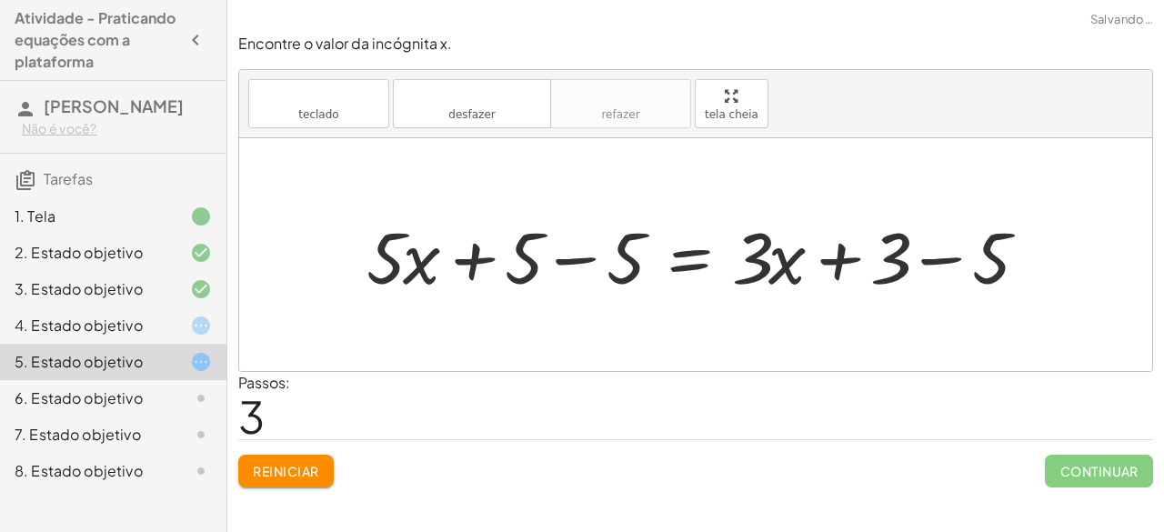
click at [598, 254] on div at bounding box center [703, 255] width 692 height 94
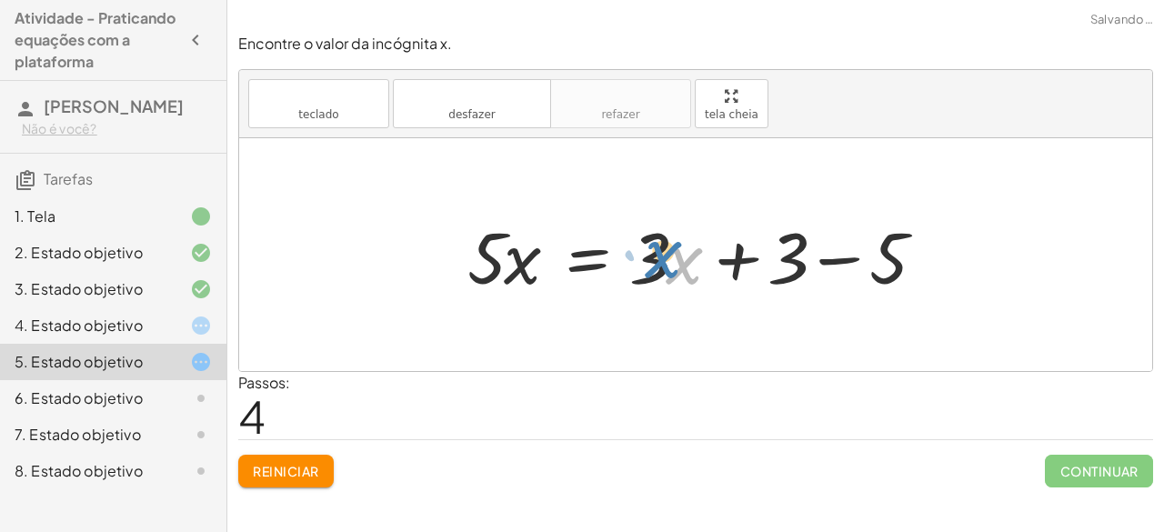
drag, startPoint x: 762, startPoint y: 262, endPoint x: 753, endPoint y: 257, distance: 10.2
click at [753, 257] on div at bounding box center [702, 255] width 488 height 94
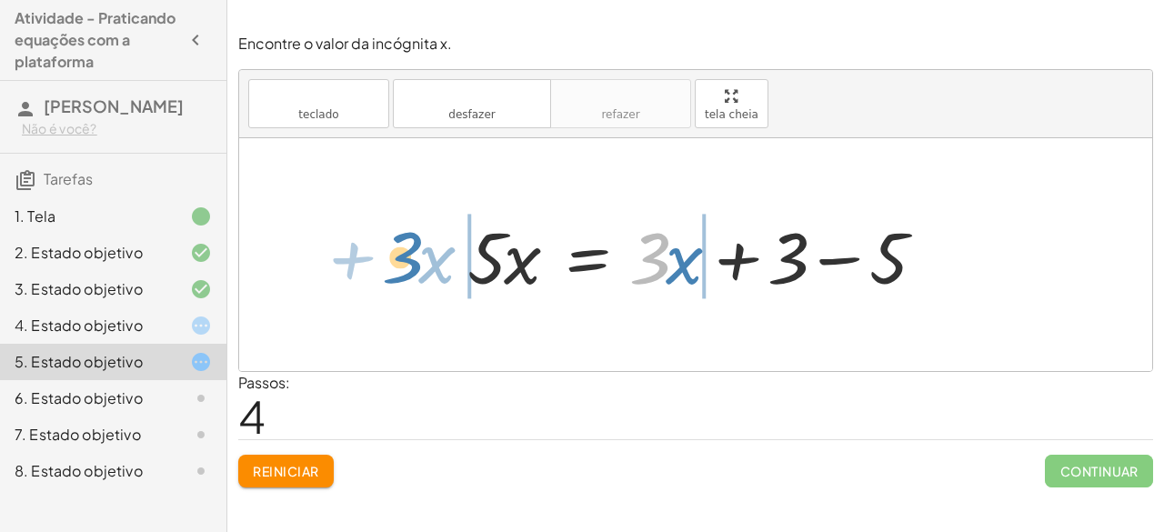
drag, startPoint x: 650, startPoint y: 254, endPoint x: 403, endPoint y: 253, distance: 247.3
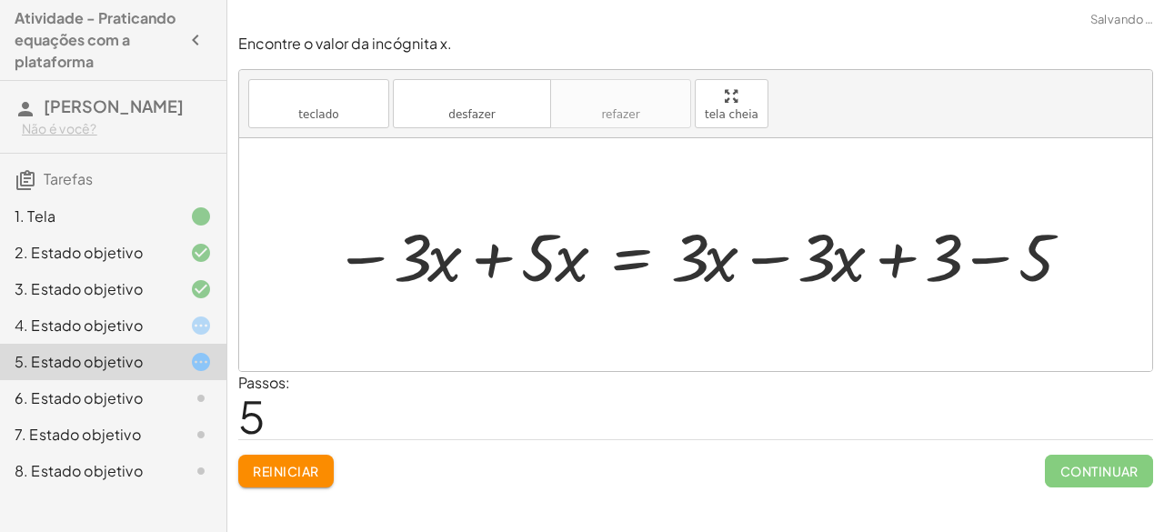
click at [758, 257] on div at bounding box center [703, 254] width 757 height 87
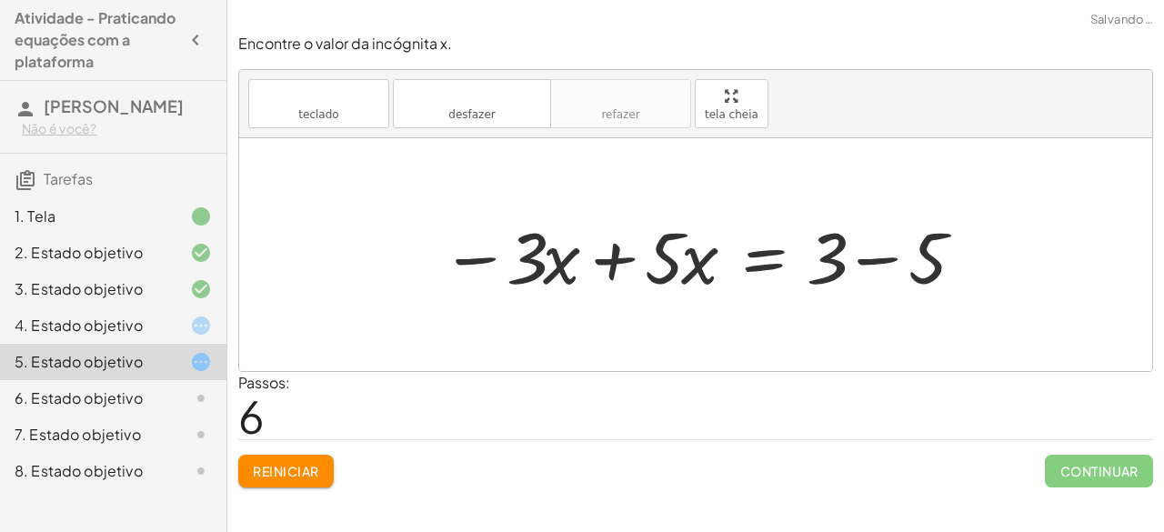
click at [869, 265] on div at bounding box center [703, 255] width 542 height 94
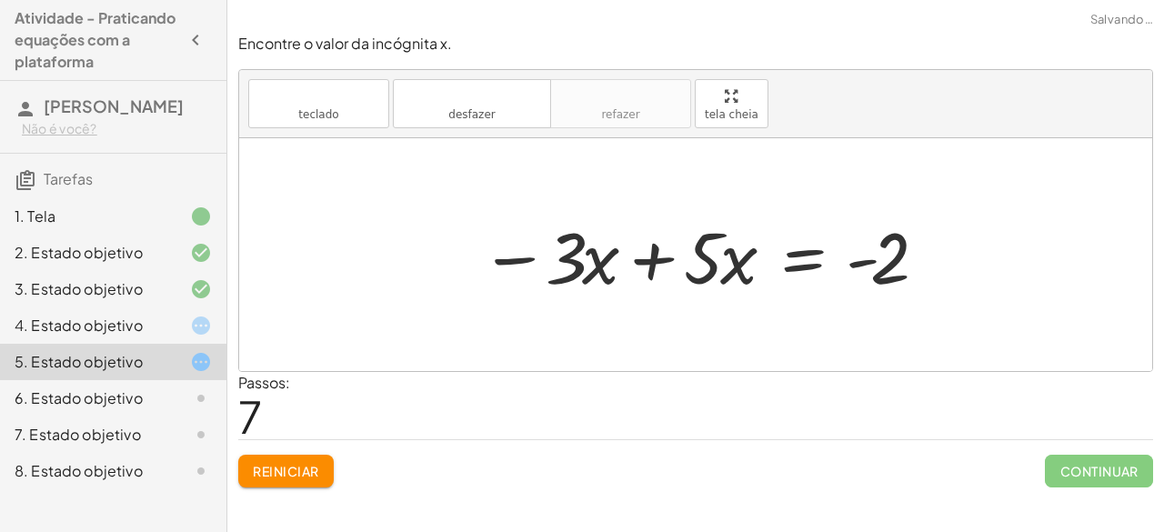
click at [655, 255] on div at bounding box center [703, 255] width 464 height 94
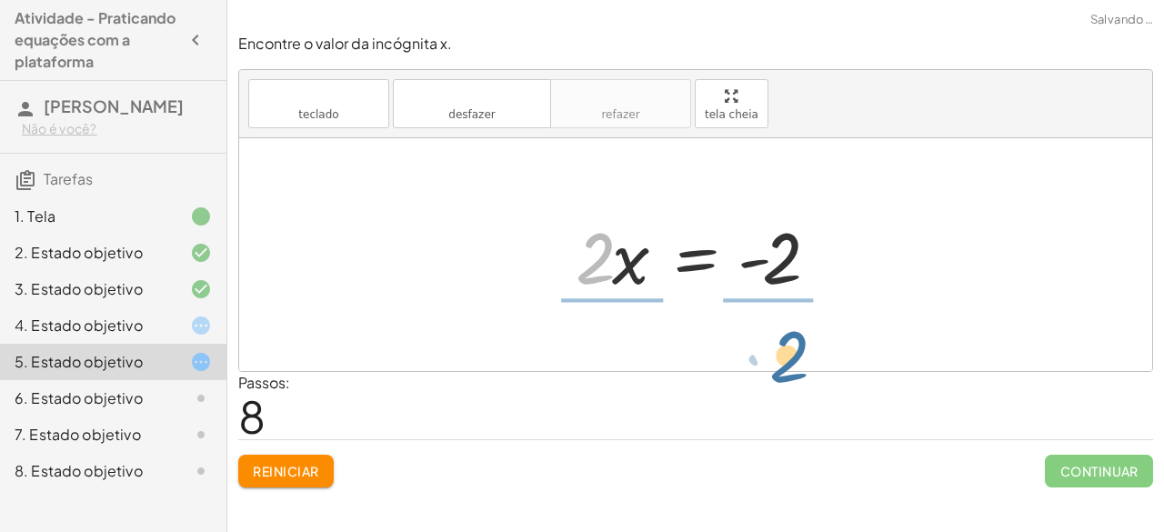
drag, startPoint x: 591, startPoint y: 241, endPoint x: 773, endPoint y: 310, distance: 194.6
click at [773, 310] on div "· 5 · ( + x + 1 ) = + · 3 · x + 3 + · 5 · x + · 5 · 1 = + · 3 · x + 3 + · 5 · x…" at bounding box center [695, 254] width 913 height 233
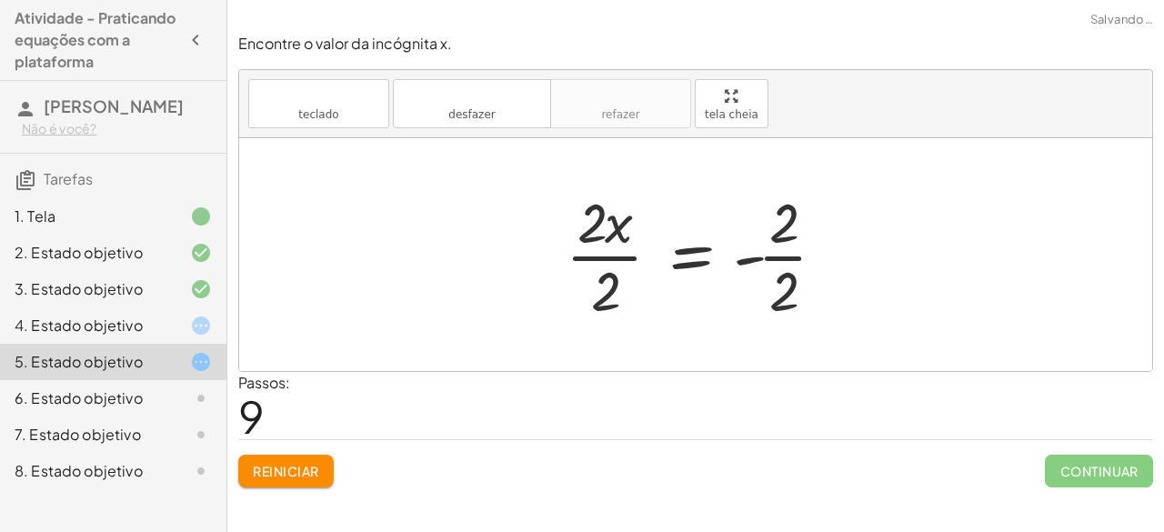
click at [587, 261] on div at bounding box center [703, 255] width 293 height 140
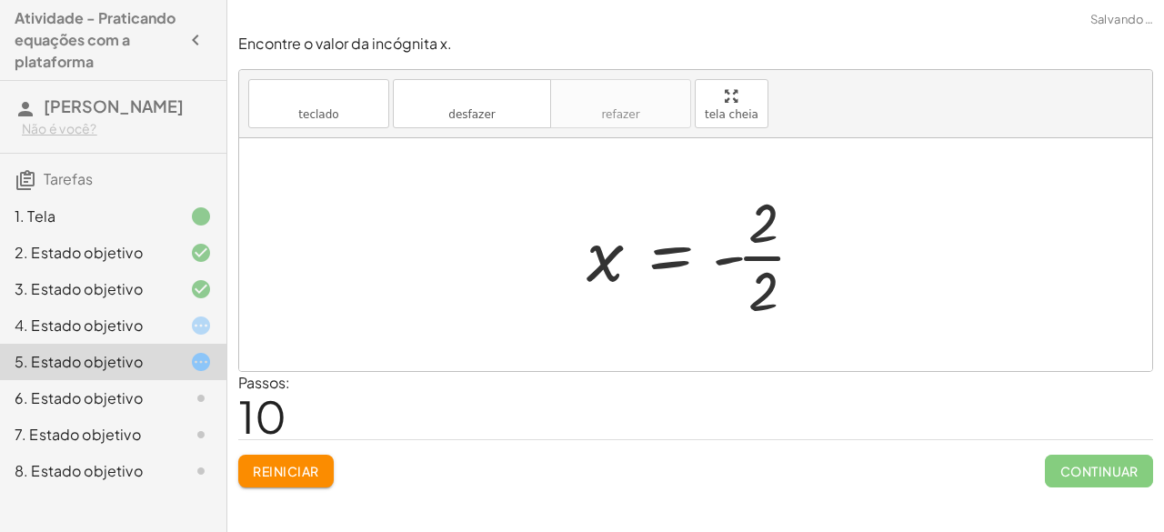
click at [754, 257] on div at bounding box center [702, 255] width 251 height 140
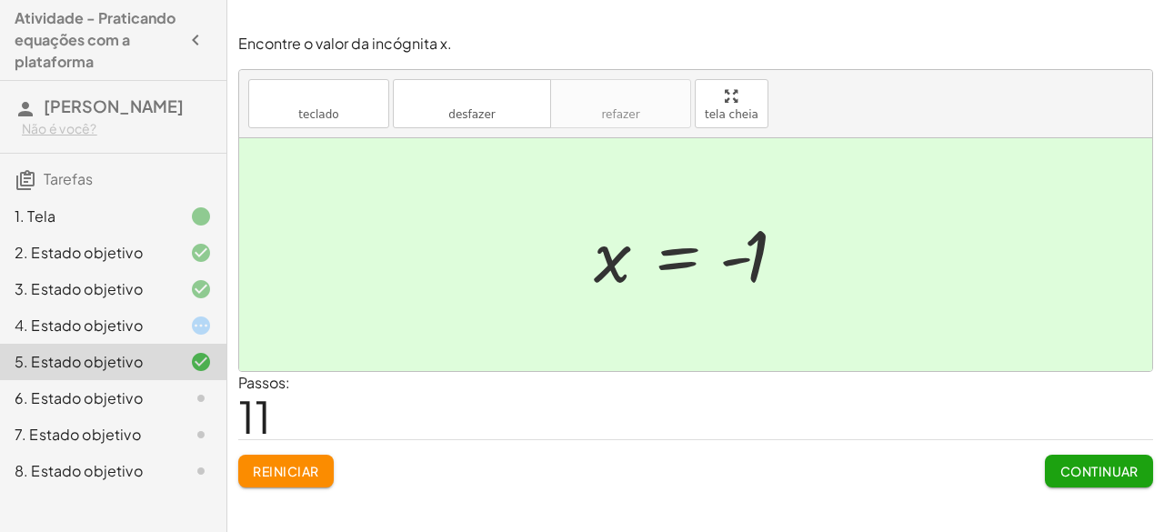
click at [180, 336] on div at bounding box center [186, 326] width 51 height 22
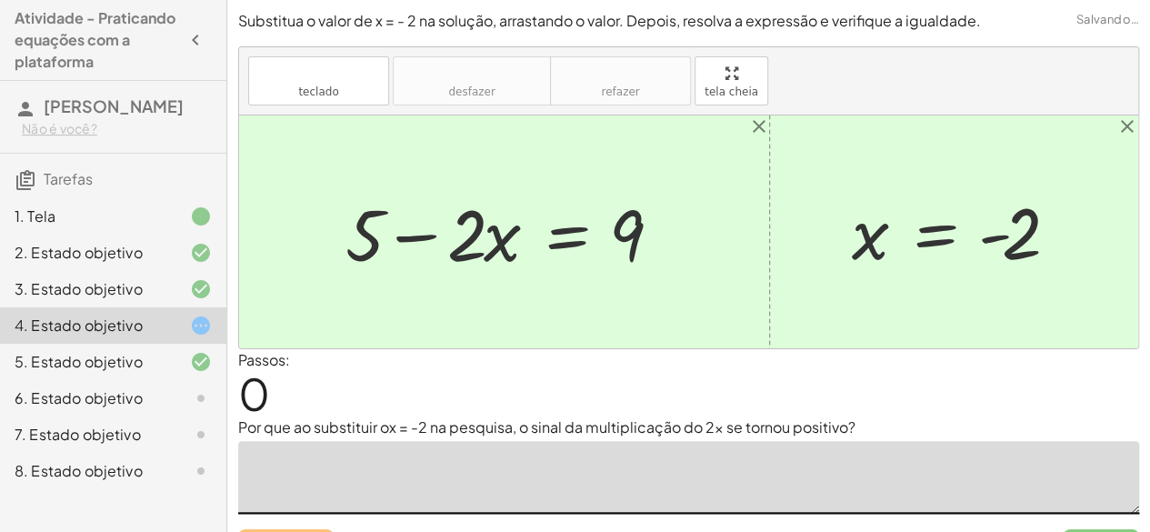
click at [340, 466] on textarea at bounding box center [688, 477] width 901 height 73
drag, startPoint x: 868, startPoint y: 219, endPoint x: 515, endPoint y: 218, distance: 353.7
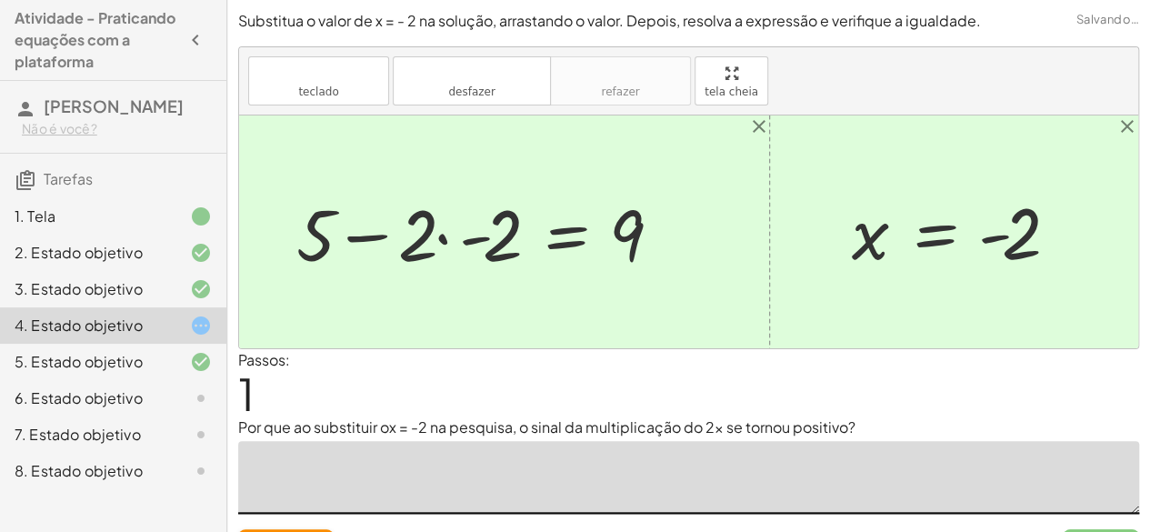
click at [483, 239] on div at bounding box center [486, 233] width 399 height 94
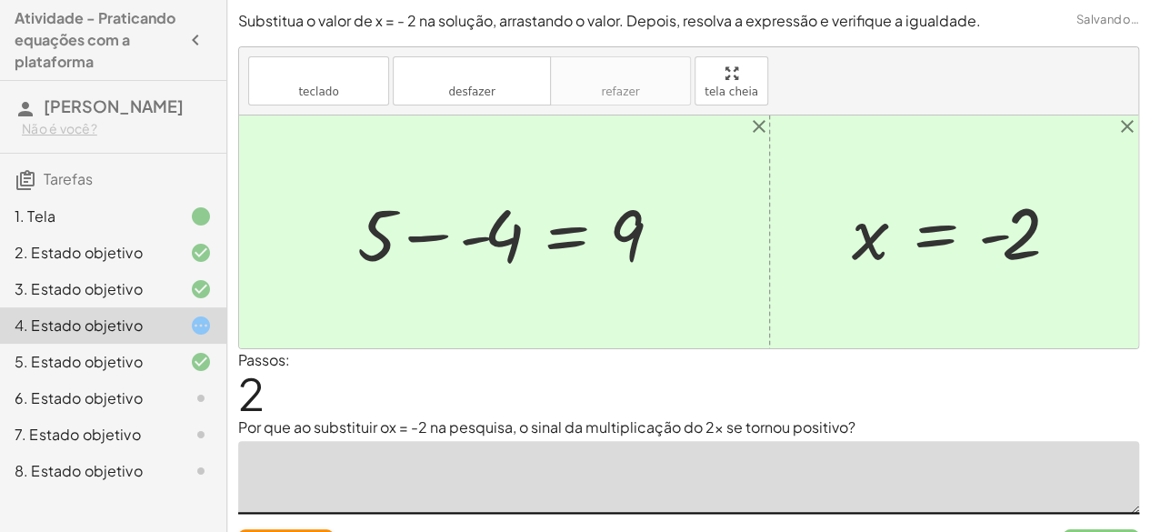
click at [472, 236] on div at bounding box center [517, 233] width 338 height 94
click at [455, 235] on div at bounding box center [530, 233] width 314 height 94
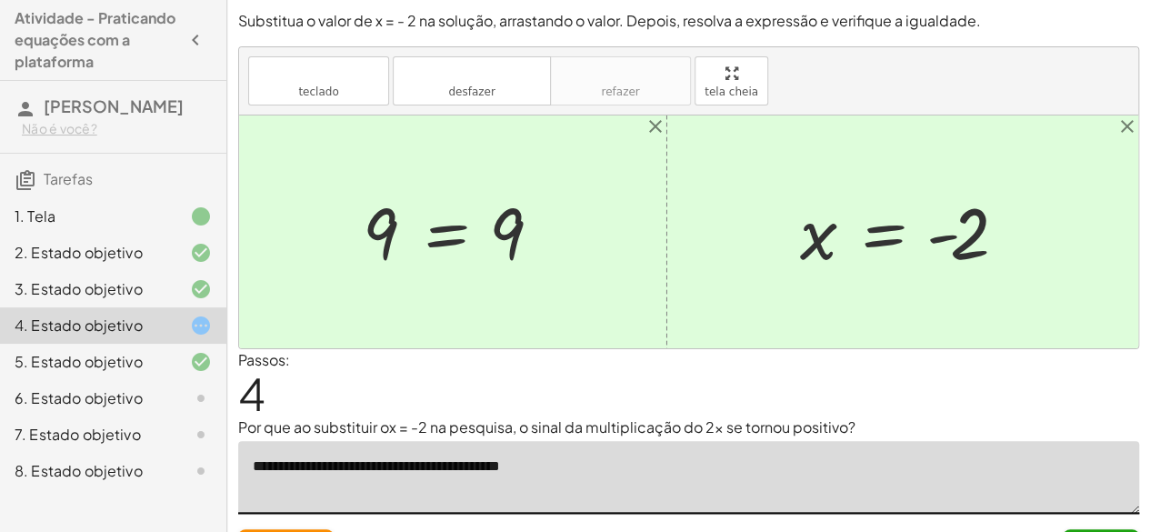
scroll to position [38, 0]
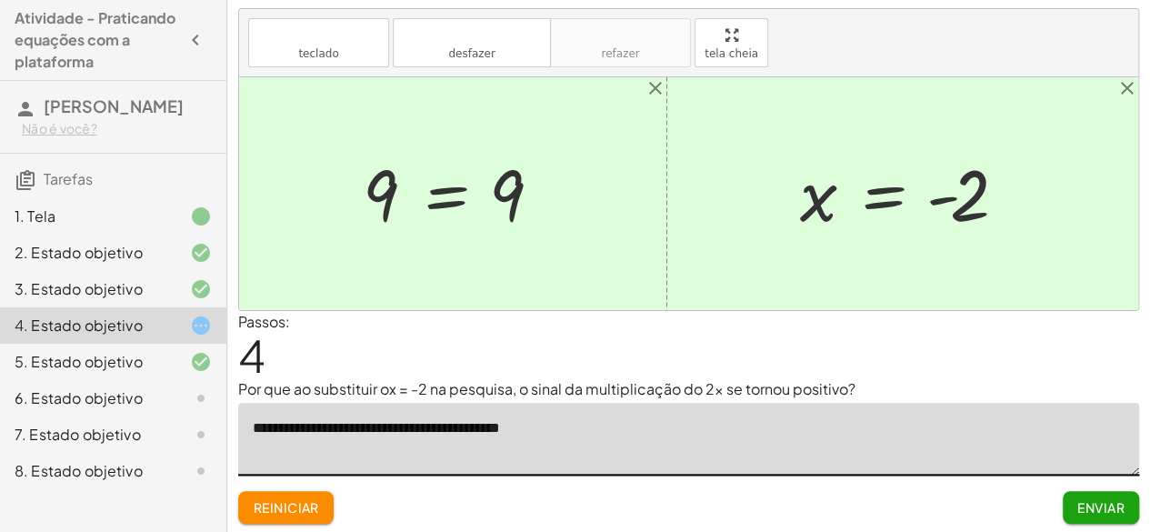
type textarea "**********"
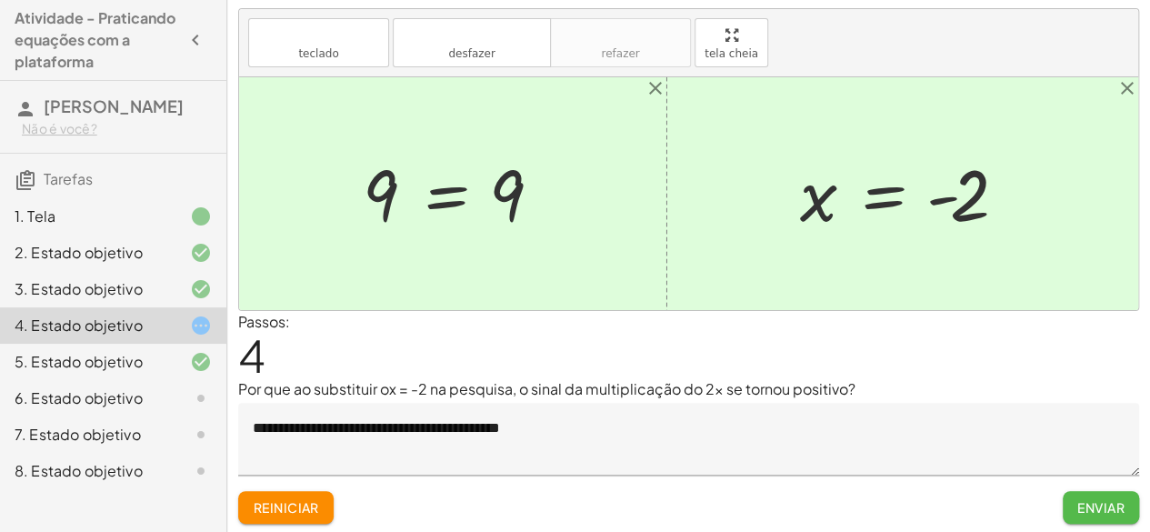
click at [1074, 504] on button "Enviar" at bounding box center [1101, 507] width 76 height 33
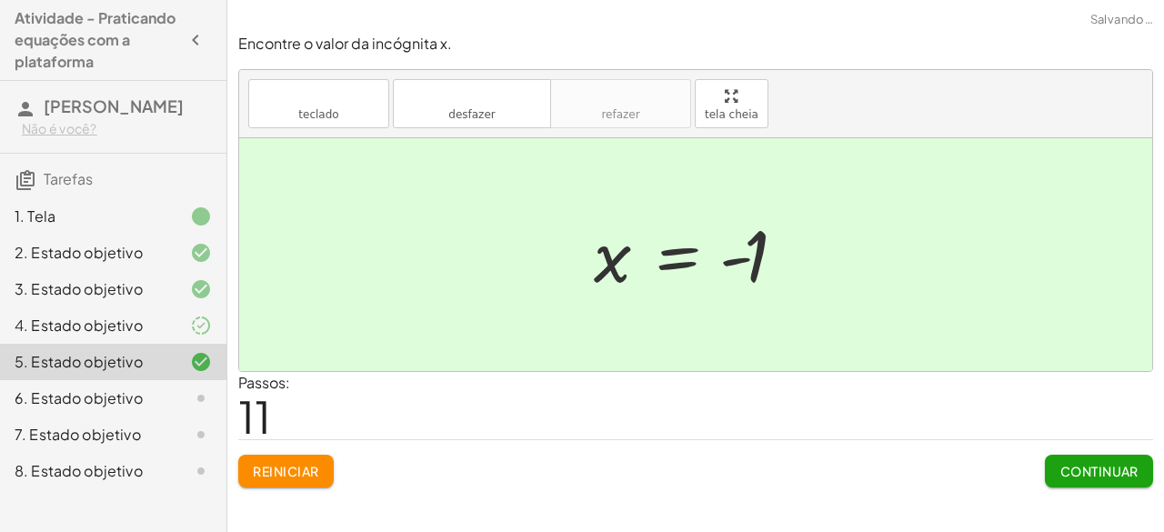
click at [166, 336] on div at bounding box center [186, 326] width 51 height 22
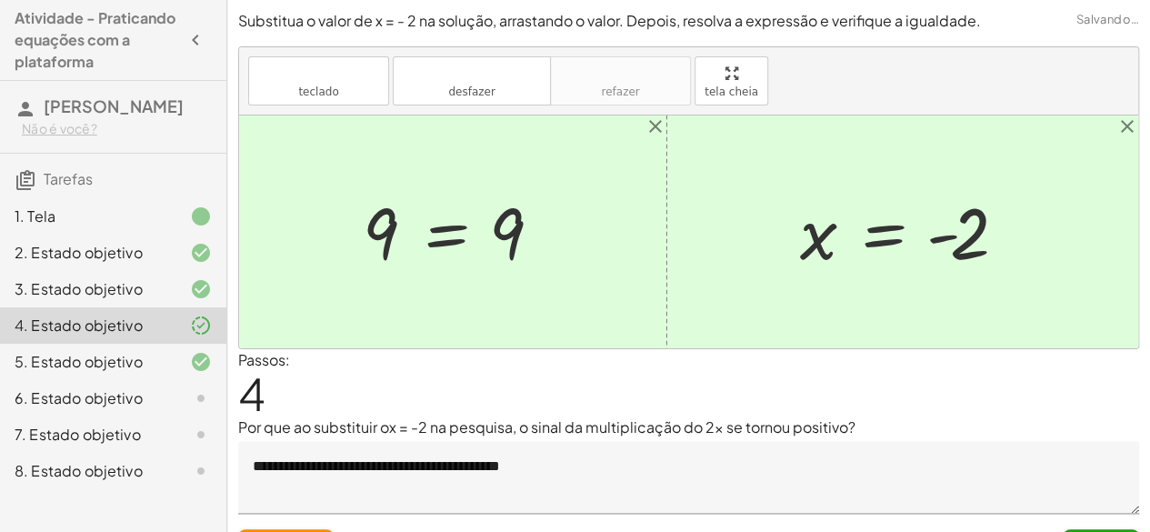
scroll to position [38, 0]
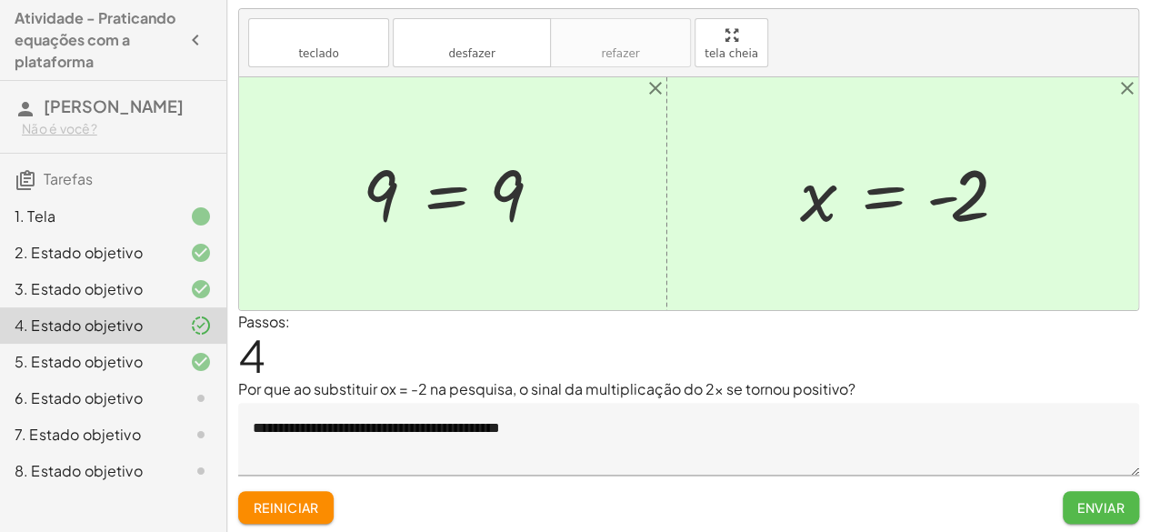
click at [1093, 503] on font "Enviar" at bounding box center [1101, 507] width 47 height 16
click at [1062, 503] on font "Continuar" at bounding box center [1086, 507] width 78 height 16
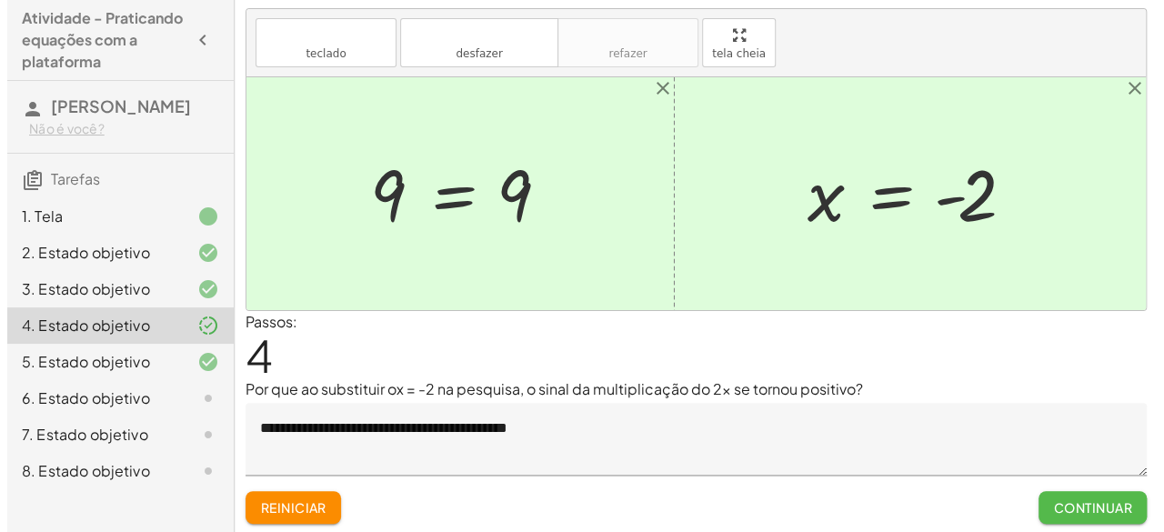
scroll to position [0, 0]
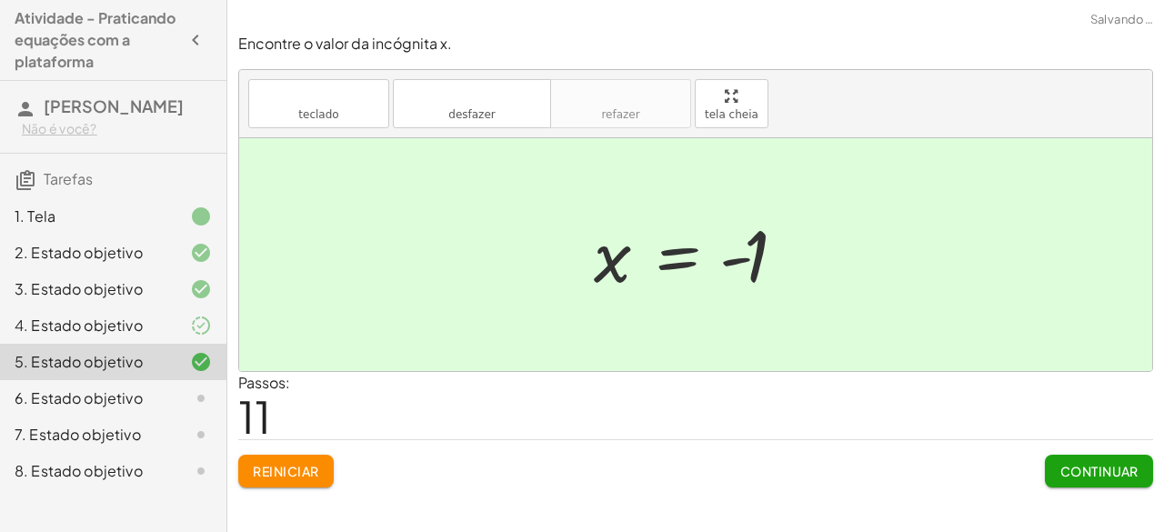
click at [1060, 467] on font "Continuar" at bounding box center [1099, 471] width 78 height 16
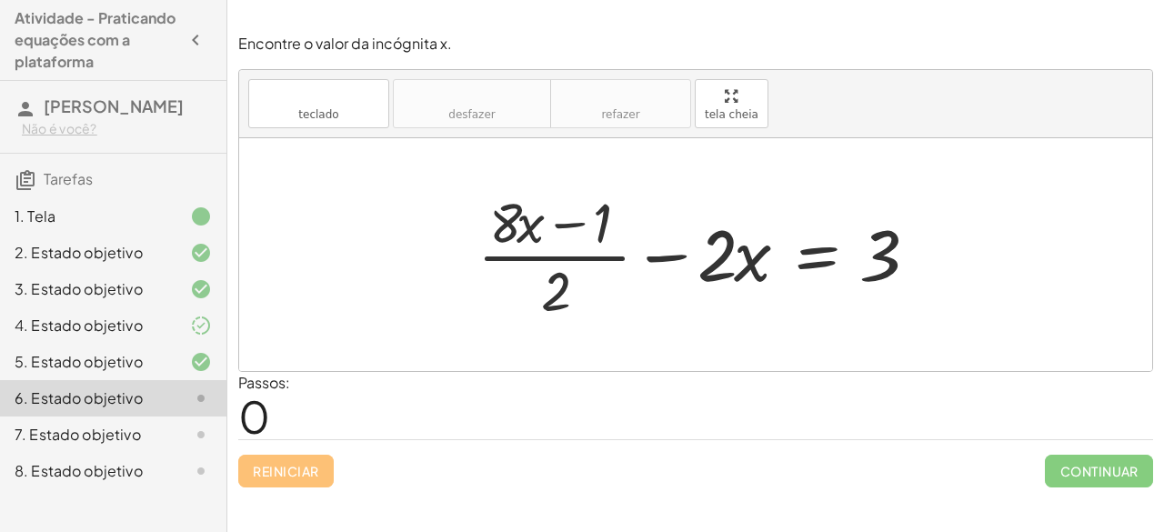
click at [504, 218] on div at bounding box center [702, 255] width 468 height 140
click at [577, 228] on div at bounding box center [702, 255] width 468 height 140
drag, startPoint x: 884, startPoint y: 258, endPoint x: 660, endPoint y: 259, distance: 223.7
click at [660, 259] on div at bounding box center [702, 255] width 468 height 140
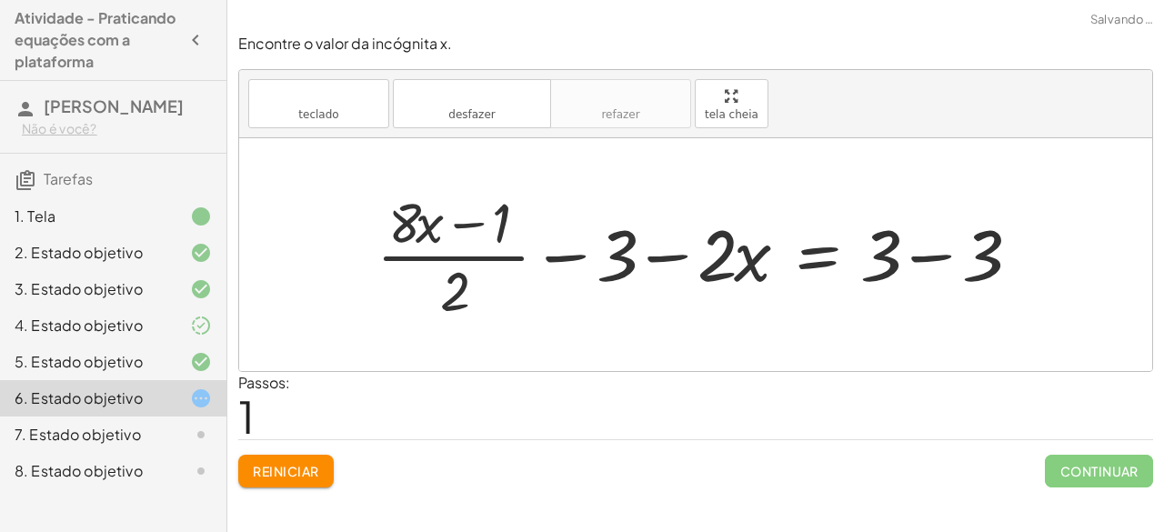
click at [911, 263] on div at bounding box center [703, 255] width 672 height 140
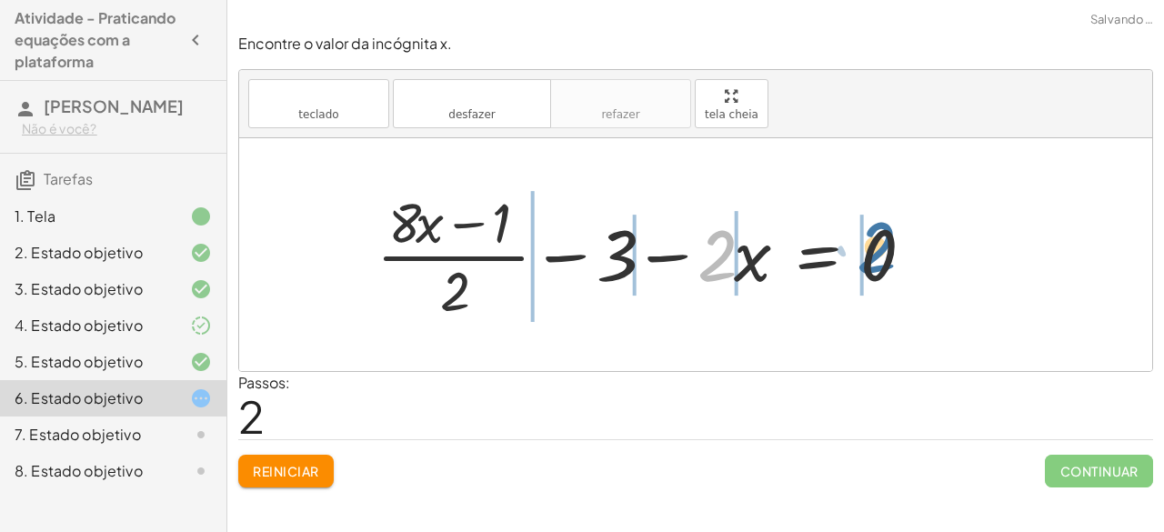
drag, startPoint x: 733, startPoint y: 265, endPoint x: 895, endPoint y: 260, distance: 161.9
click at [895, 260] on div at bounding box center [652, 255] width 570 height 140
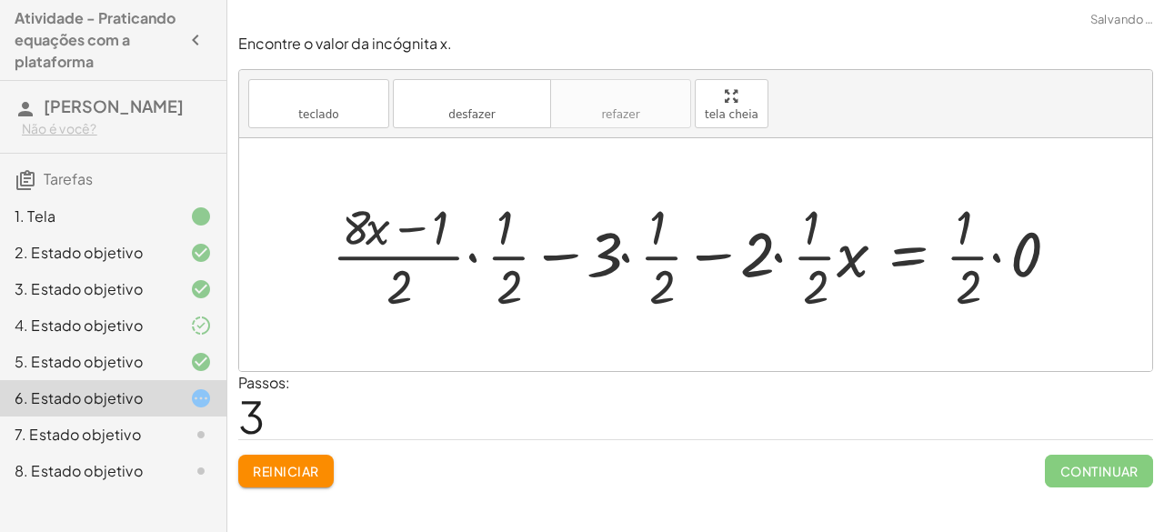
click at [322, 465] on button "Reiniciar" at bounding box center [285, 471] width 95 height 33
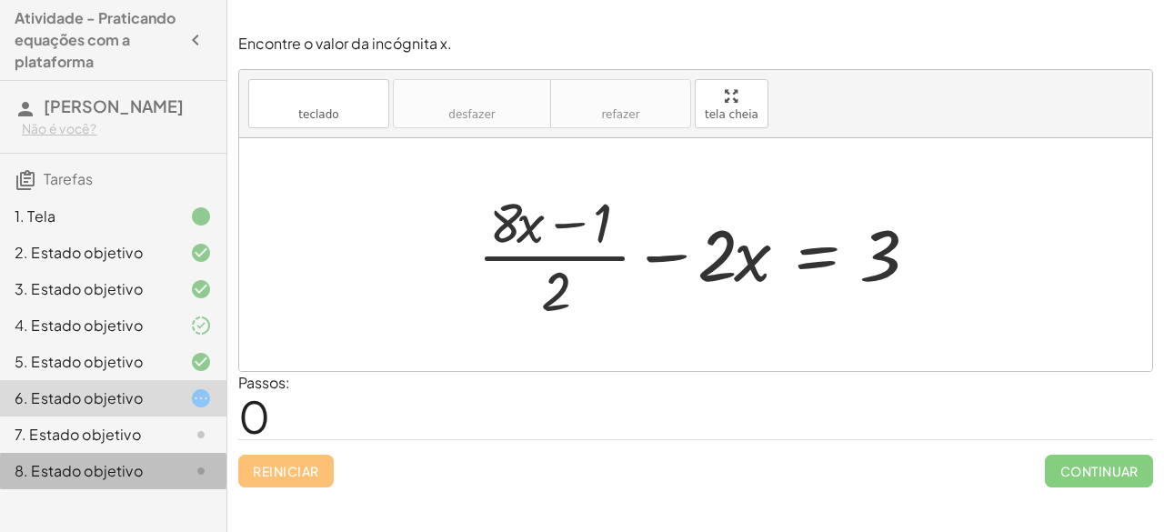
click at [105, 480] on font "8. Estado objetivo" at bounding box center [79, 470] width 128 height 19
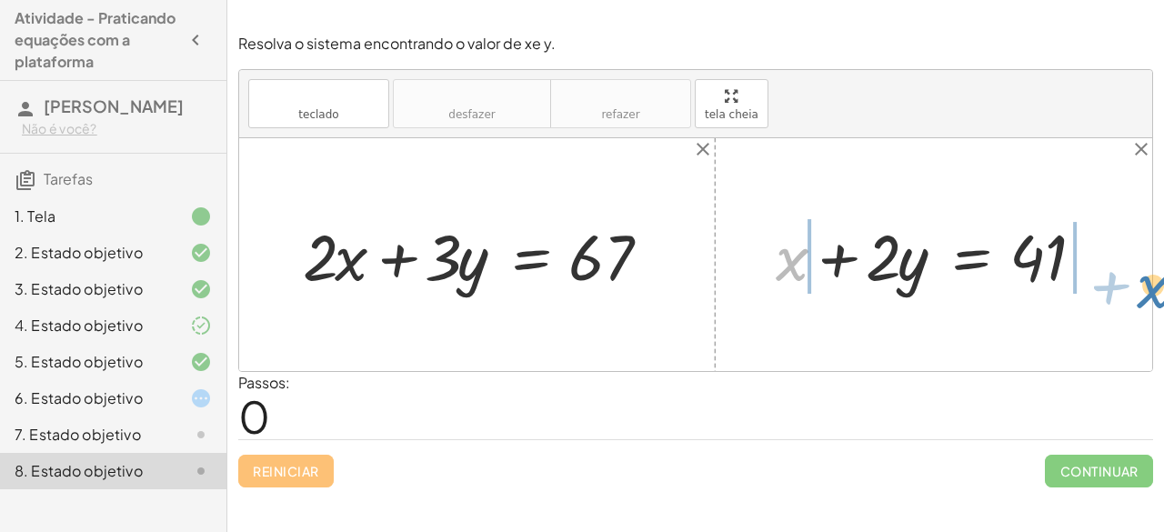
drag, startPoint x: 777, startPoint y: 253, endPoint x: 1124, endPoint y: 277, distance: 348.2
click at [1124, 277] on div "+ · 2 · x + · 3 · y = 67 + x + x + · 2 · y = 41" at bounding box center [695, 254] width 913 height 233
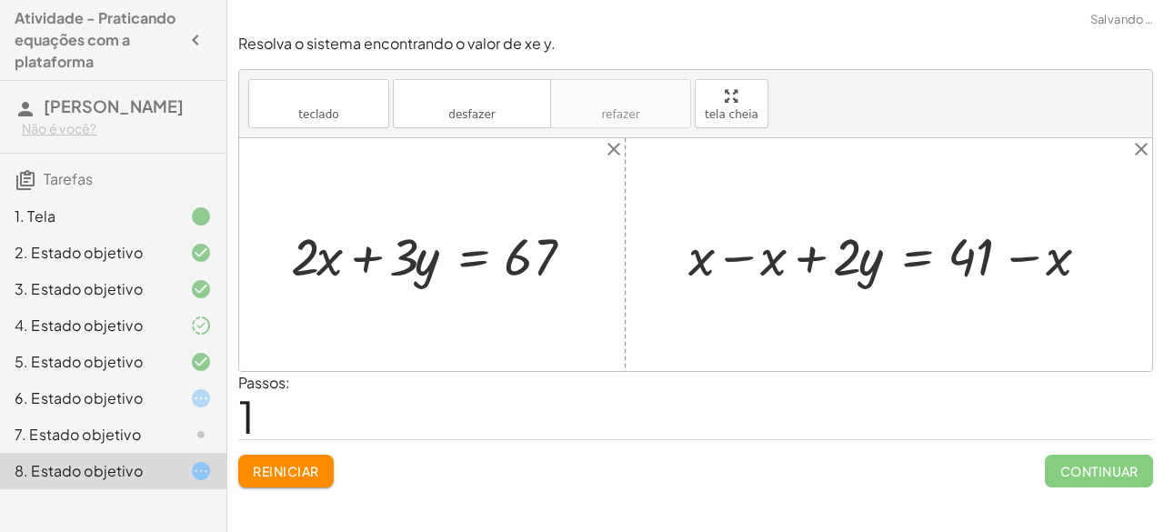
click at [733, 254] on div at bounding box center [896, 254] width 434 height 69
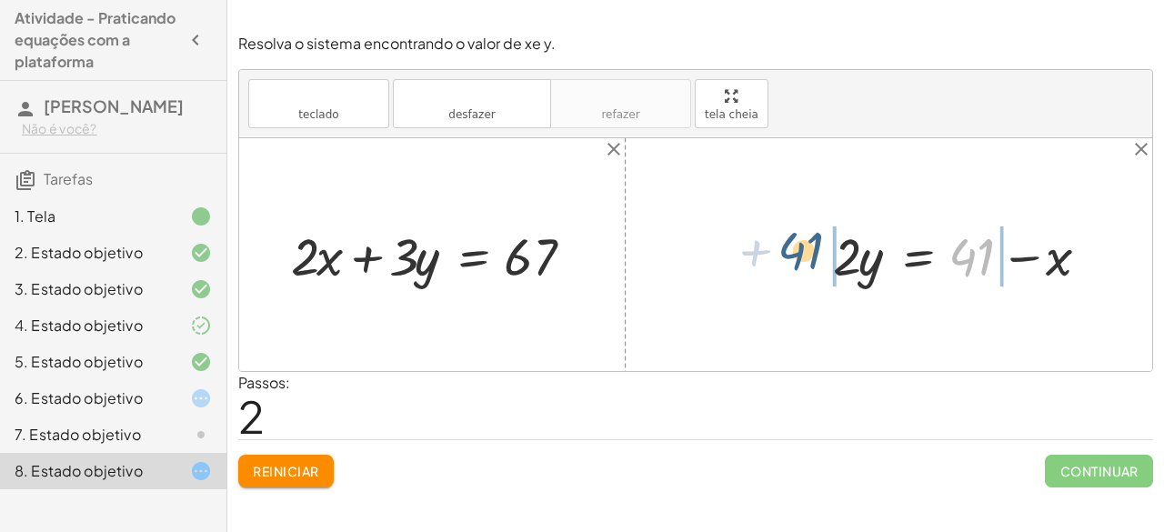
drag, startPoint x: 959, startPoint y: 254, endPoint x: 784, endPoint y: 247, distance: 175.6
click at [784, 247] on div "+ · 2 · x + · 3 · y = 67 + x + · 2 · y = 41 + x − x + · 2 · y = + 41 − x + 0 + …" at bounding box center [695, 254] width 913 height 233
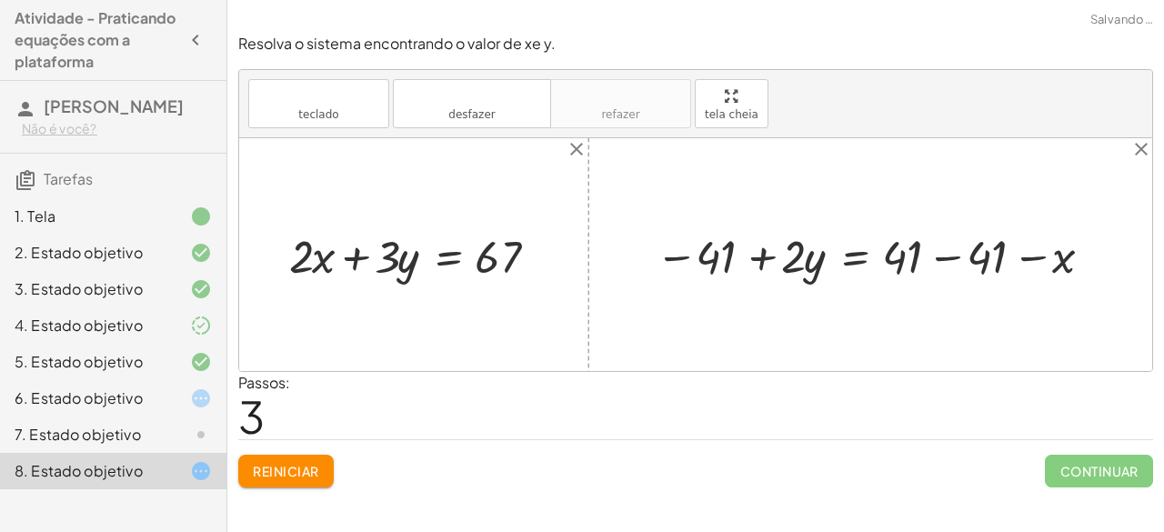
click at [956, 258] on div at bounding box center [878, 254] width 462 height 61
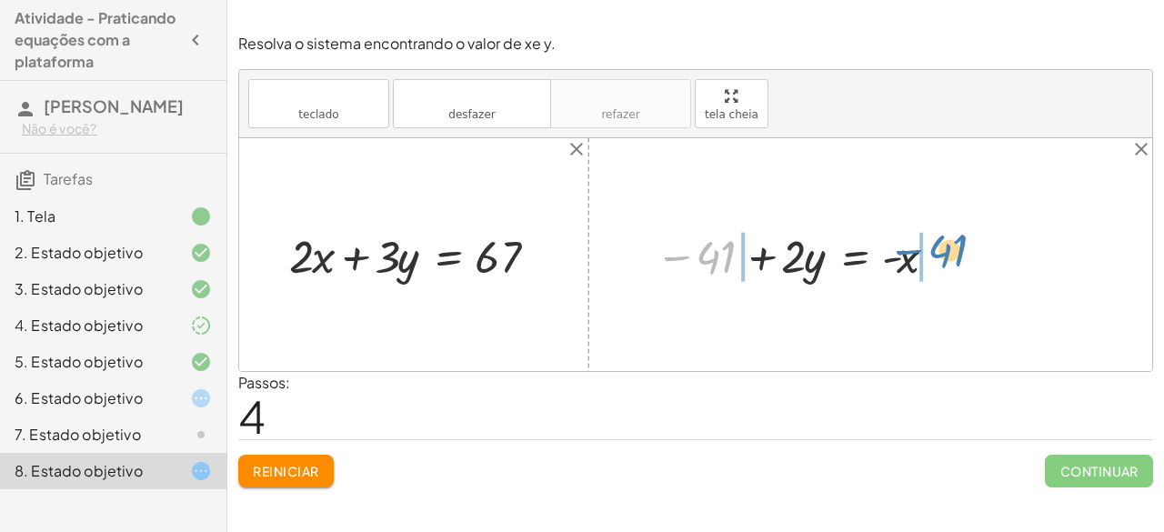
drag, startPoint x: 724, startPoint y: 255, endPoint x: 955, endPoint y: 248, distance: 231.1
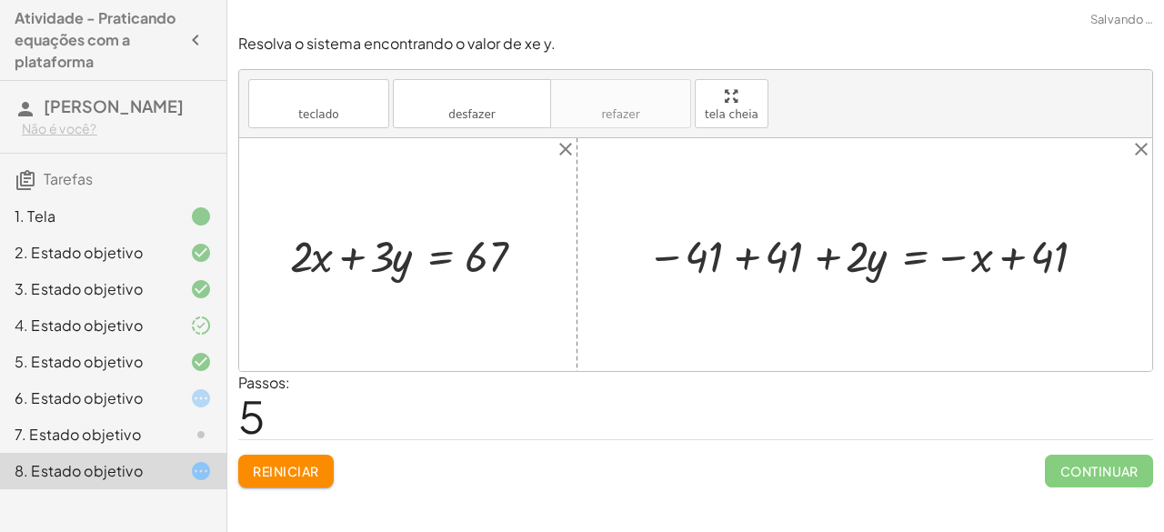
click at [740, 259] on div at bounding box center [871, 255] width 469 height 58
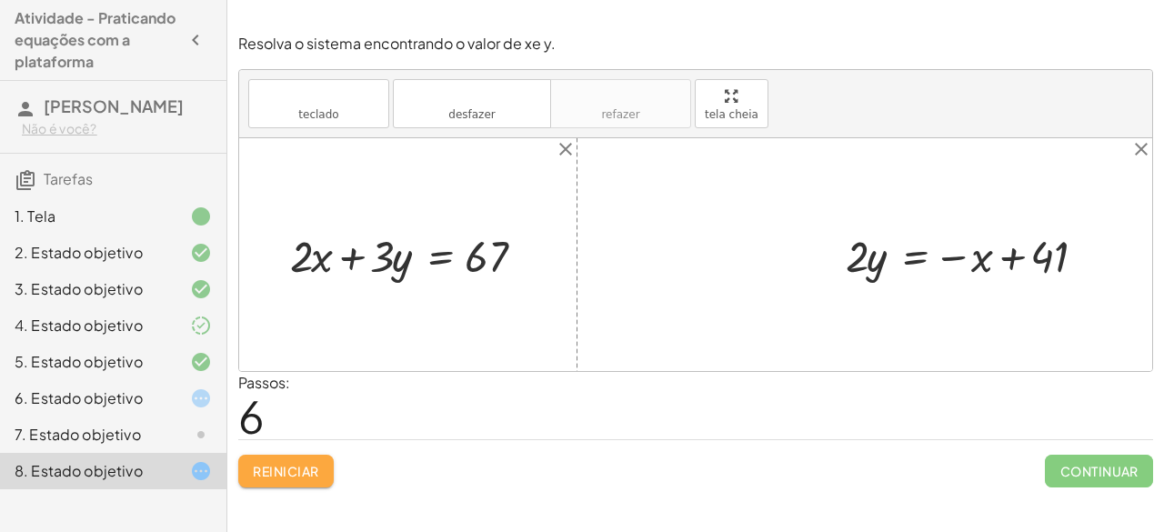
click at [304, 471] on font "Reiniciar" at bounding box center [285, 471] width 65 height 16
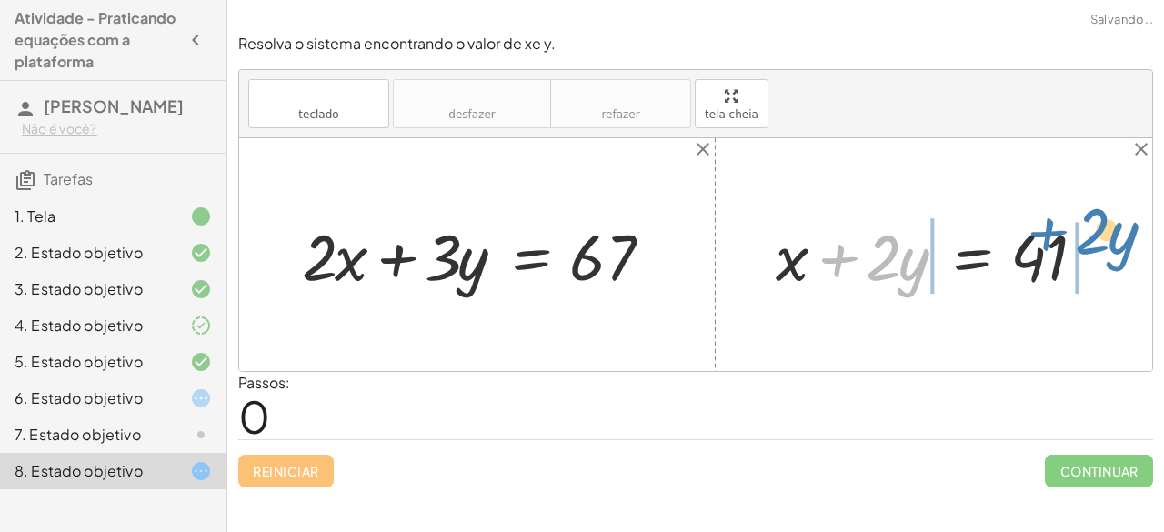
drag, startPoint x: 863, startPoint y: 252, endPoint x: 1076, endPoint y: 234, distance: 213.6
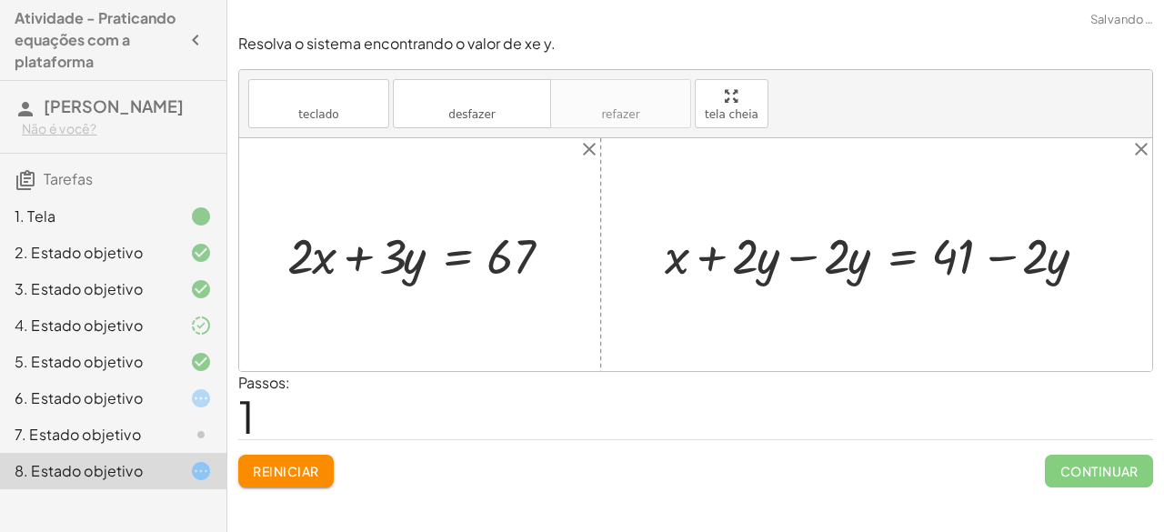
click at [798, 254] on div at bounding box center [884, 254] width 456 height 65
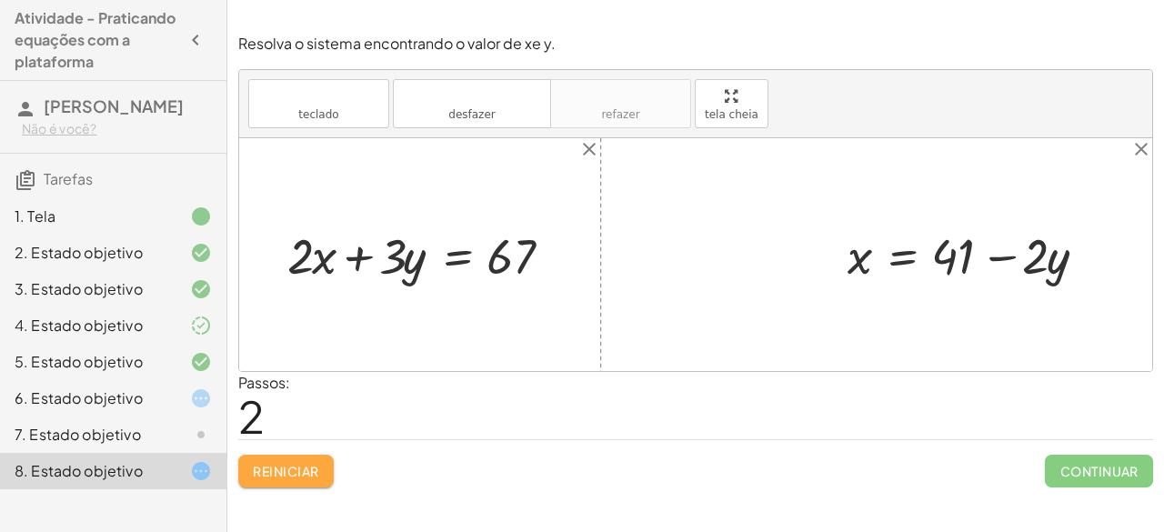
click at [298, 470] on font "Reiniciar" at bounding box center [285, 471] width 65 height 16
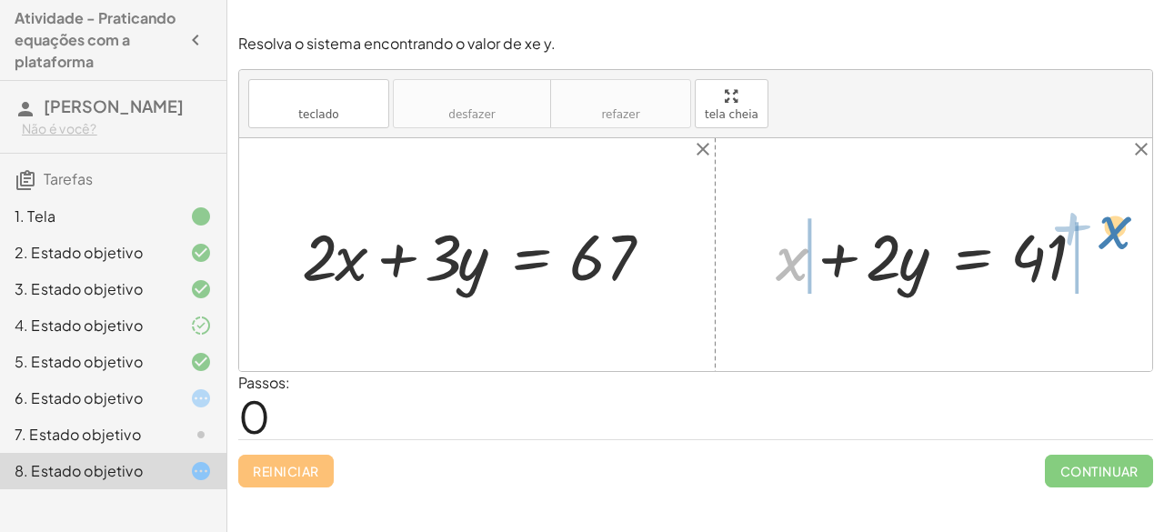
drag, startPoint x: 780, startPoint y: 267, endPoint x: 1097, endPoint y: 239, distance: 317.7
click at [1097, 239] on div at bounding box center [941, 255] width 349 height 85
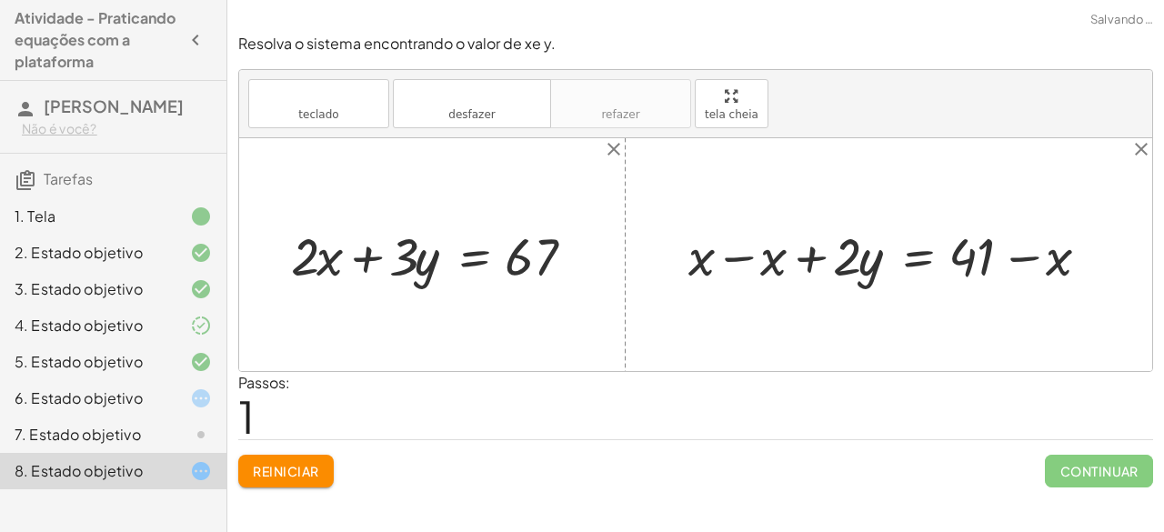
click at [739, 257] on div at bounding box center [896, 254] width 434 height 69
click at [870, 261] on div at bounding box center [968, 254] width 289 height 69
click at [173, 453] on div "6. Estado objetivo" at bounding box center [113, 471] width 226 height 36
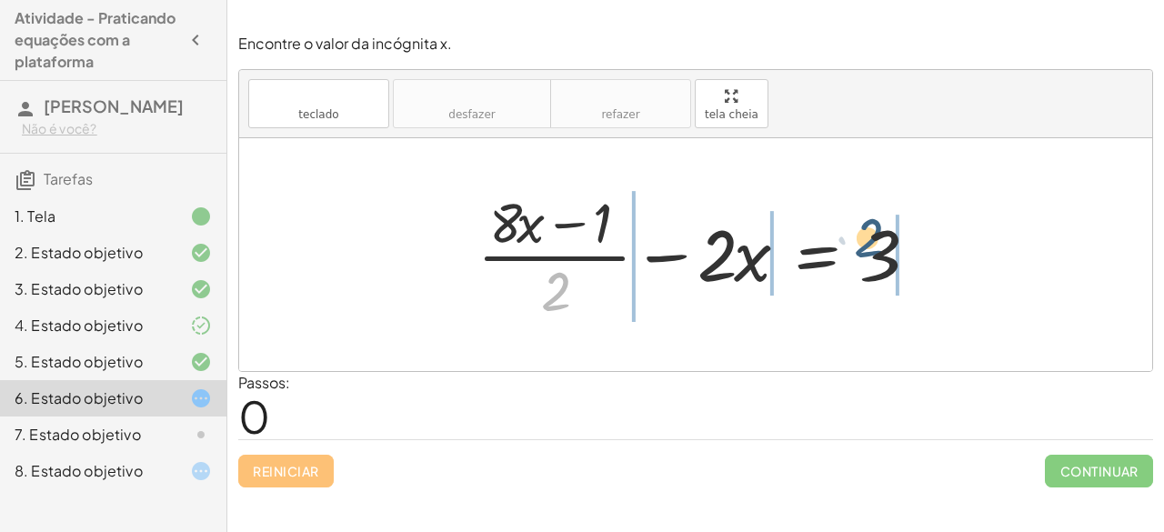
drag, startPoint x: 560, startPoint y: 290, endPoint x: 921, endPoint y: 231, distance: 365.8
click at [921, 231] on div at bounding box center [702, 255] width 468 height 140
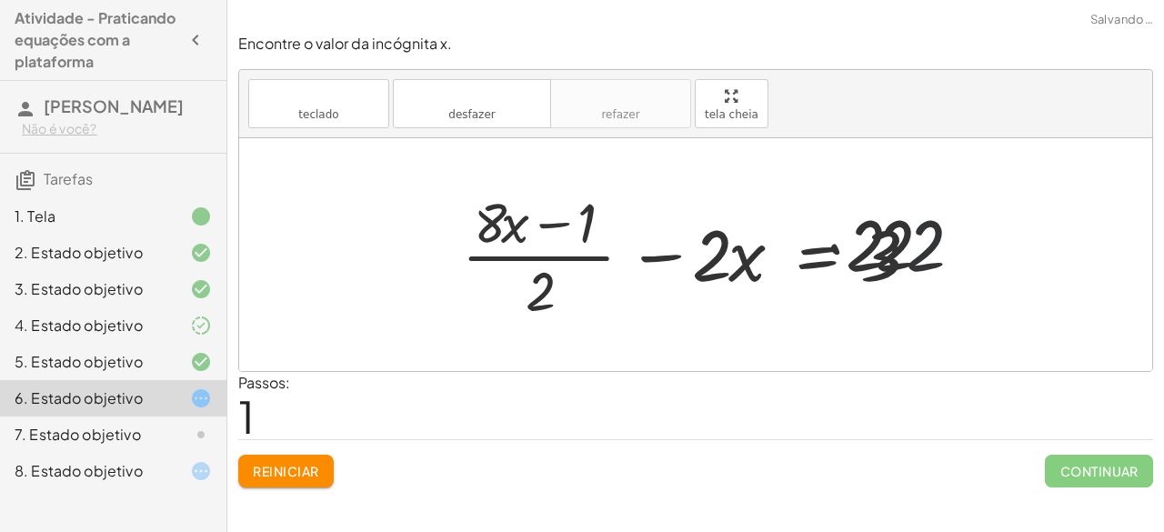
click at [921, 231] on div at bounding box center [685, 255] width 626 height 140
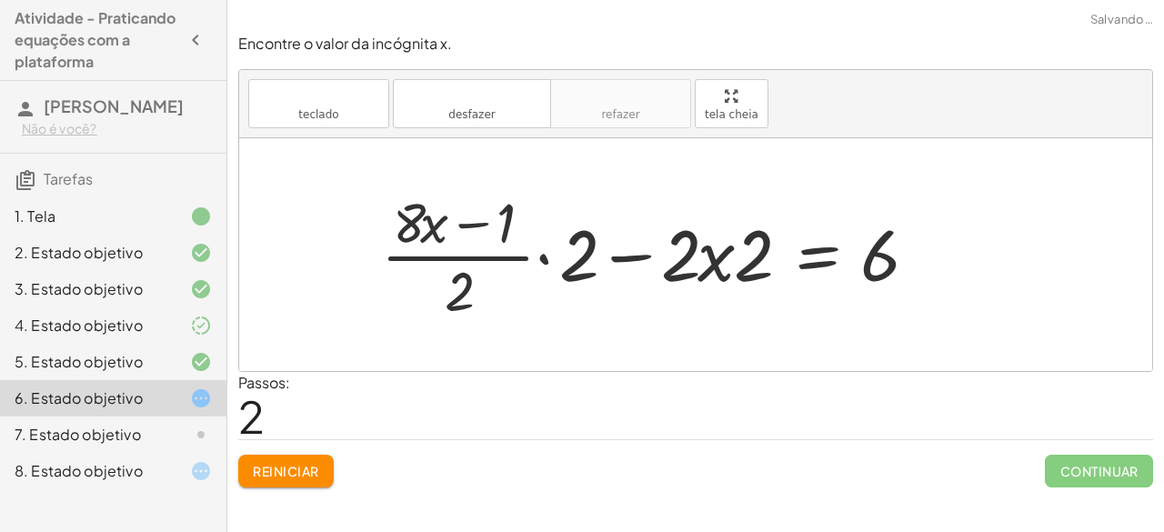
click at [296, 459] on button "Reiniciar" at bounding box center [285, 471] width 95 height 33
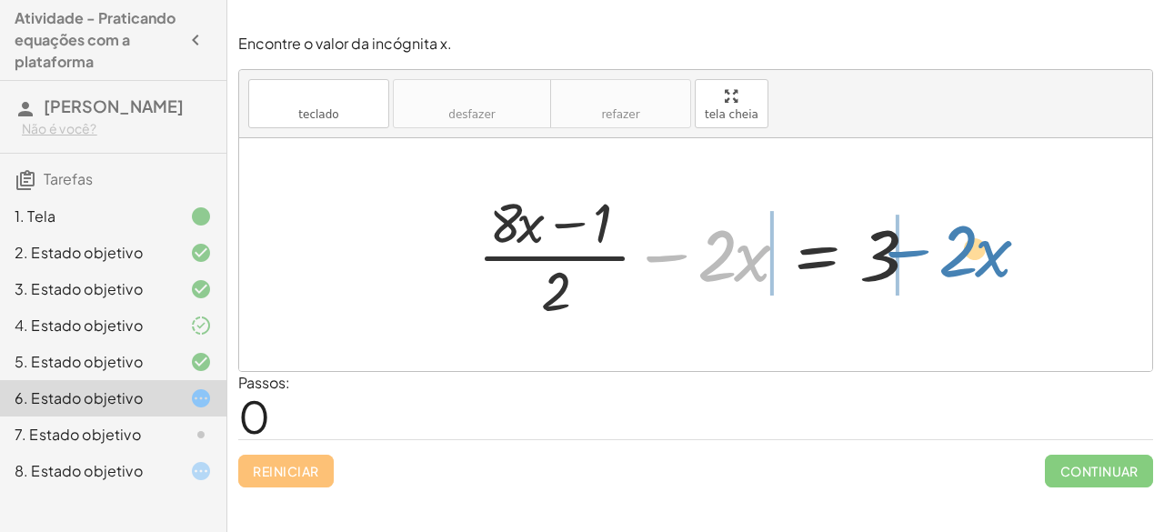
drag, startPoint x: 661, startPoint y: 254, endPoint x: 902, endPoint y: 250, distance: 241.0
click at [902, 250] on div at bounding box center [702, 255] width 468 height 140
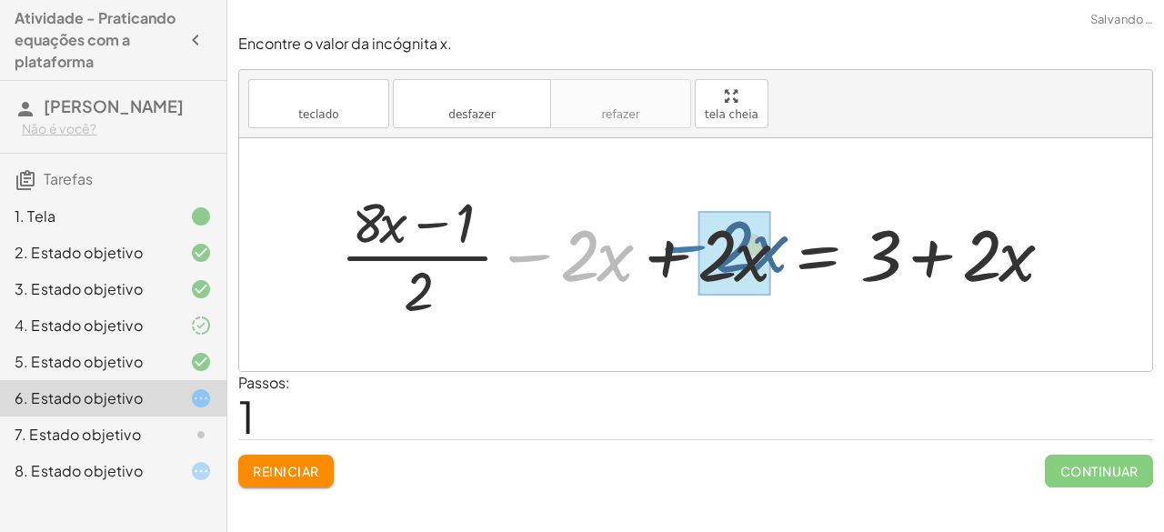
drag, startPoint x: 516, startPoint y: 254, endPoint x: 674, endPoint y: 246, distance: 158.4
click at [674, 246] on div at bounding box center [703, 255] width 745 height 140
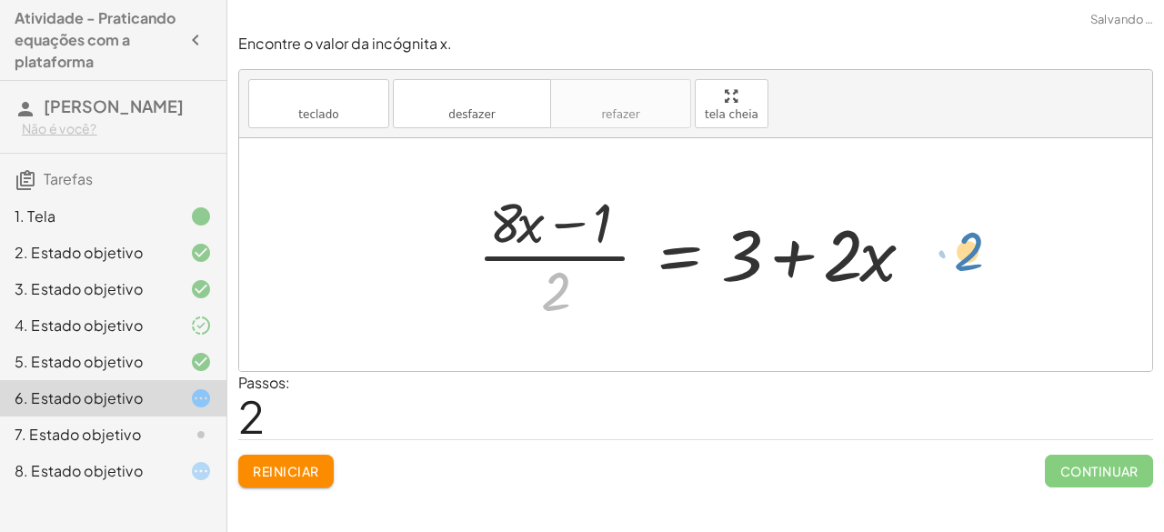
drag, startPoint x: 558, startPoint y: 288, endPoint x: 971, endPoint y: 248, distance: 414.8
drag, startPoint x: 549, startPoint y: 296, endPoint x: 918, endPoint y: 254, distance: 371.7
click at [918, 254] on div at bounding box center [702, 255] width 468 height 140
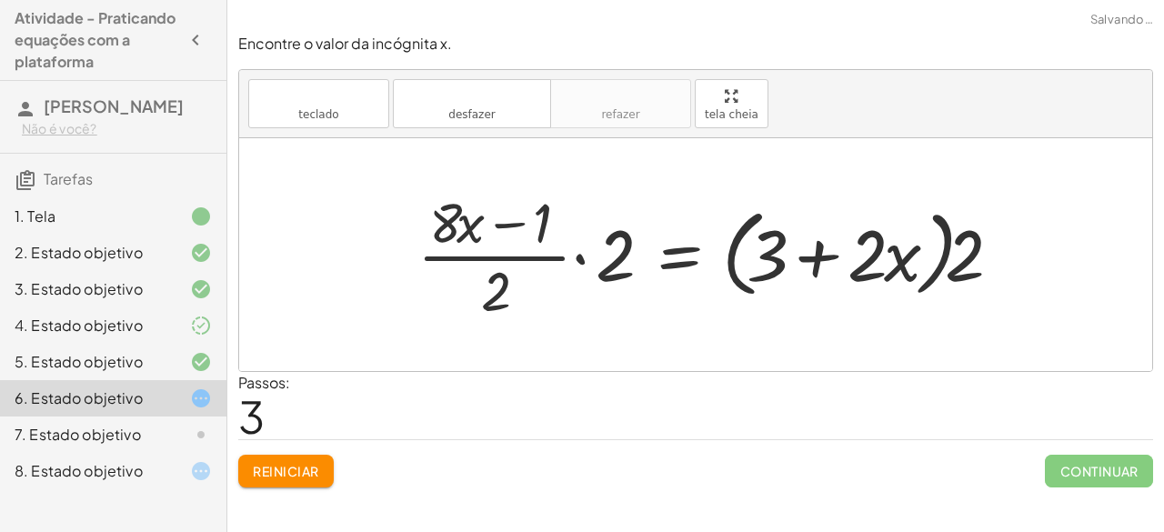
click at [604, 269] on div at bounding box center [715, 255] width 614 height 140
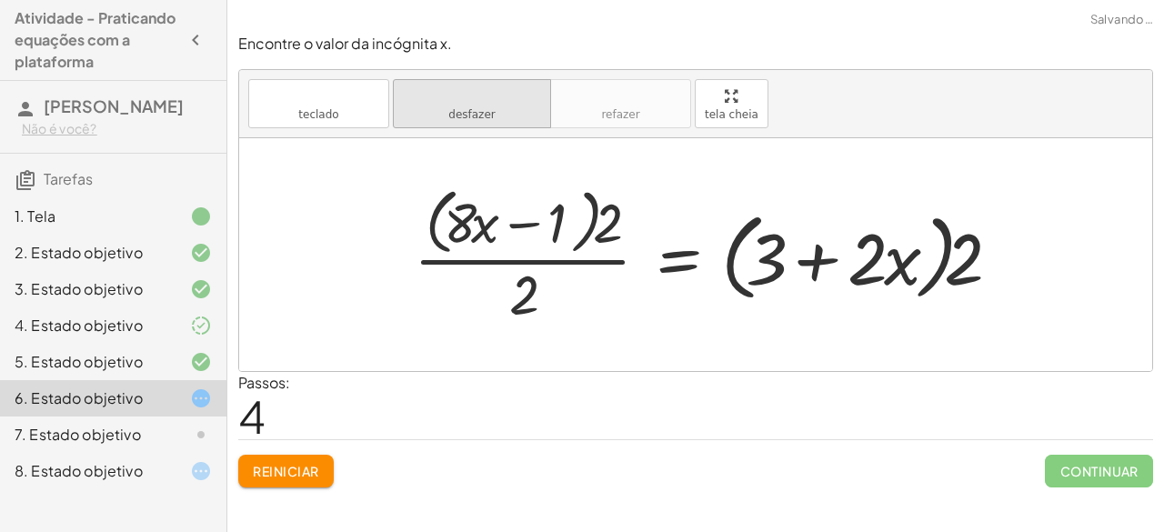
click at [420, 93] on font "desfazer" at bounding box center [472, 95] width 138 height 17
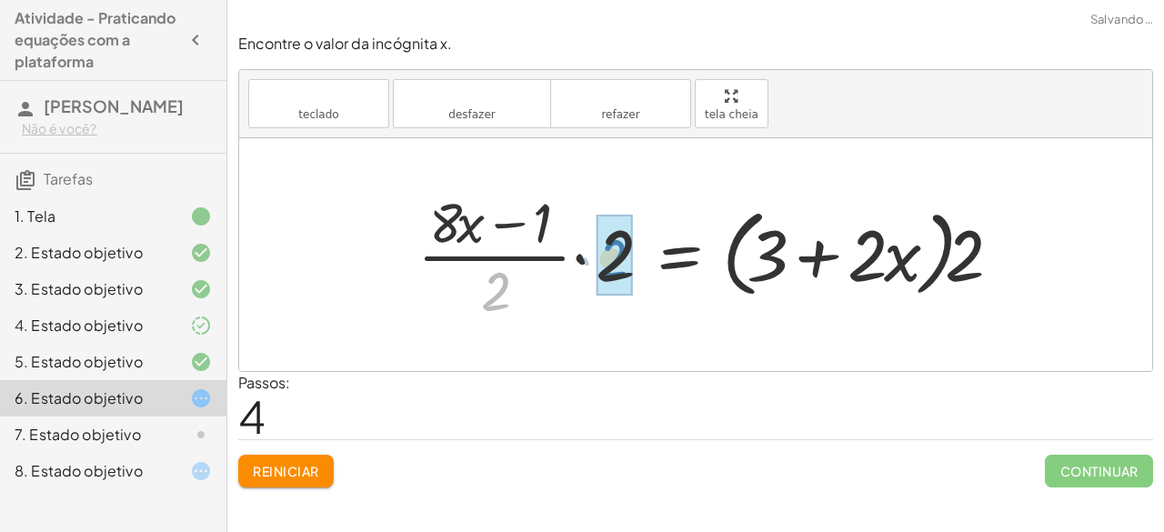
drag, startPoint x: 491, startPoint y: 297, endPoint x: 607, endPoint y: 265, distance: 120.9
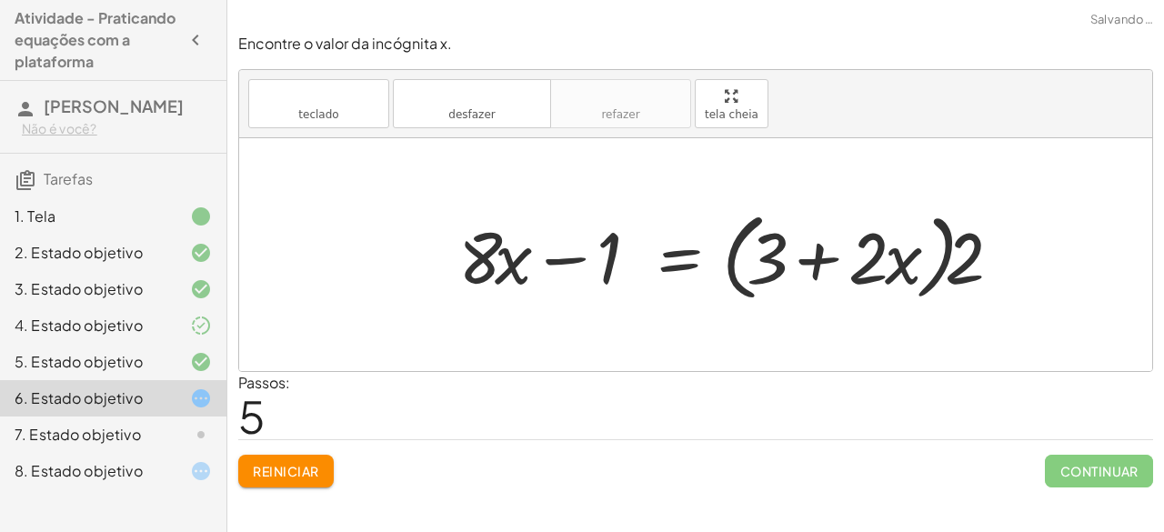
click at [954, 284] on div at bounding box center [735, 255] width 573 height 105
click at [958, 275] on div at bounding box center [735, 255] width 573 height 105
drag, startPoint x: 958, startPoint y: 275, endPoint x: 842, endPoint y: 274, distance: 116.4
click at [842, 274] on div at bounding box center [735, 255] width 573 height 105
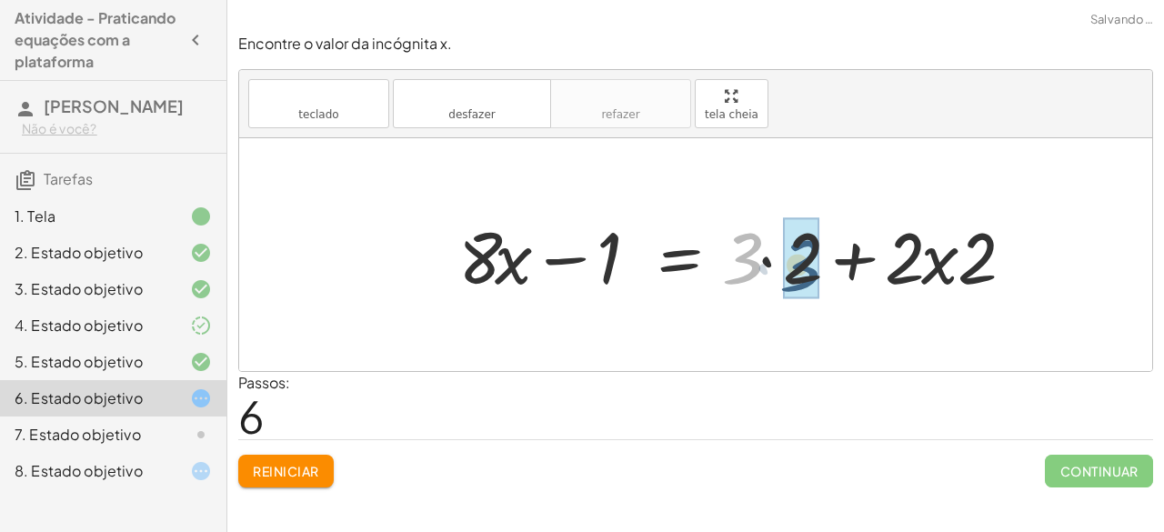
drag, startPoint x: 746, startPoint y: 265, endPoint x: 804, endPoint y: 272, distance: 58.7
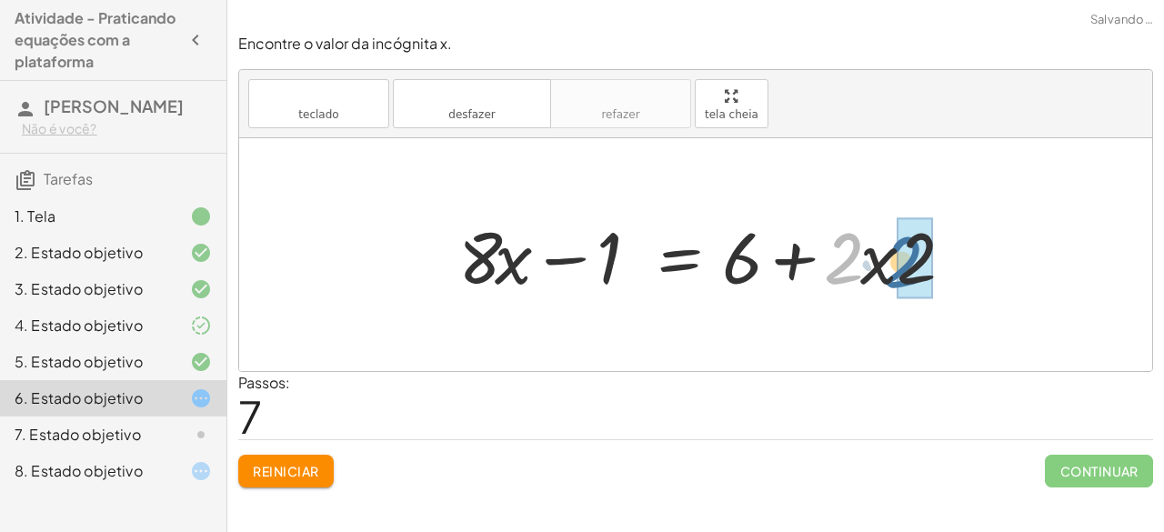
drag, startPoint x: 838, startPoint y: 268, endPoint x: 902, endPoint y: 273, distance: 63.8
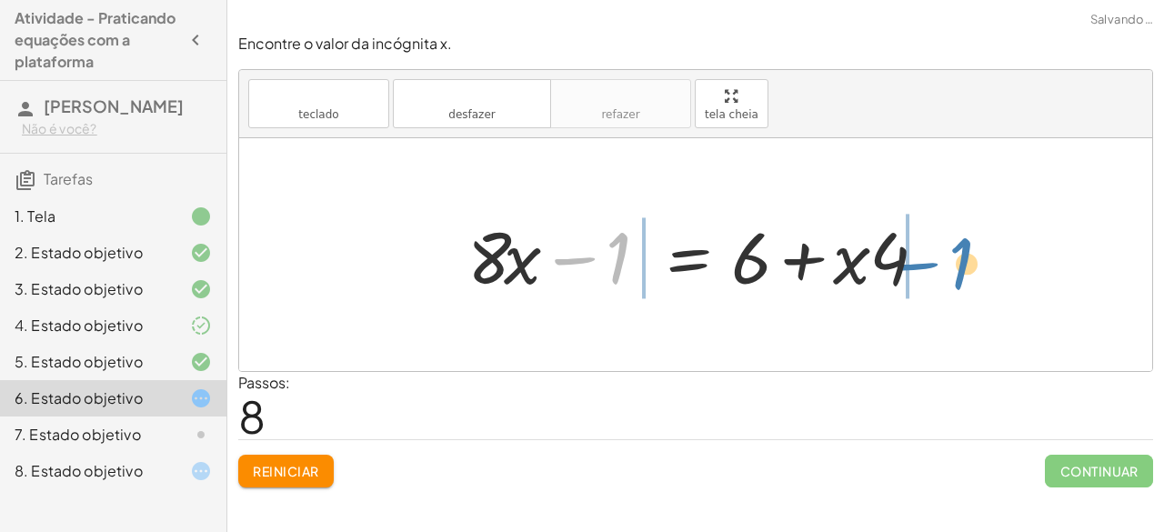
drag, startPoint x: 578, startPoint y: 263, endPoint x: 926, endPoint y: 268, distance: 347.4
click at [926, 268] on div at bounding box center [702, 255] width 488 height 94
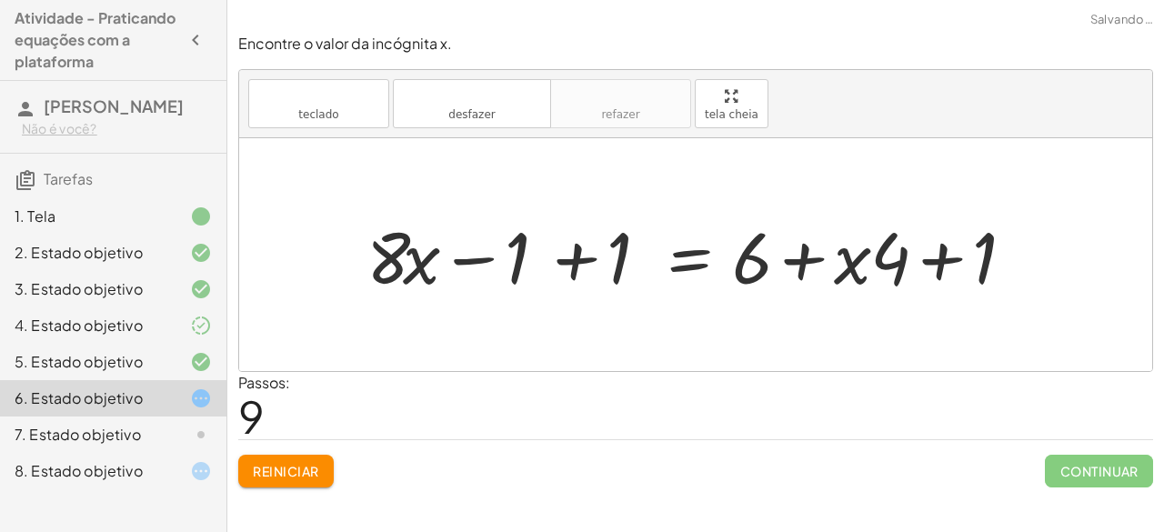
click at [486, 257] on div at bounding box center [703, 255] width 692 height 94
drag, startPoint x: 486, startPoint y: 257, endPoint x: 595, endPoint y: 261, distance: 109.2
click at [595, 261] on div at bounding box center [703, 255] width 692 height 94
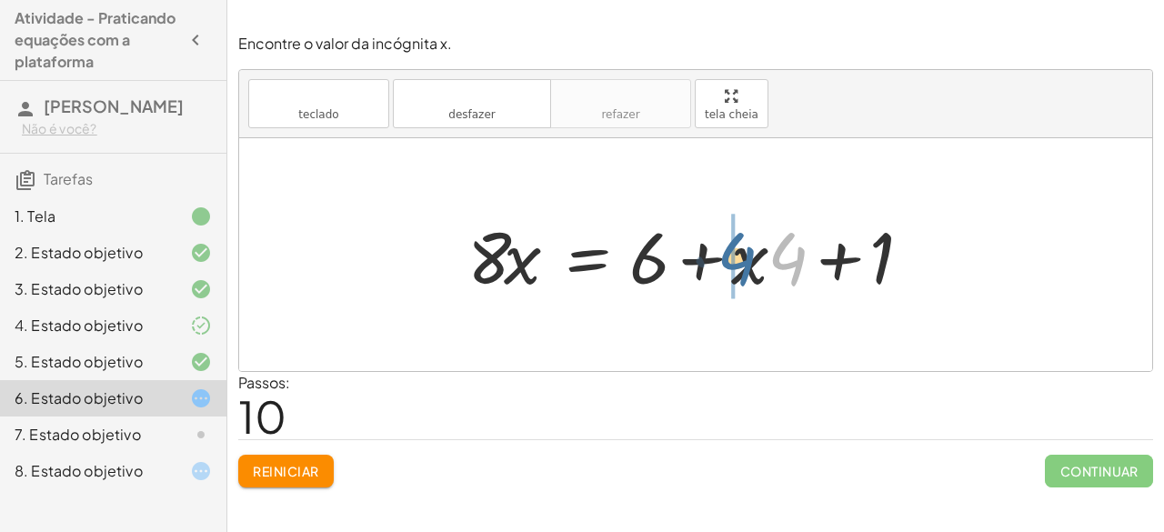
drag, startPoint x: 795, startPoint y: 265, endPoint x: 740, endPoint y: 266, distance: 54.6
click at [740, 266] on div at bounding box center [702, 255] width 488 height 94
drag, startPoint x: 758, startPoint y: 263, endPoint x: 786, endPoint y: 258, distance: 27.7
click at [786, 258] on div at bounding box center [702, 255] width 488 height 94
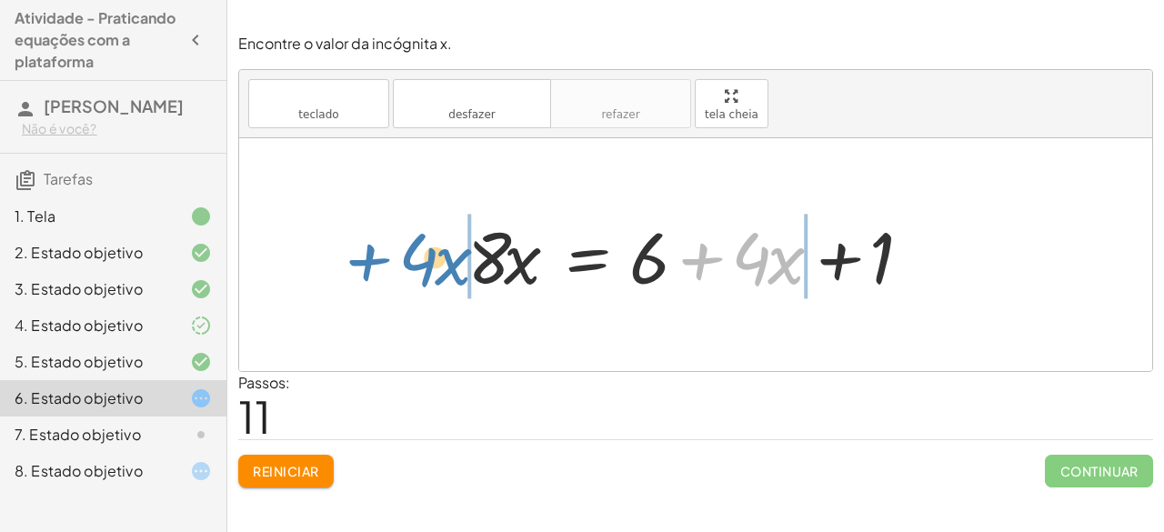
drag, startPoint x: 700, startPoint y: 258, endPoint x: 360, endPoint y: 251, distance: 340.2
click at [360, 251] on div "+ · ( + · 8 · x − 1 ) · 2 − · 2 · x = 3 + · ( + · 8 · x − 1 ) · 2 − · 2 · x + ·…" at bounding box center [695, 254] width 913 height 233
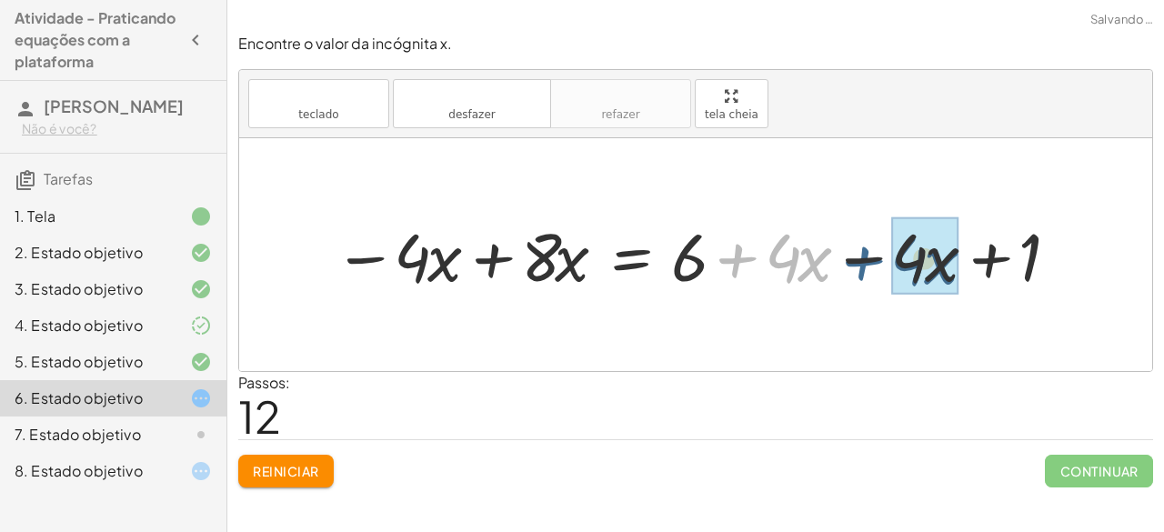
drag, startPoint x: 737, startPoint y: 255, endPoint x: 863, endPoint y: 257, distance: 126.4
click at [863, 257] on div at bounding box center [703, 254] width 757 height 87
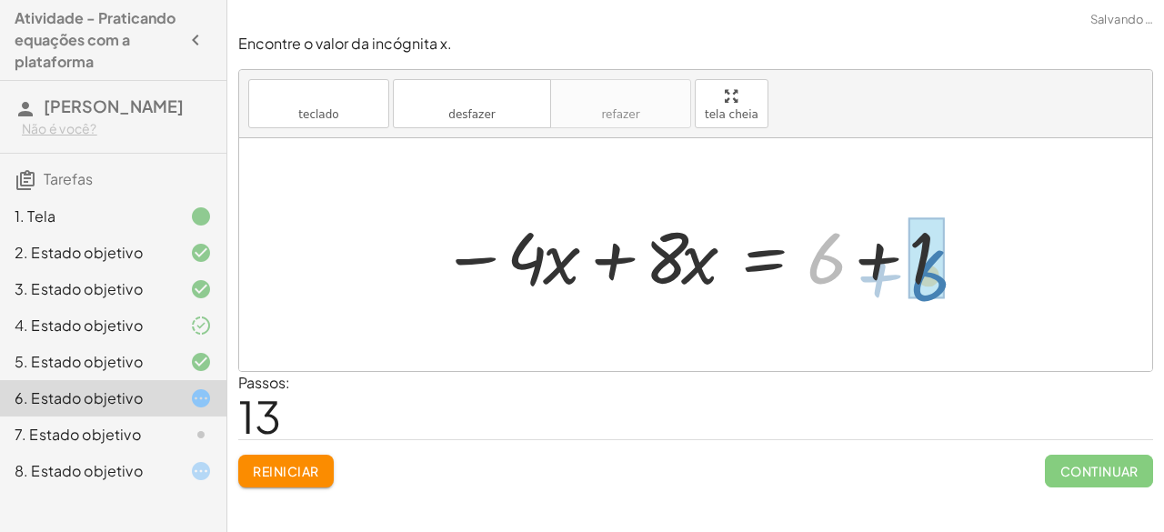
drag, startPoint x: 830, startPoint y: 257, endPoint x: 933, endPoint y: 274, distance: 104.1
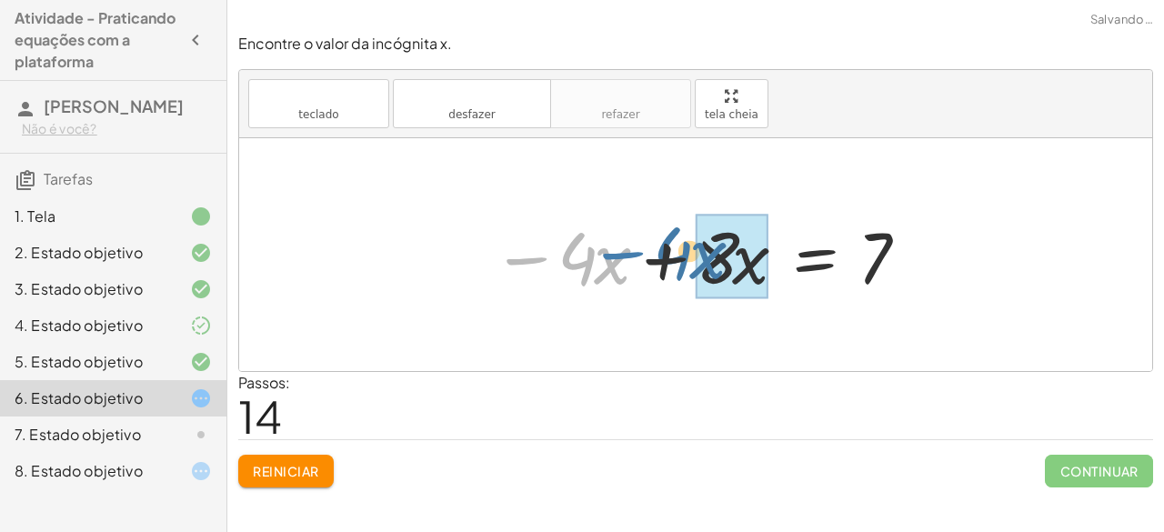
drag, startPoint x: 536, startPoint y: 263, endPoint x: 632, endPoint y: 257, distance: 96.5
click at [632, 257] on div at bounding box center [703, 255] width 440 height 94
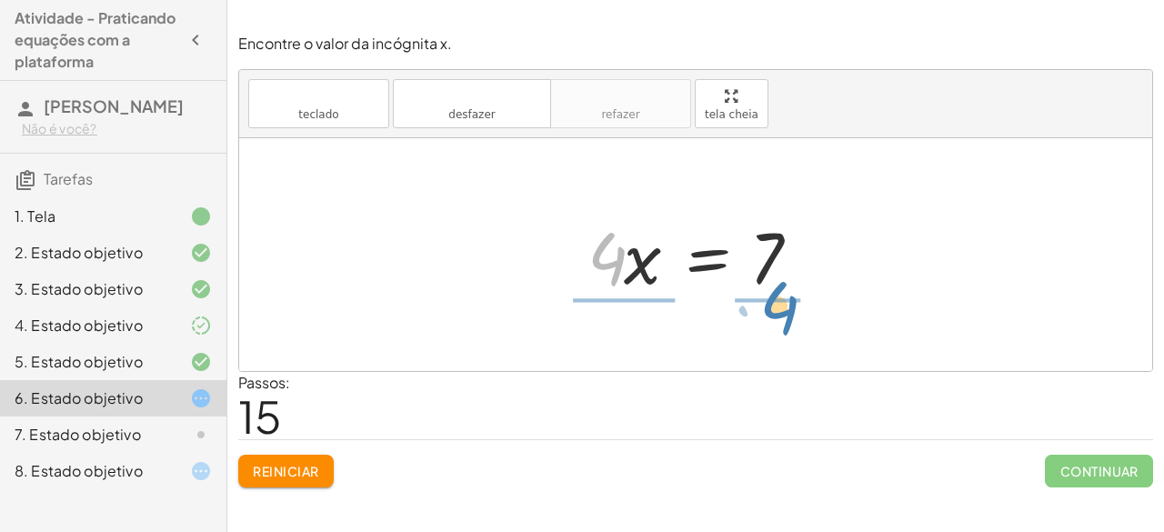
drag, startPoint x: 609, startPoint y: 266, endPoint x: 776, endPoint y: 329, distance: 177.8
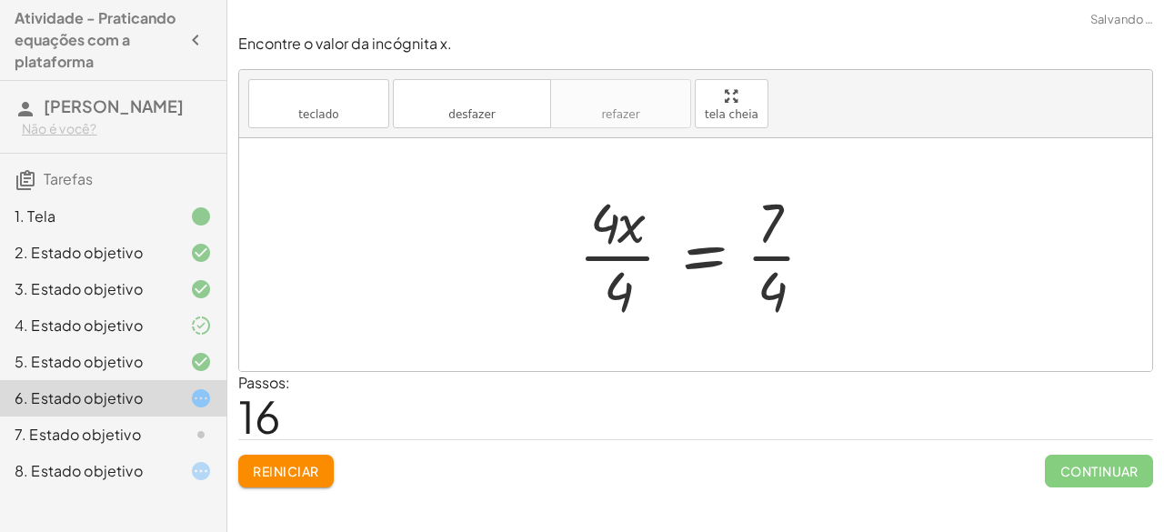
click at [620, 294] on div at bounding box center [703, 255] width 268 height 140
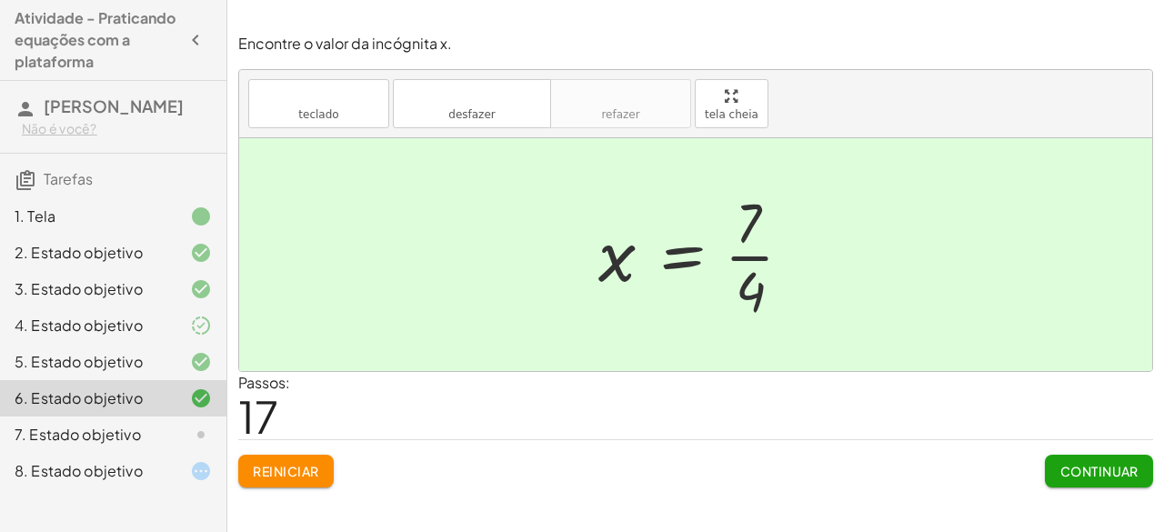
click at [1062, 470] on font "Continuar" at bounding box center [1099, 471] width 78 height 16
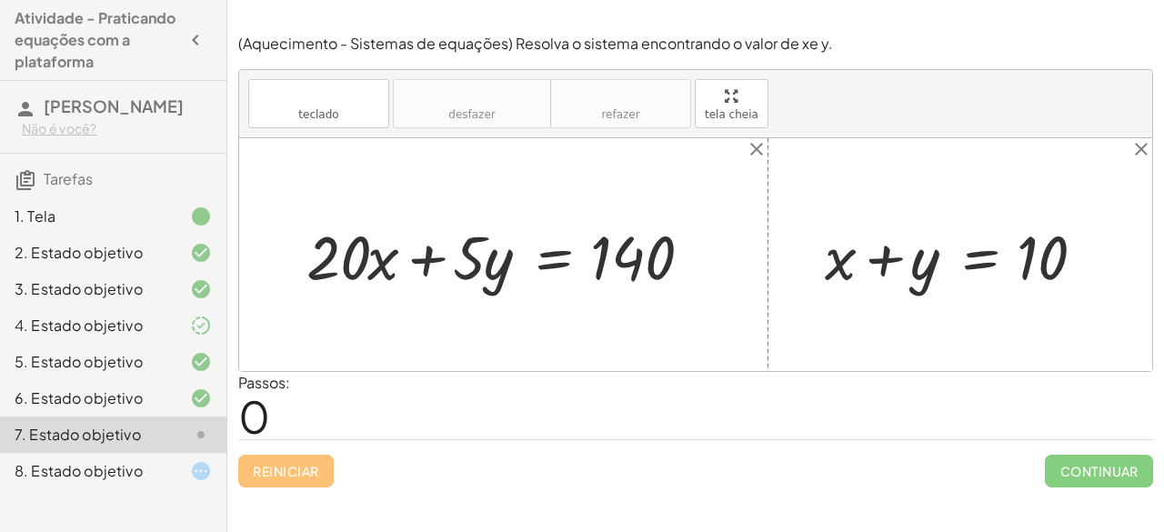
click at [173, 482] on div at bounding box center [186, 471] width 51 height 22
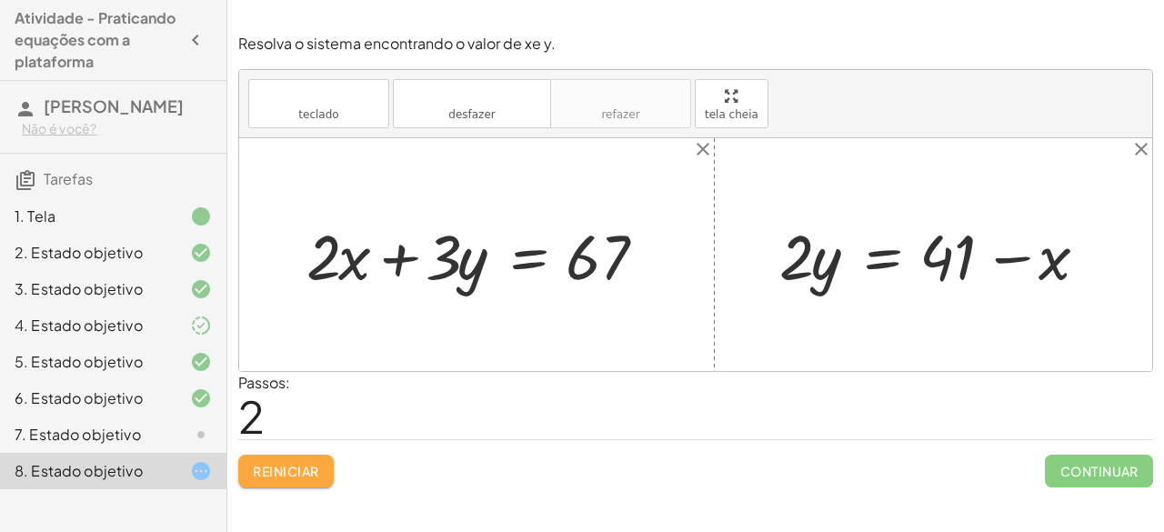
click at [287, 463] on font "Reiniciar" at bounding box center [285, 471] width 65 height 16
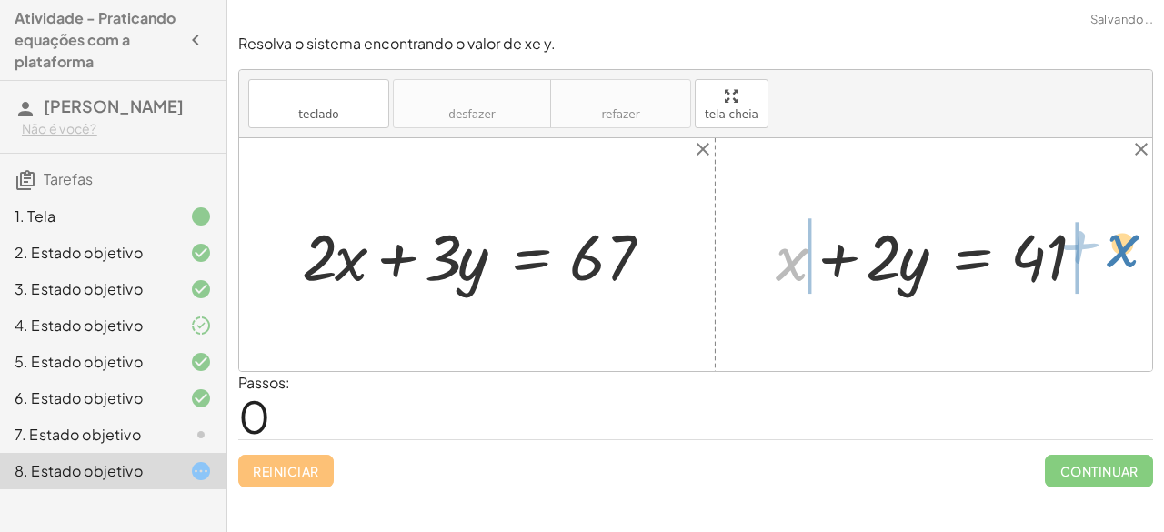
drag, startPoint x: 780, startPoint y: 270, endPoint x: 1115, endPoint y: 271, distance: 334.6
click at [1115, 271] on div at bounding box center [941, 255] width 349 height 85
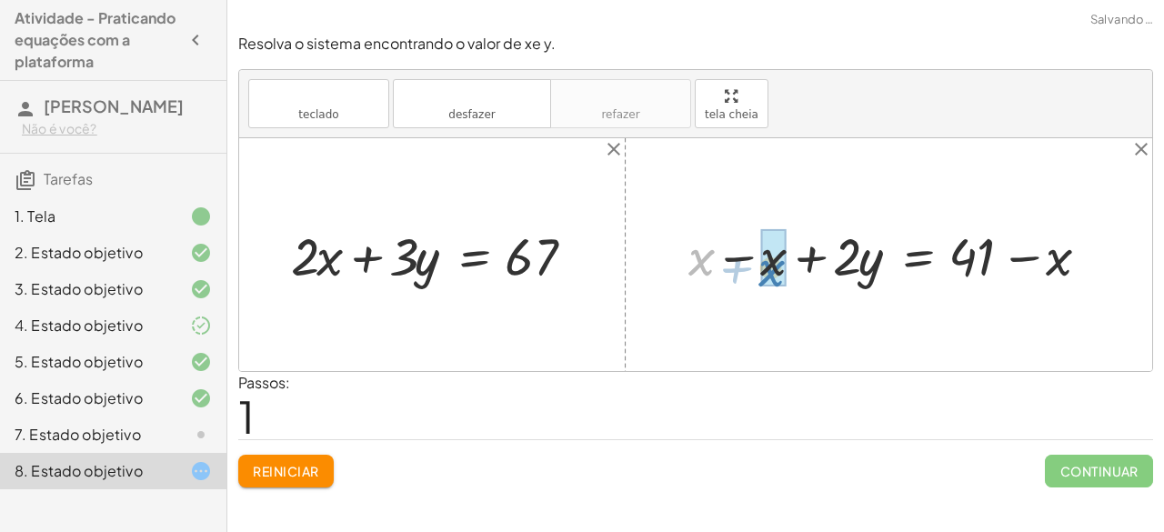
drag, startPoint x: 697, startPoint y: 262, endPoint x: 767, endPoint y: 273, distance: 70.9
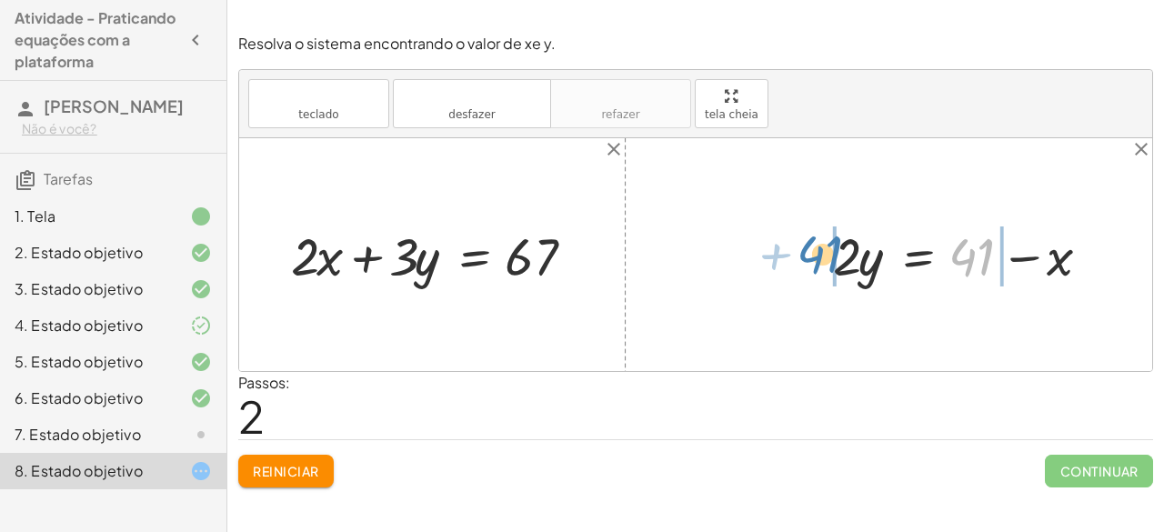
drag, startPoint x: 968, startPoint y: 261, endPoint x: 826, endPoint y: 262, distance: 141.9
click at [826, 262] on div at bounding box center [968, 254] width 289 height 69
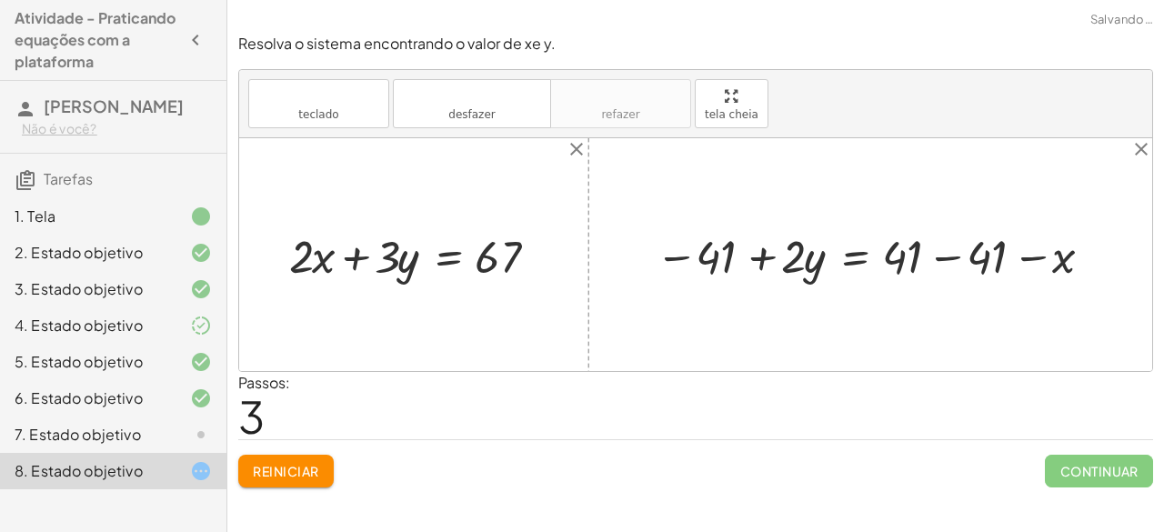
click at [749, 251] on div at bounding box center [878, 254] width 462 height 61
drag, startPoint x: 893, startPoint y: 260, endPoint x: 992, endPoint y: 257, distance: 99.2
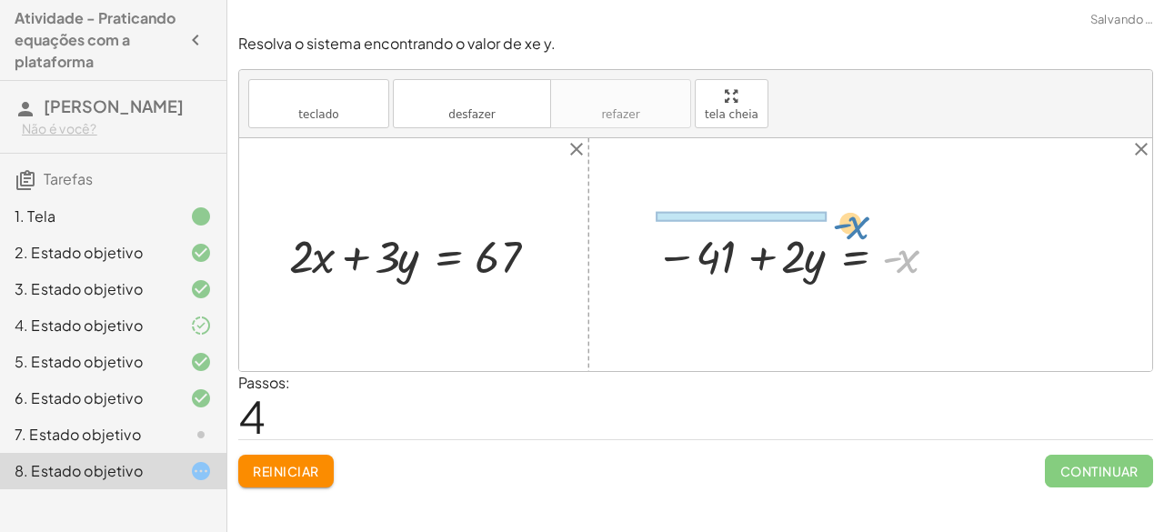
click at [896, 258] on div at bounding box center [800, 254] width 306 height 61
drag, startPoint x: 886, startPoint y: 257, endPoint x: 669, endPoint y: 269, distance: 216.7
click at [669, 269] on div at bounding box center [800, 254] width 306 height 61
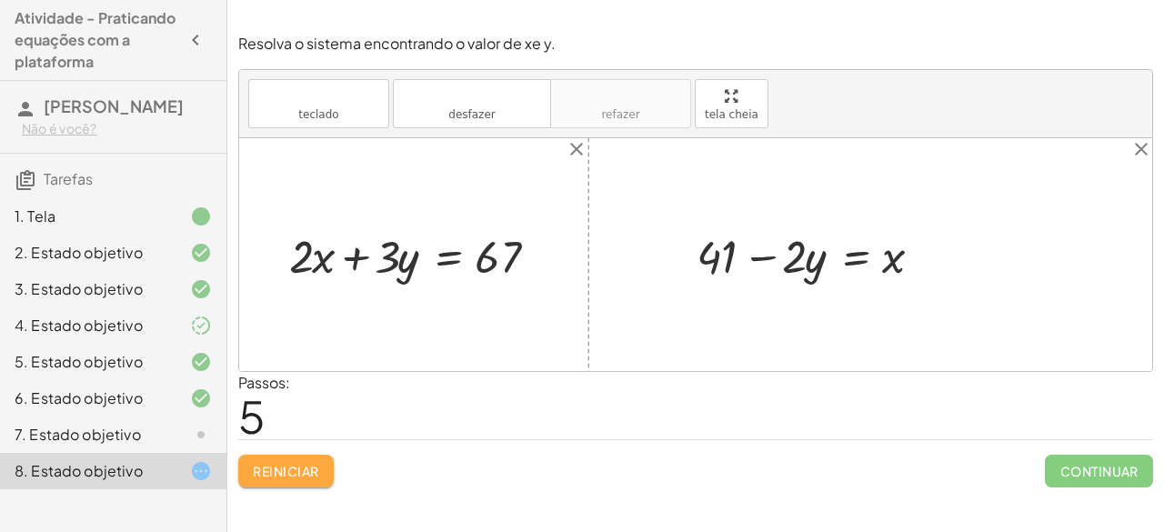
click at [327, 477] on button "Reiniciar" at bounding box center [285, 471] width 95 height 33
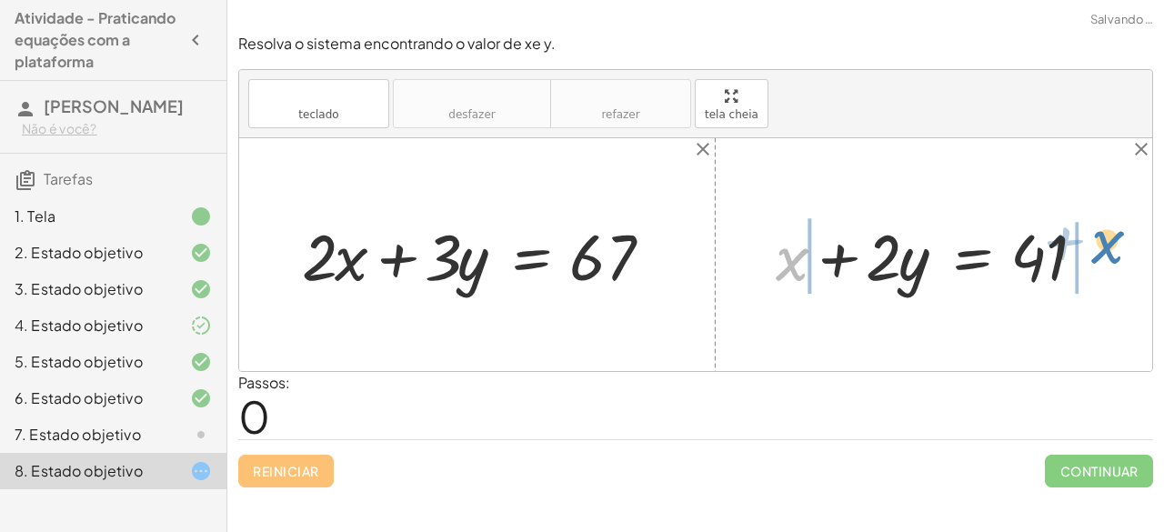
drag, startPoint x: 805, startPoint y: 219, endPoint x: 1113, endPoint y: 241, distance: 309.0
click at [1113, 241] on div at bounding box center [941, 255] width 349 height 85
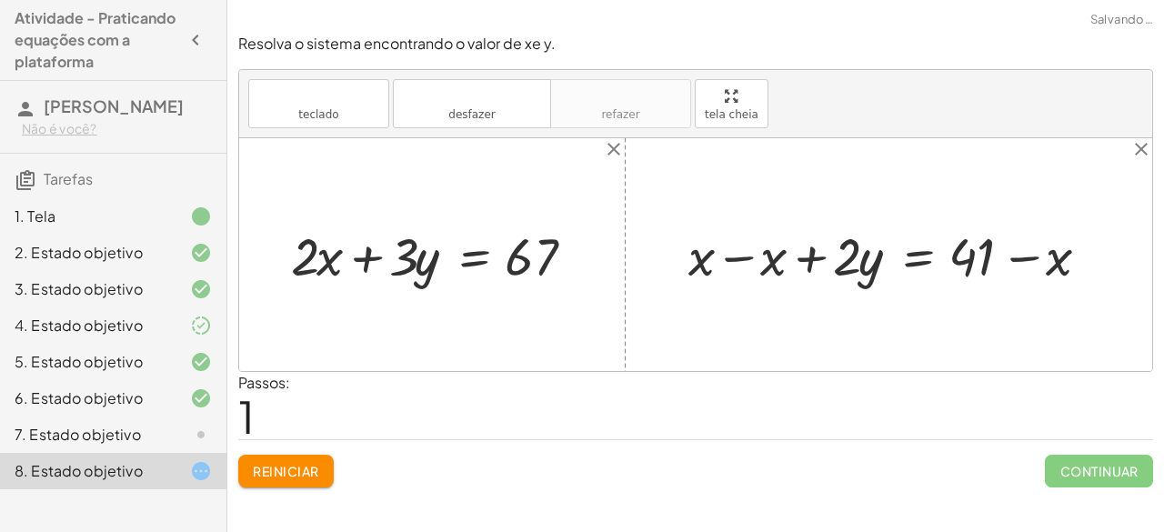
click at [735, 251] on div at bounding box center [896, 254] width 434 height 69
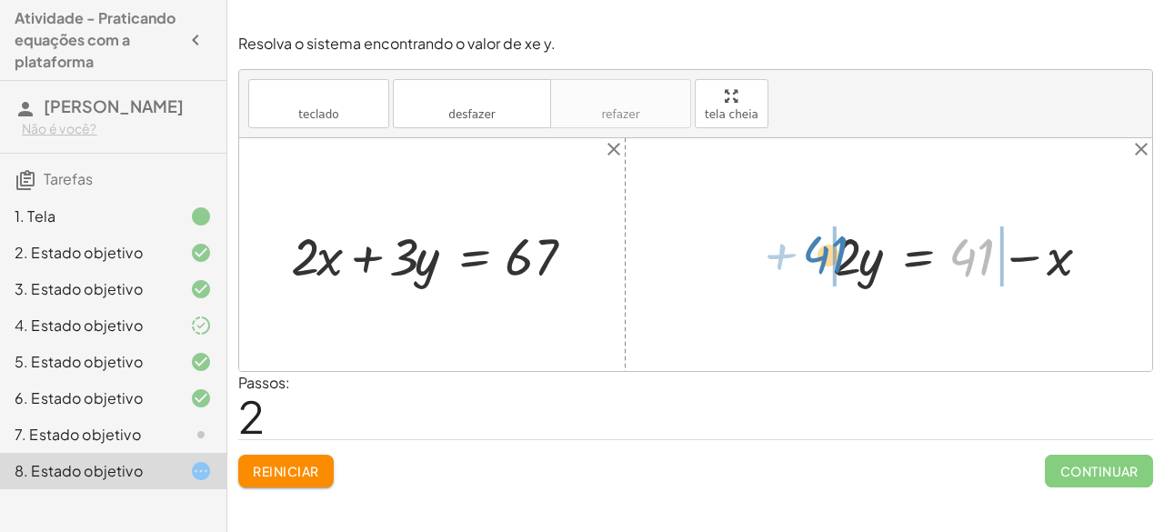
drag, startPoint x: 969, startPoint y: 261, endPoint x: 820, endPoint y: 266, distance: 149.2
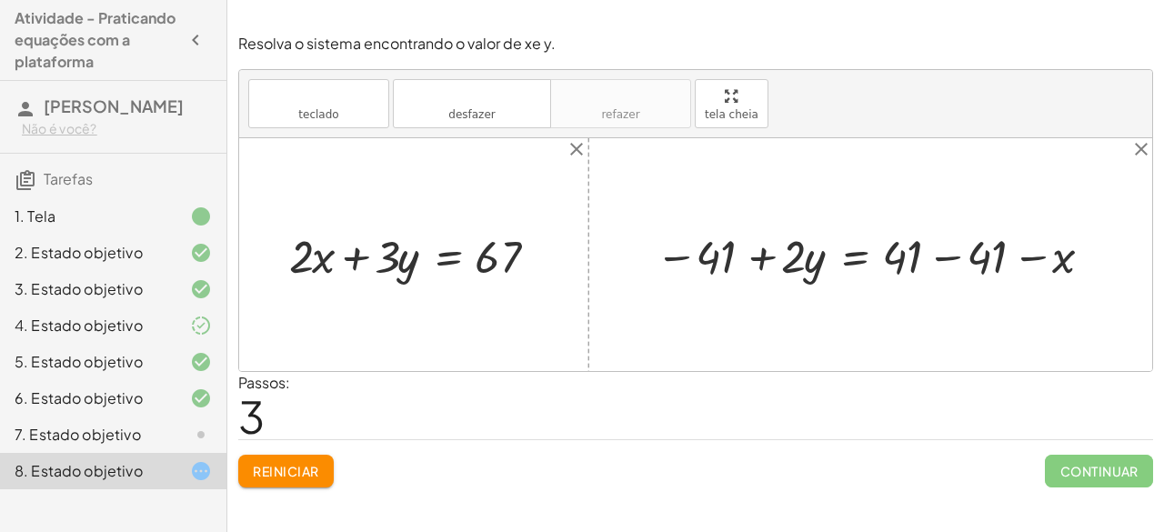
click at [940, 256] on div at bounding box center [878, 254] width 462 height 61
click at [897, 260] on div at bounding box center [800, 254] width 306 height 61
drag, startPoint x: 893, startPoint y: 257, endPoint x: 686, endPoint y: 257, distance: 207.3
click at [686, 257] on div at bounding box center [800, 254] width 306 height 61
drag, startPoint x: 891, startPoint y: 265, endPoint x: 318, endPoint y: 263, distance: 572.9
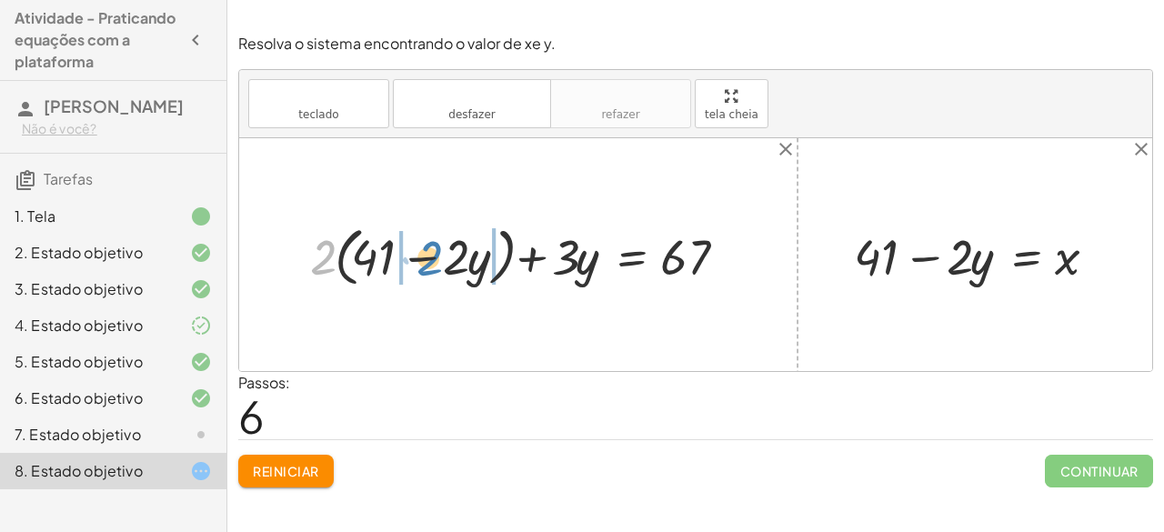
drag, startPoint x: 329, startPoint y: 257, endPoint x: 436, endPoint y: 258, distance: 106.4
click at [436, 258] on div at bounding box center [525, 254] width 449 height 73
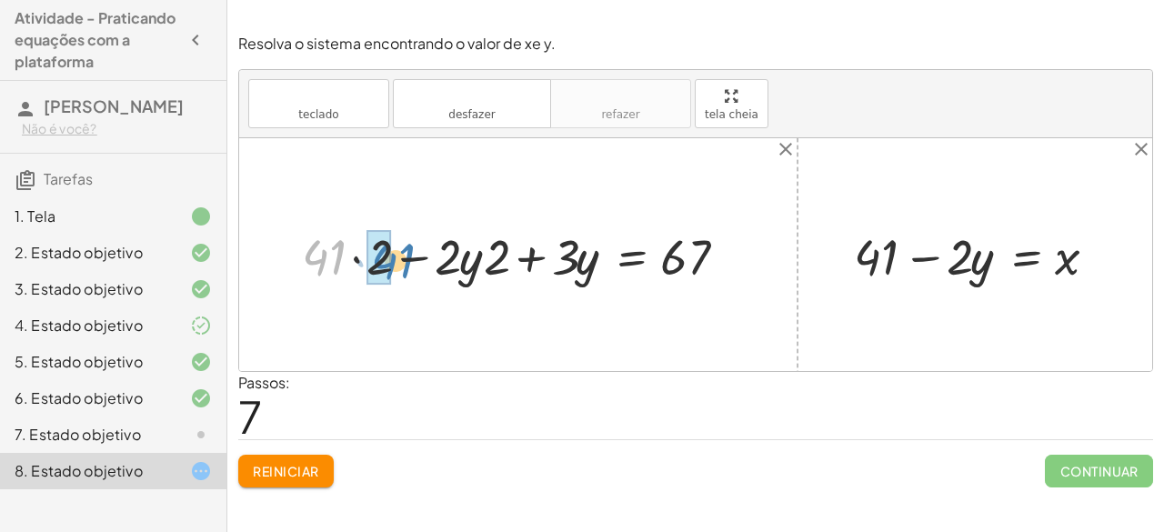
drag, startPoint x: 328, startPoint y: 256, endPoint x: 396, endPoint y: 259, distance: 68.3
click at [396, 259] on div at bounding box center [521, 254] width 457 height 65
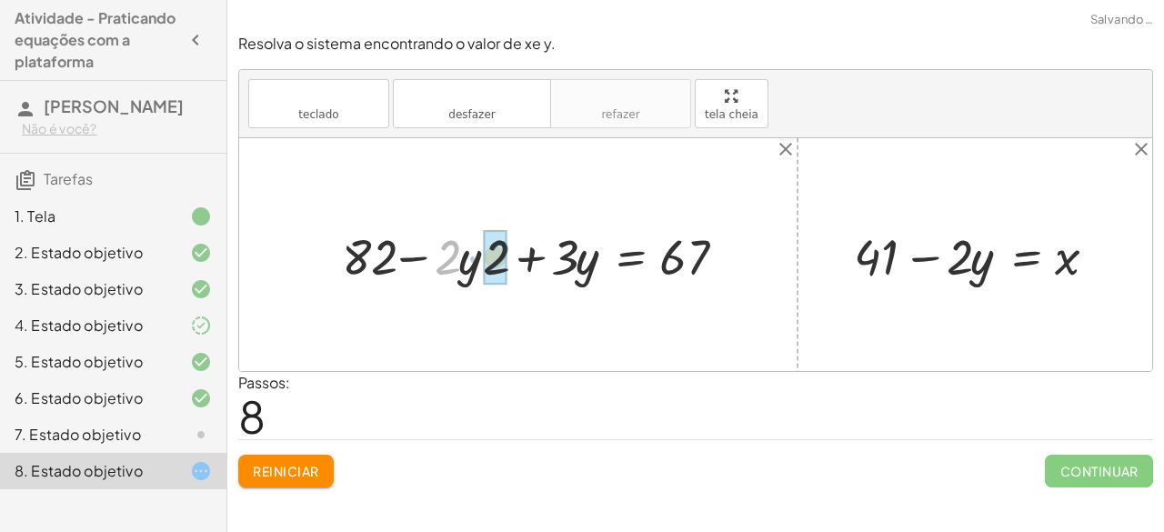
drag, startPoint x: 443, startPoint y: 258, endPoint x: 492, endPoint y: 258, distance: 49.1
click at [533, 254] on div at bounding box center [553, 254] width 392 height 65
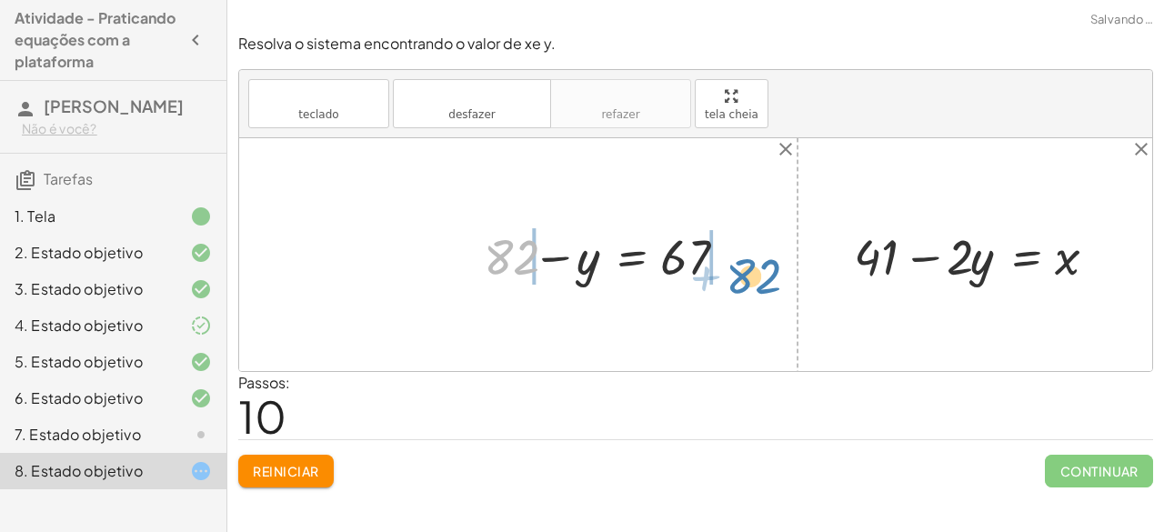
drag, startPoint x: 518, startPoint y: 261, endPoint x: 760, endPoint y: 280, distance: 242.6
click at [760, 280] on div "+ · 2 · x + · 3 · y = 67 + · 2 · ( + 41 − · 2 · y ) + · 3 · y = 67 + · 41 · 2 −…" at bounding box center [695, 254] width 913 height 233
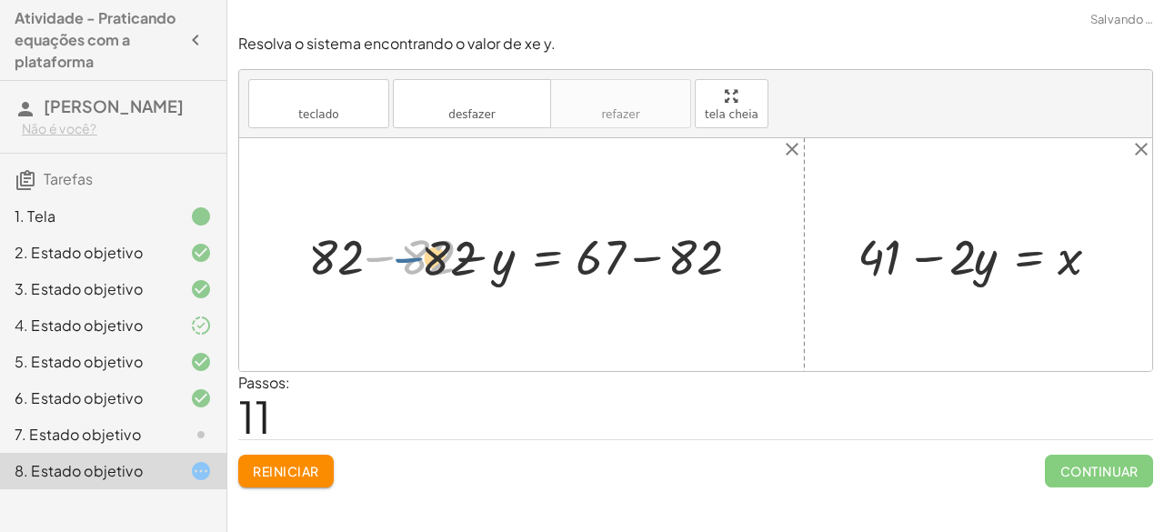
drag, startPoint x: 358, startPoint y: 258, endPoint x: 393, endPoint y: 259, distance: 34.6
click at [393, 259] on div at bounding box center [527, 254] width 457 height 65
click at [655, 257] on div at bounding box center [612, 254] width 290 height 65
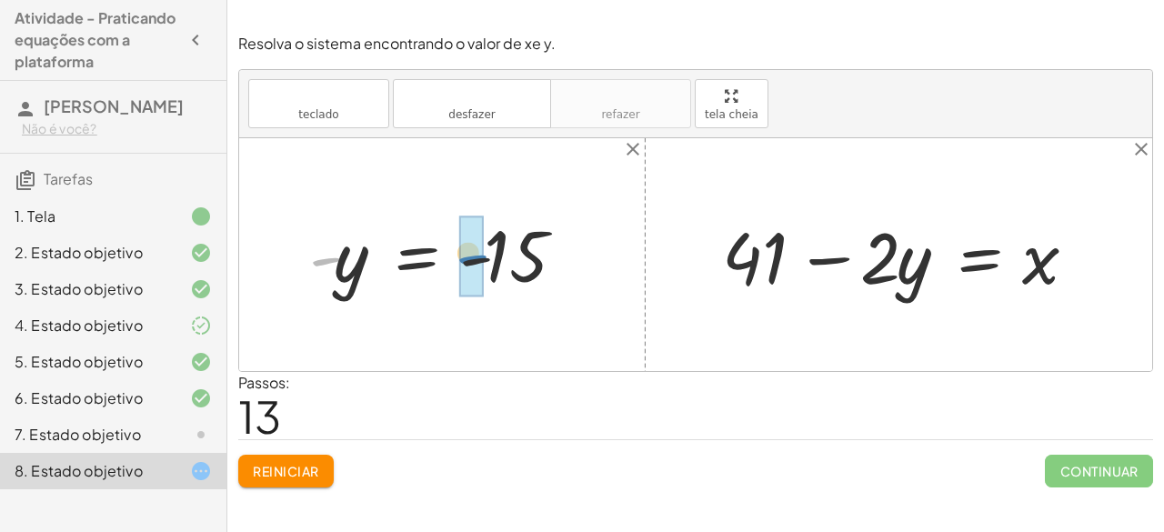
drag, startPoint x: 313, startPoint y: 265, endPoint x: 464, endPoint y: 274, distance: 151.2
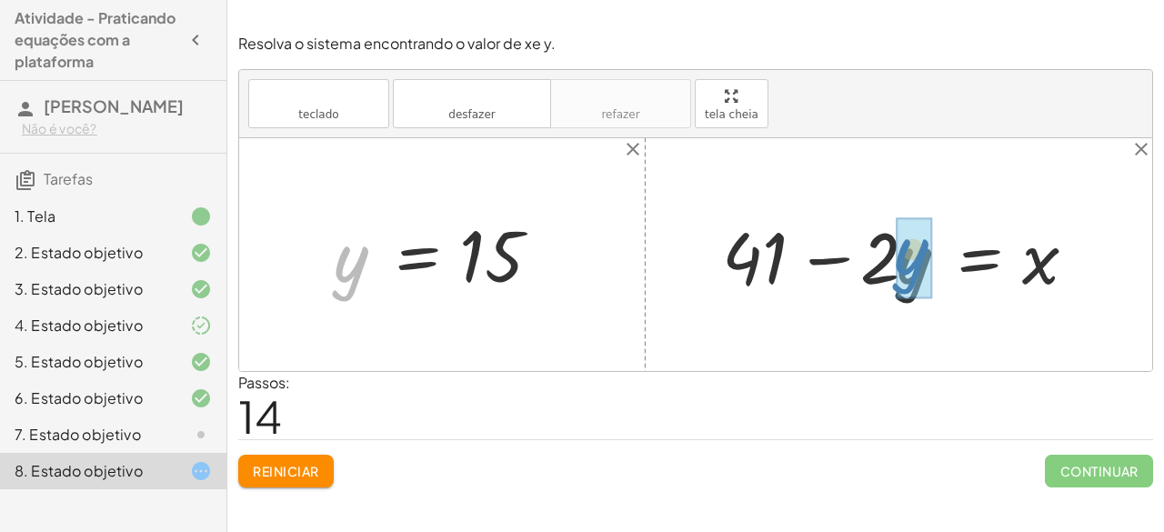
drag, startPoint x: 346, startPoint y: 264, endPoint x: 908, endPoint y: 256, distance: 561.1
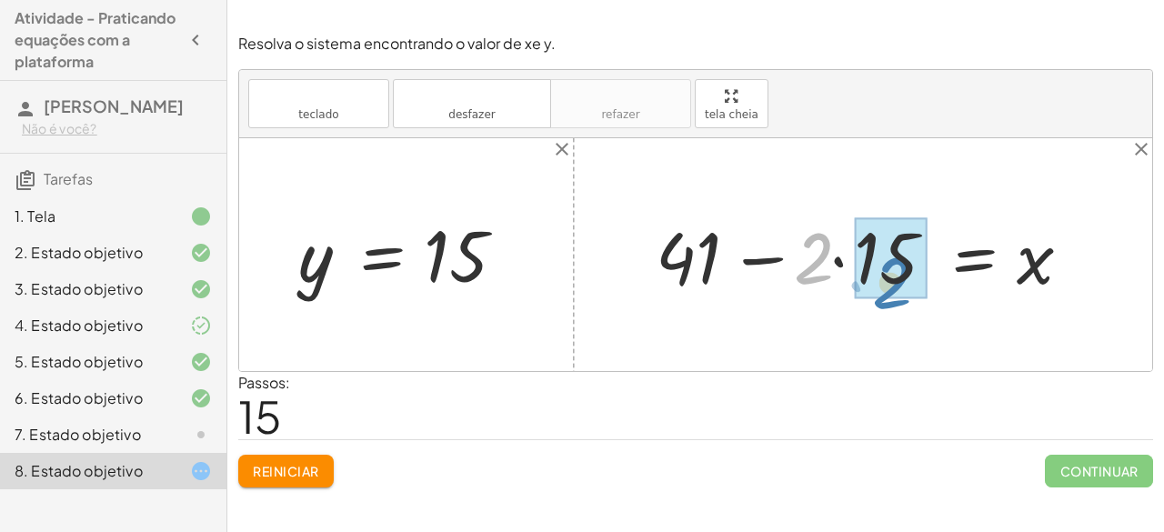
drag, startPoint x: 814, startPoint y: 250, endPoint x: 894, endPoint y: 276, distance: 84.0
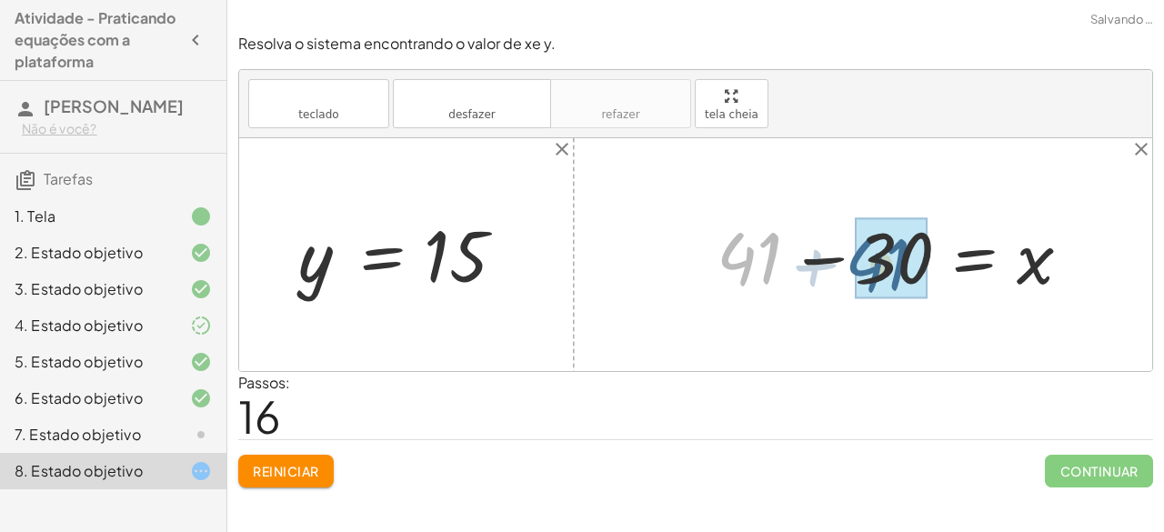
drag, startPoint x: 755, startPoint y: 252, endPoint x: 888, endPoint y: 259, distance: 133.9
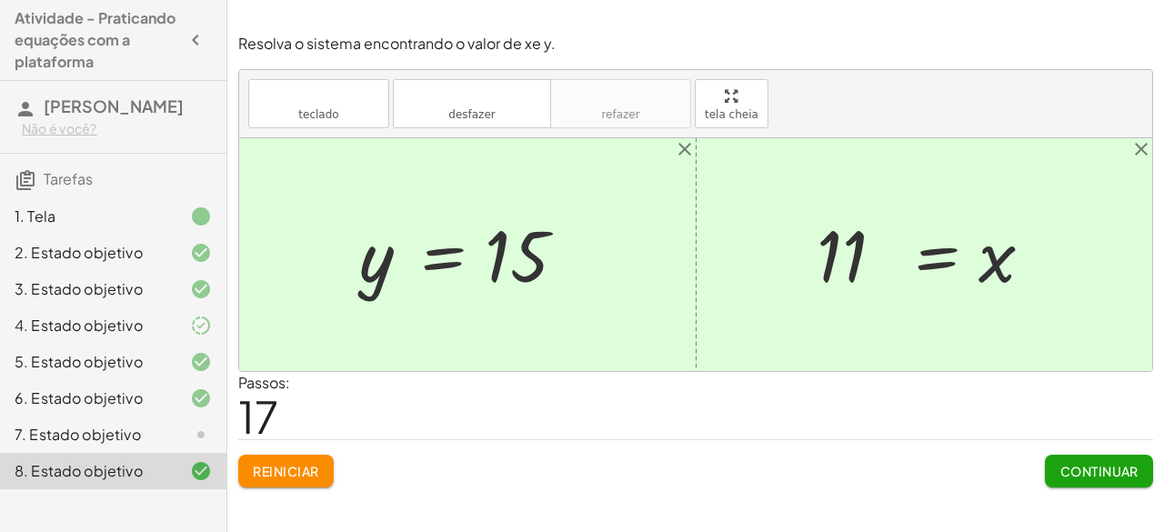
click at [111, 446] on div "7. Estado objetivo" at bounding box center [88, 435] width 146 height 22
